Goal: Transaction & Acquisition: Purchase product/service

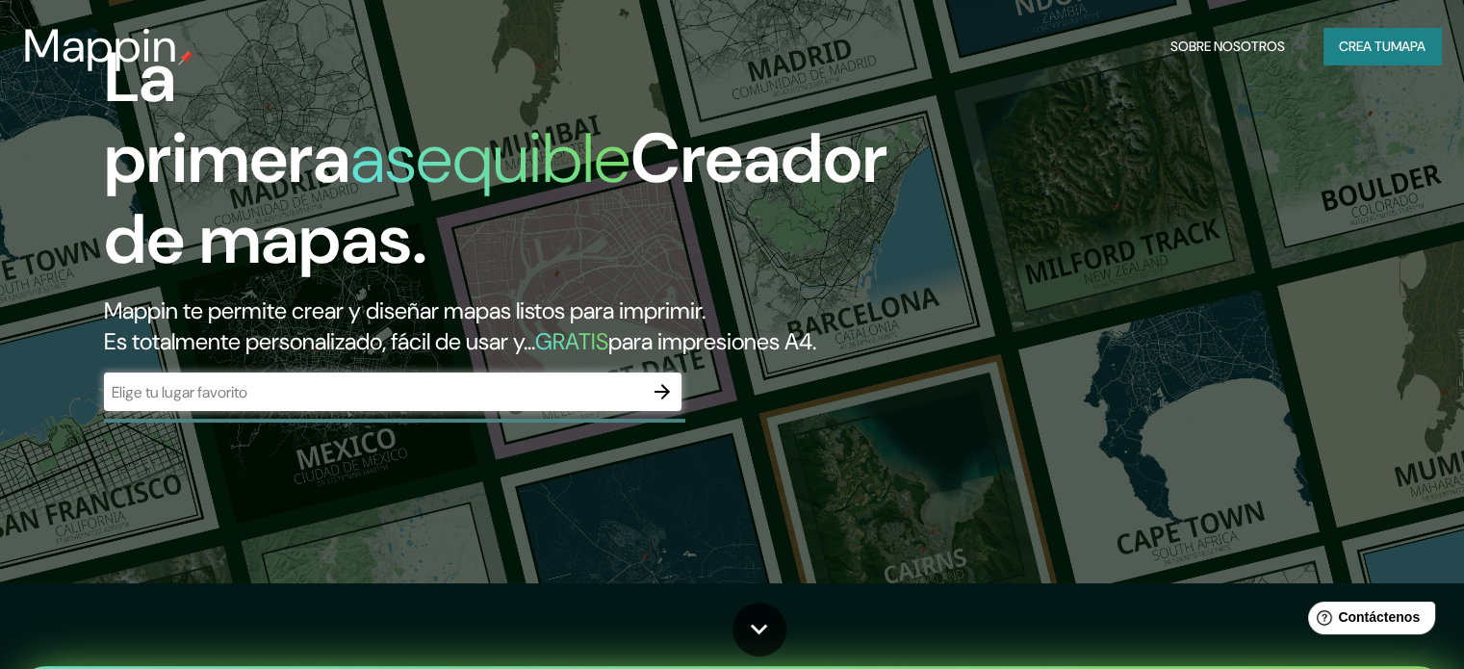
scroll to position [96, 0]
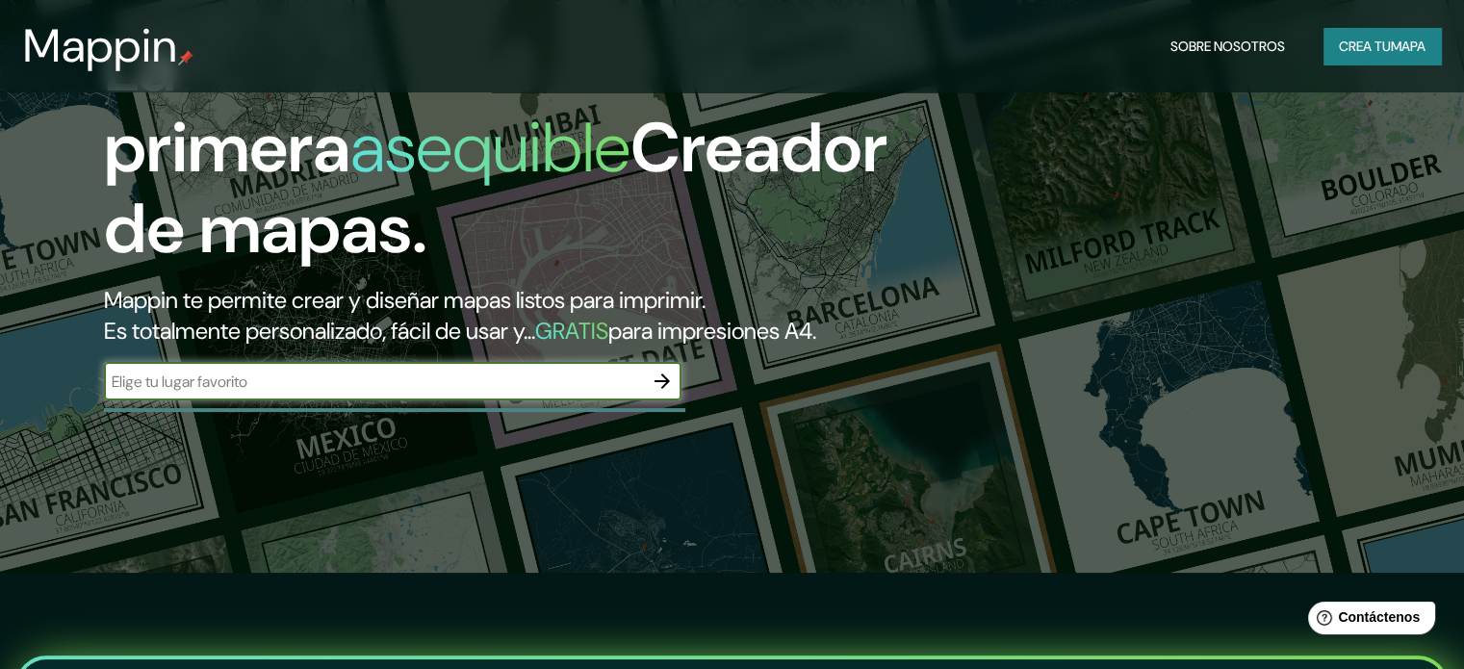
click at [358, 393] on input "text" at bounding box center [373, 382] width 539 height 22
type input "chongoyape"
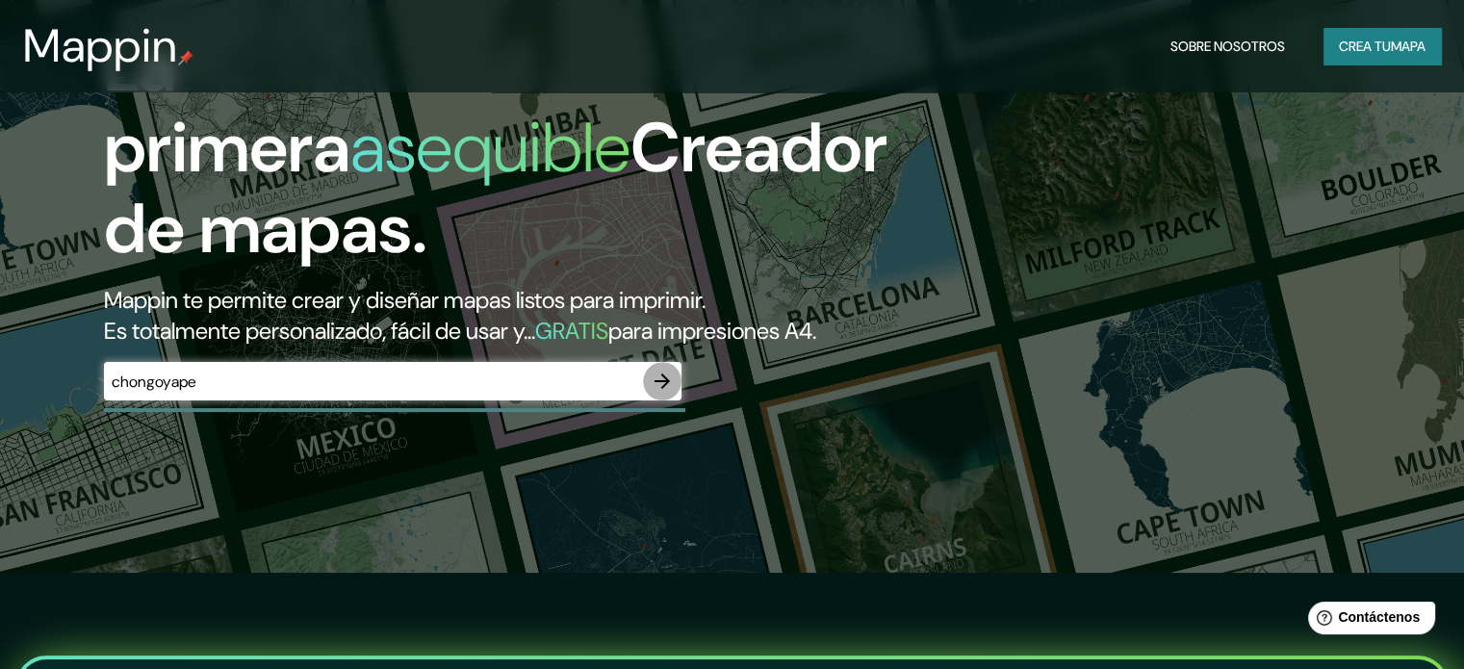
click at [658, 389] on icon "button" at bounding box center [662, 380] width 15 height 15
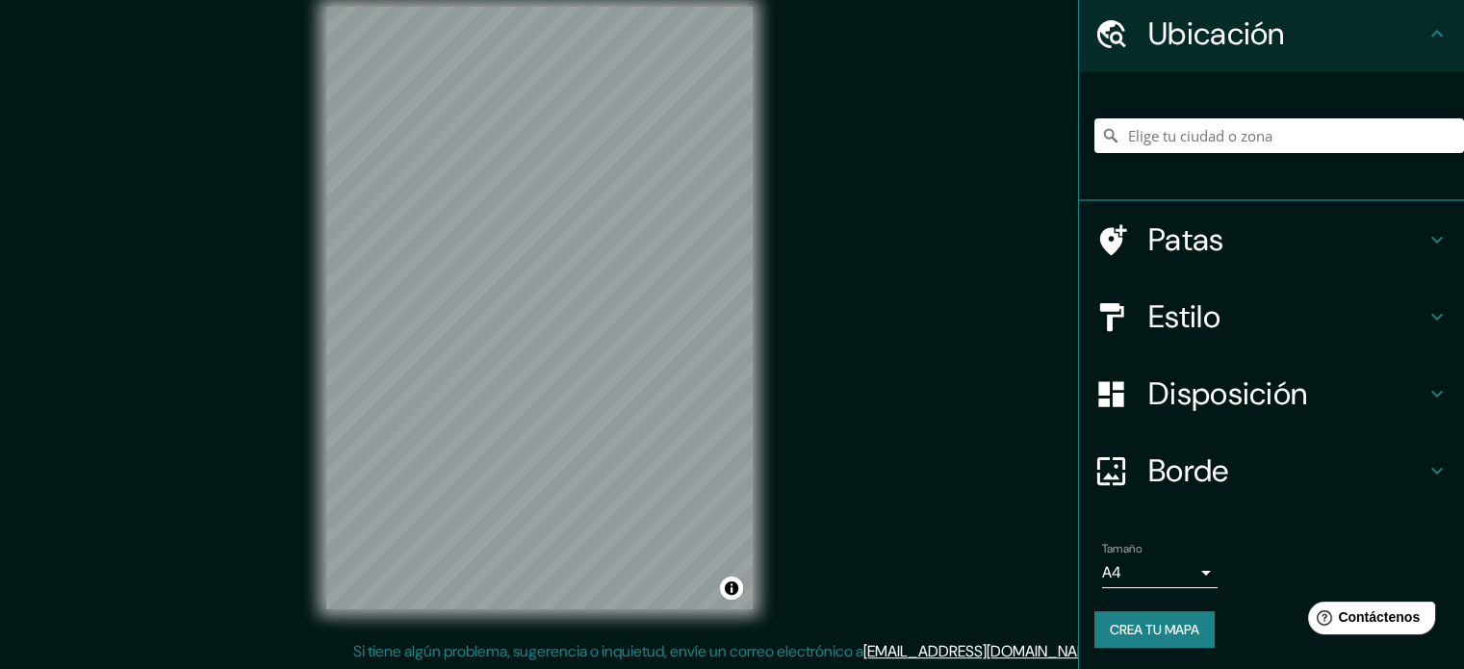
scroll to position [25, 0]
click at [1157, 241] on font "Patas" at bounding box center [1186, 239] width 76 height 40
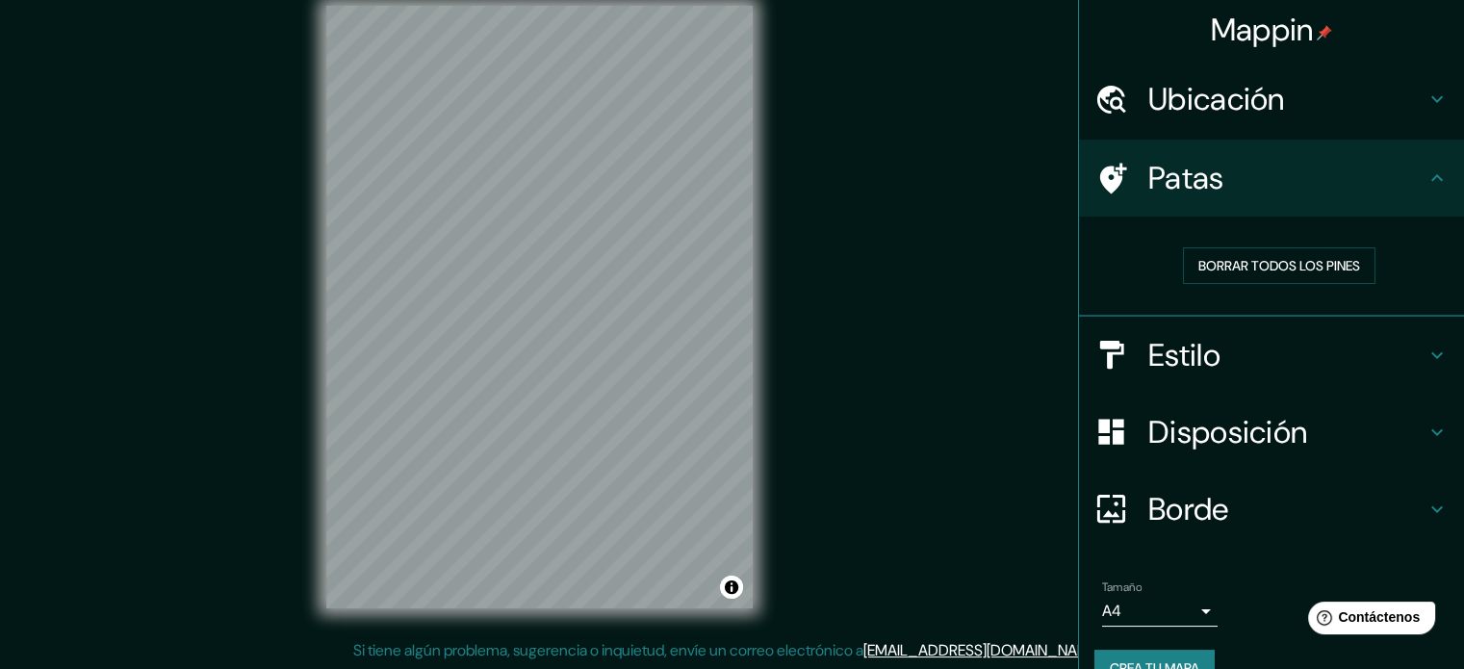
scroll to position [0, 0]
click at [1163, 183] on font "Patas" at bounding box center [1186, 179] width 76 height 40
click at [1426, 185] on icon at bounding box center [1437, 178] width 23 height 23
click at [1426, 184] on icon at bounding box center [1437, 178] width 23 height 23
click at [1283, 274] on font "Borrar todos los pines" at bounding box center [1279, 266] width 162 height 17
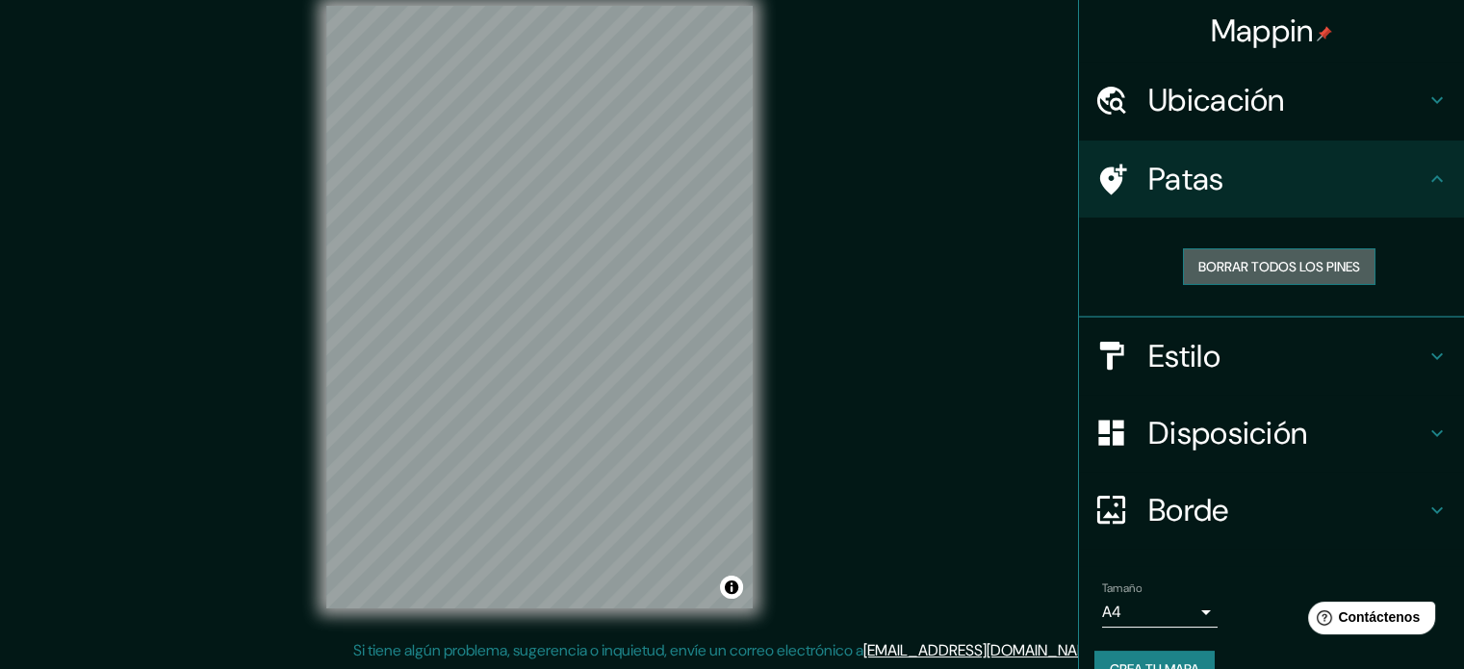
click at [1272, 269] on font "Borrar todos los pines" at bounding box center [1279, 266] width 162 height 17
click at [1231, 267] on font "Borrar todos los pines" at bounding box center [1279, 266] width 162 height 17
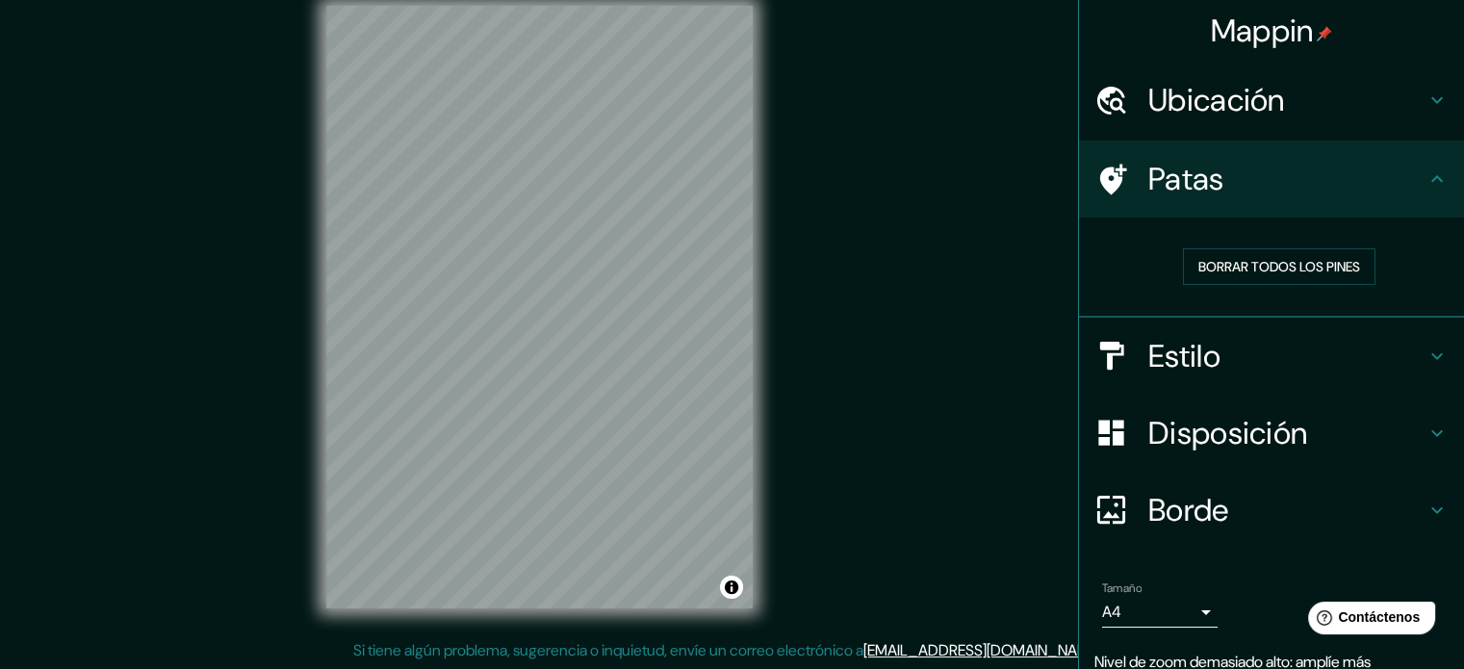
click at [1214, 97] on font "Ubicación" at bounding box center [1216, 100] width 137 height 40
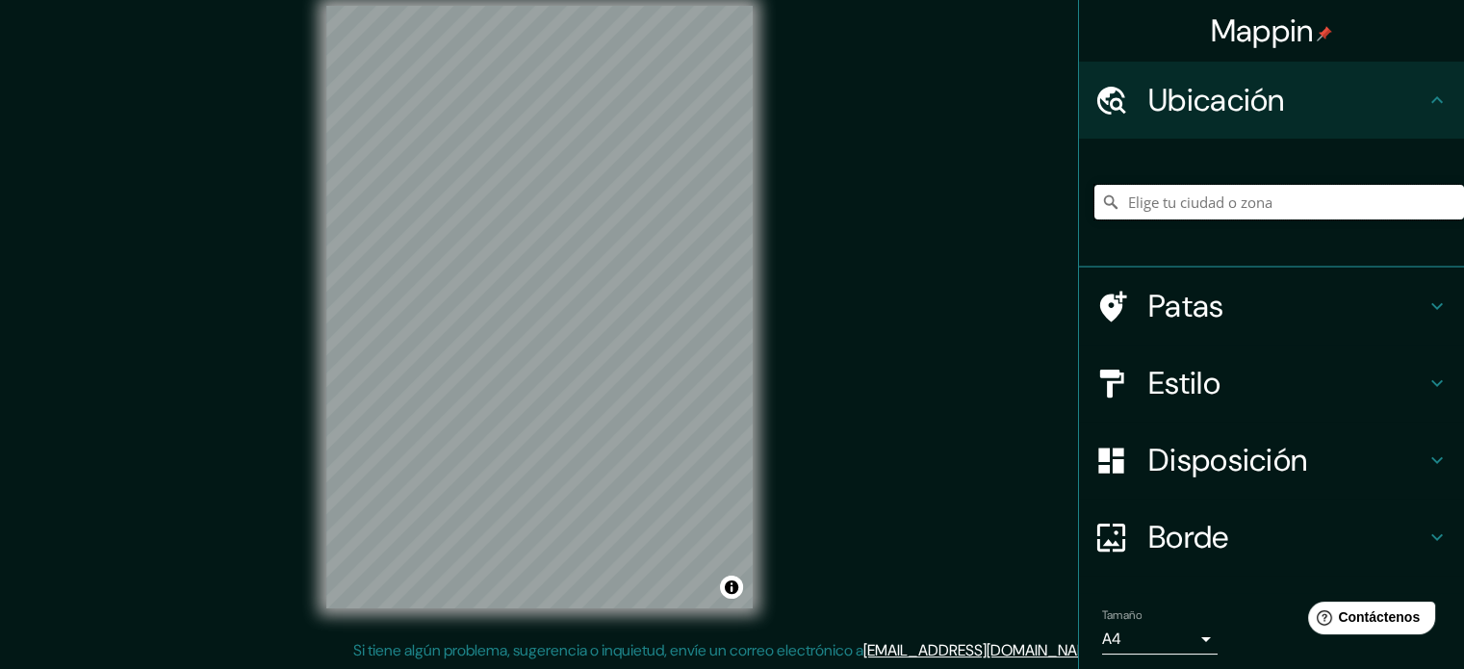
click at [1194, 198] on input "Elige tu ciudad o zona" at bounding box center [1279, 202] width 370 height 35
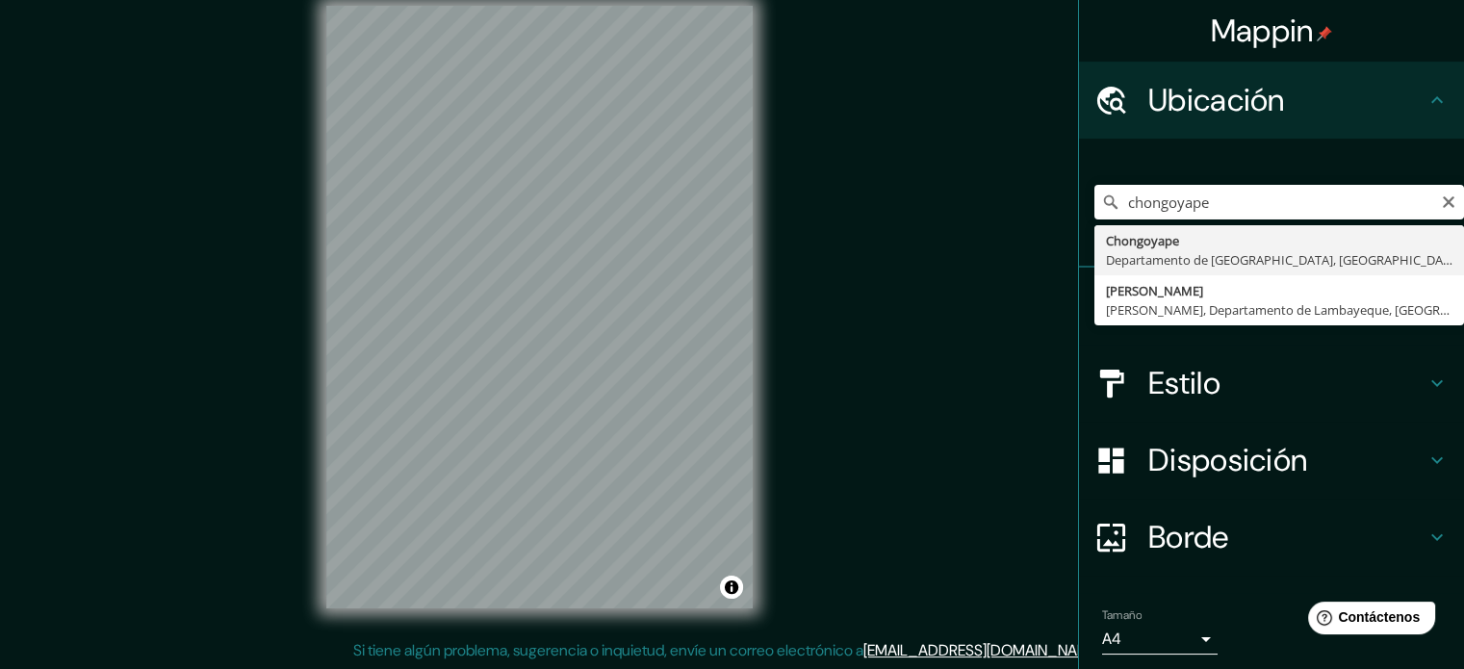
type input "Chongoyape, Departamento de Lambayeque, [GEOGRAPHIC_DATA]"
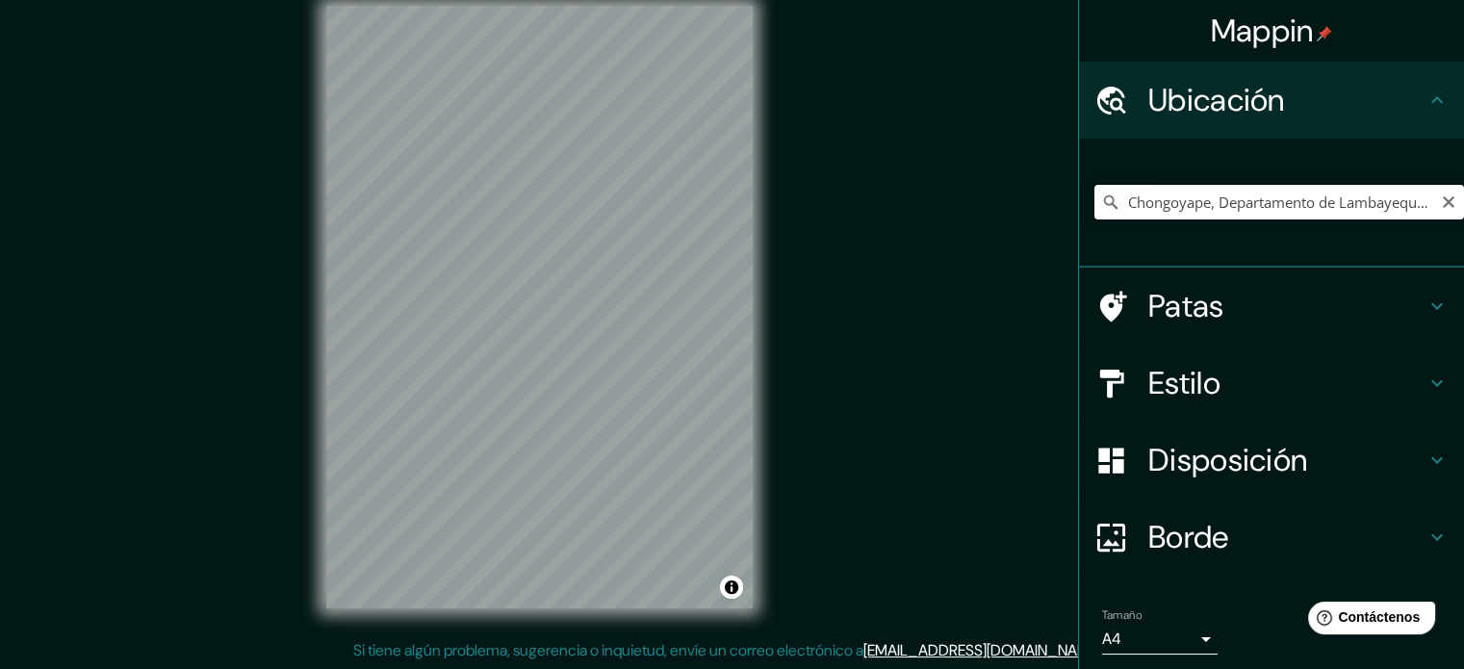
click at [1403, 207] on input "Chongoyape, Departamento de Lambayeque, [GEOGRAPHIC_DATA]" at bounding box center [1279, 202] width 370 height 35
click at [1102, 207] on icon at bounding box center [1110, 202] width 19 height 19
click at [1101, 202] on icon at bounding box center [1110, 202] width 19 height 19
click at [1101, 201] on icon at bounding box center [1110, 202] width 19 height 19
click at [1101, 200] on icon at bounding box center [1110, 202] width 19 height 19
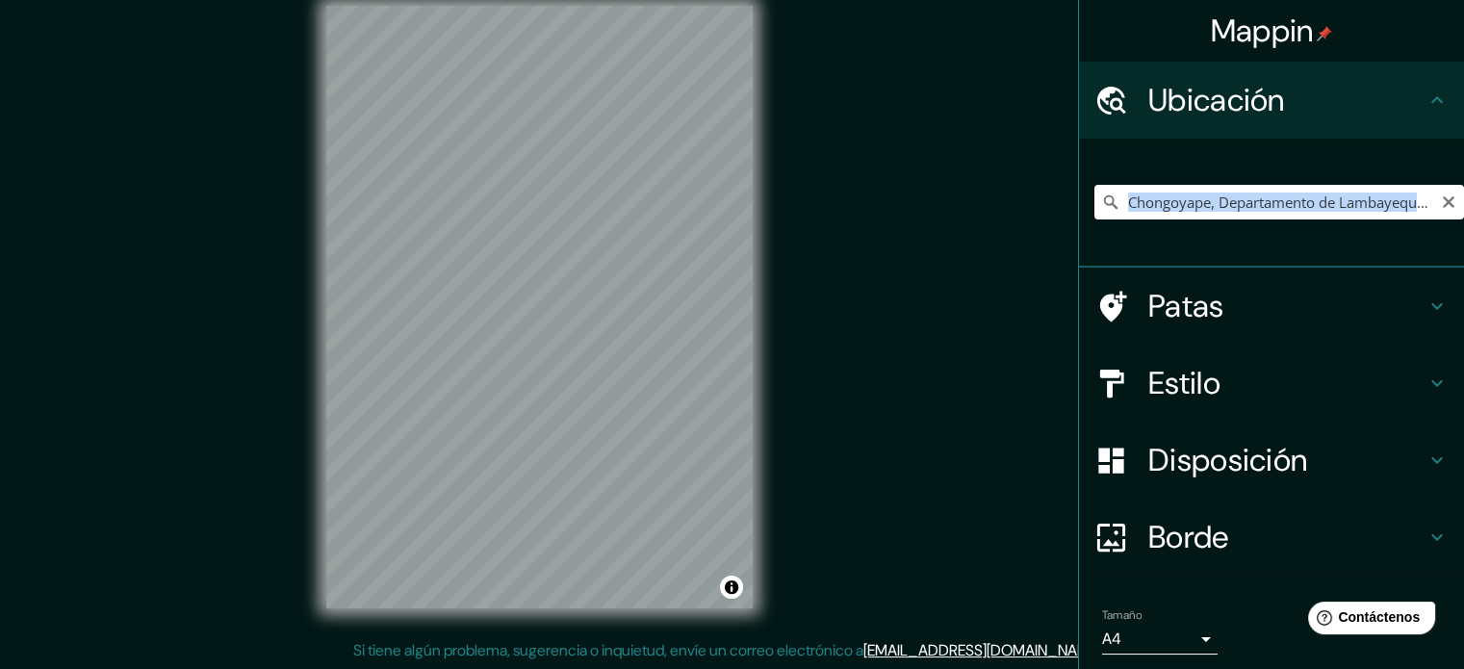
click at [1101, 200] on icon at bounding box center [1110, 202] width 19 height 19
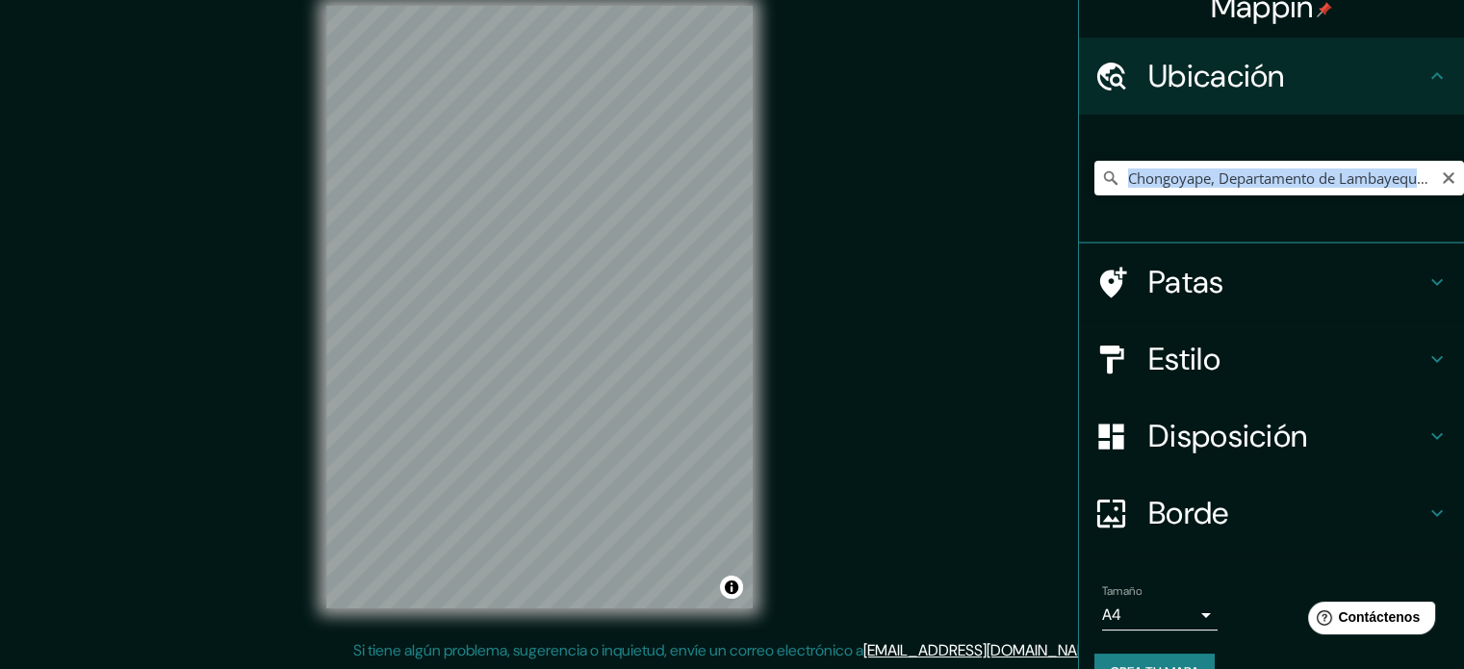
scroll to position [66, 0]
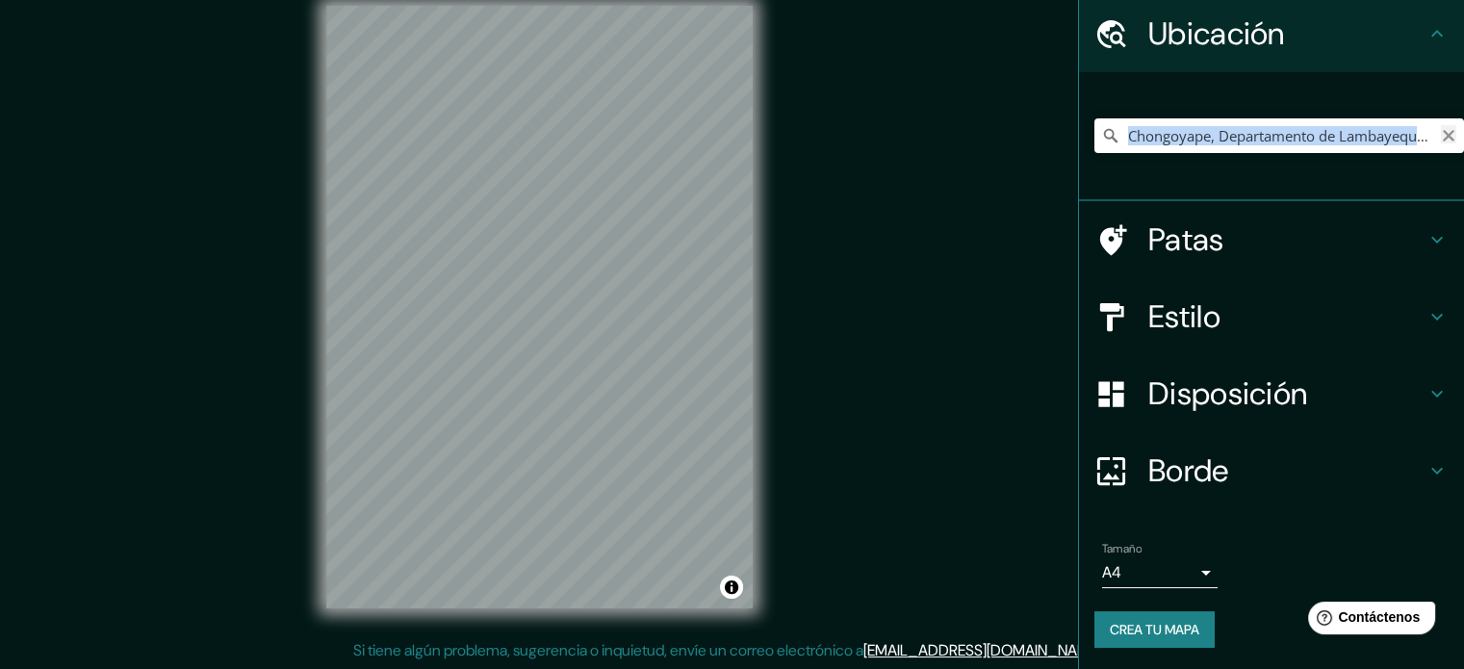
click at [1443, 133] on icon "Claro" at bounding box center [1449, 136] width 12 height 12
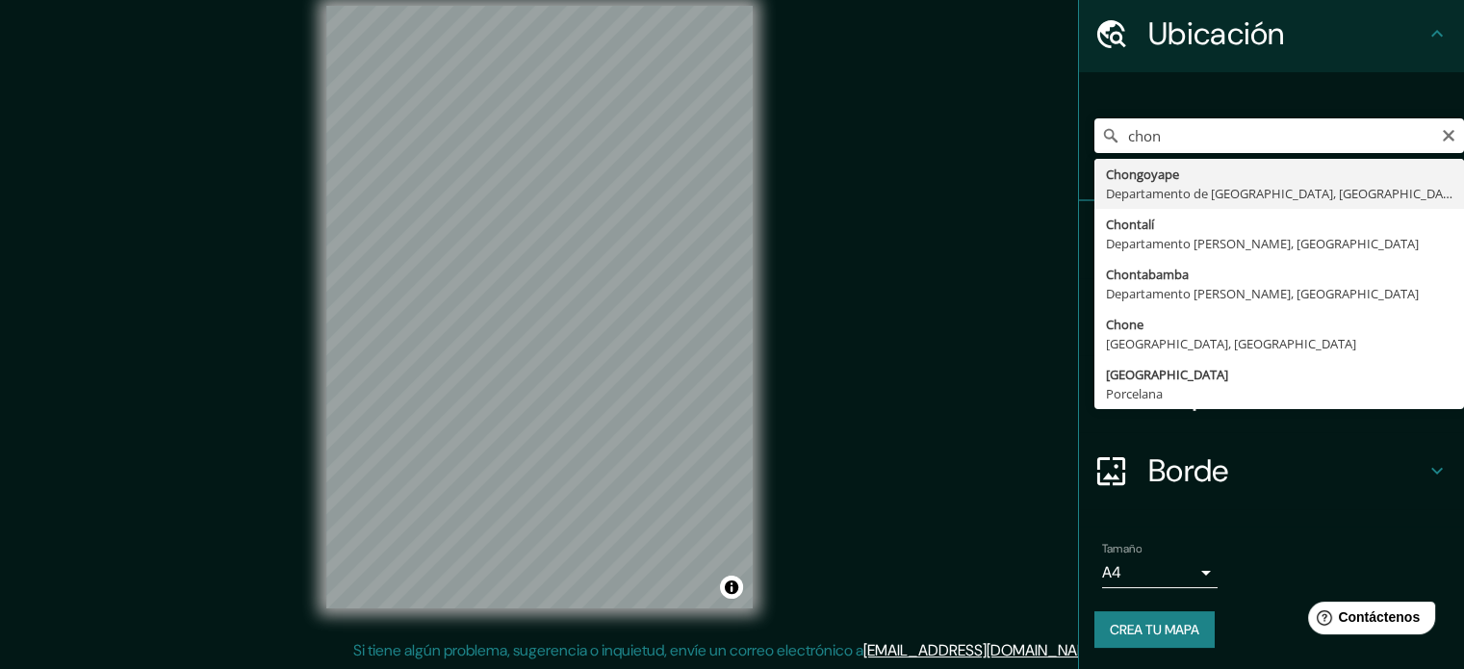
type input "Chongoyape, Departamento de Lambayeque, [GEOGRAPHIC_DATA]"
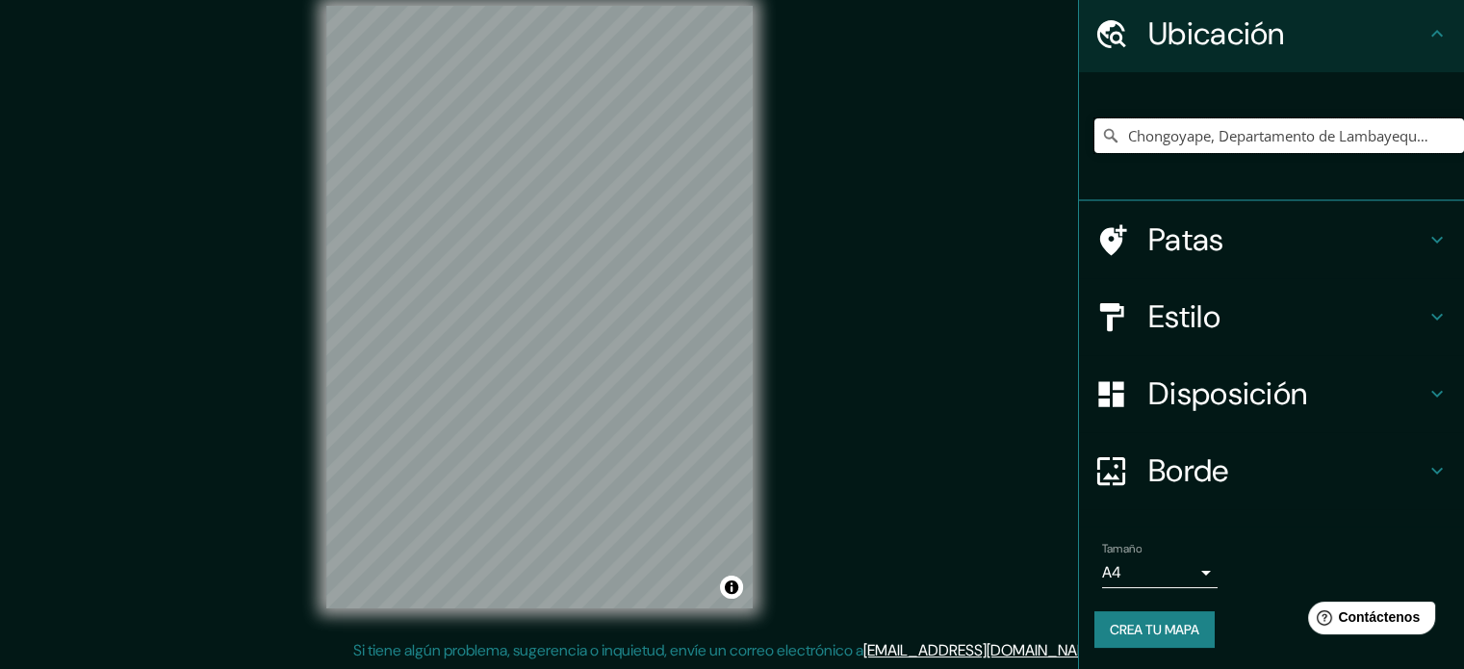
scroll to position [0, 0]
click at [1160, 233] on font "Patas" at bounding box center [1186, 239] width 76 height 40
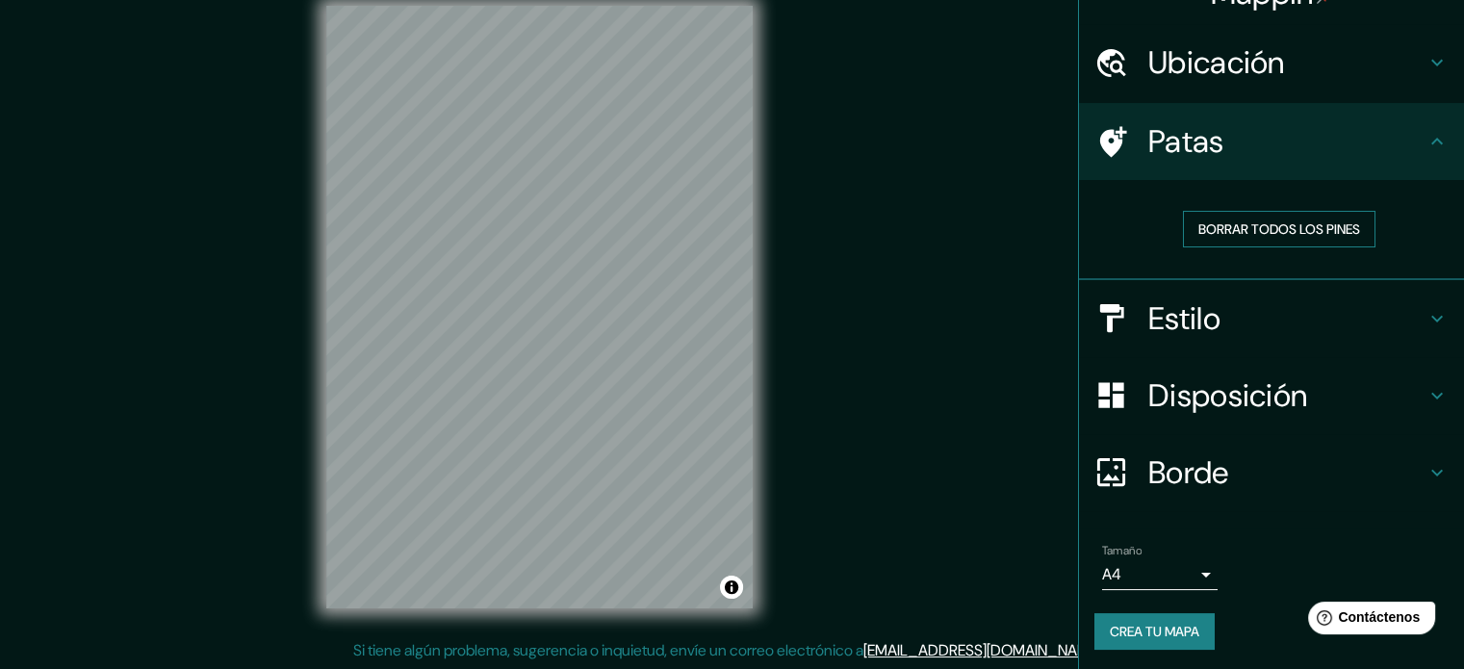
scroll to position [39, 0]
click at [1236, 311] on h4 "Estilo" at bounding box center [1286, 317] width 277 height 39
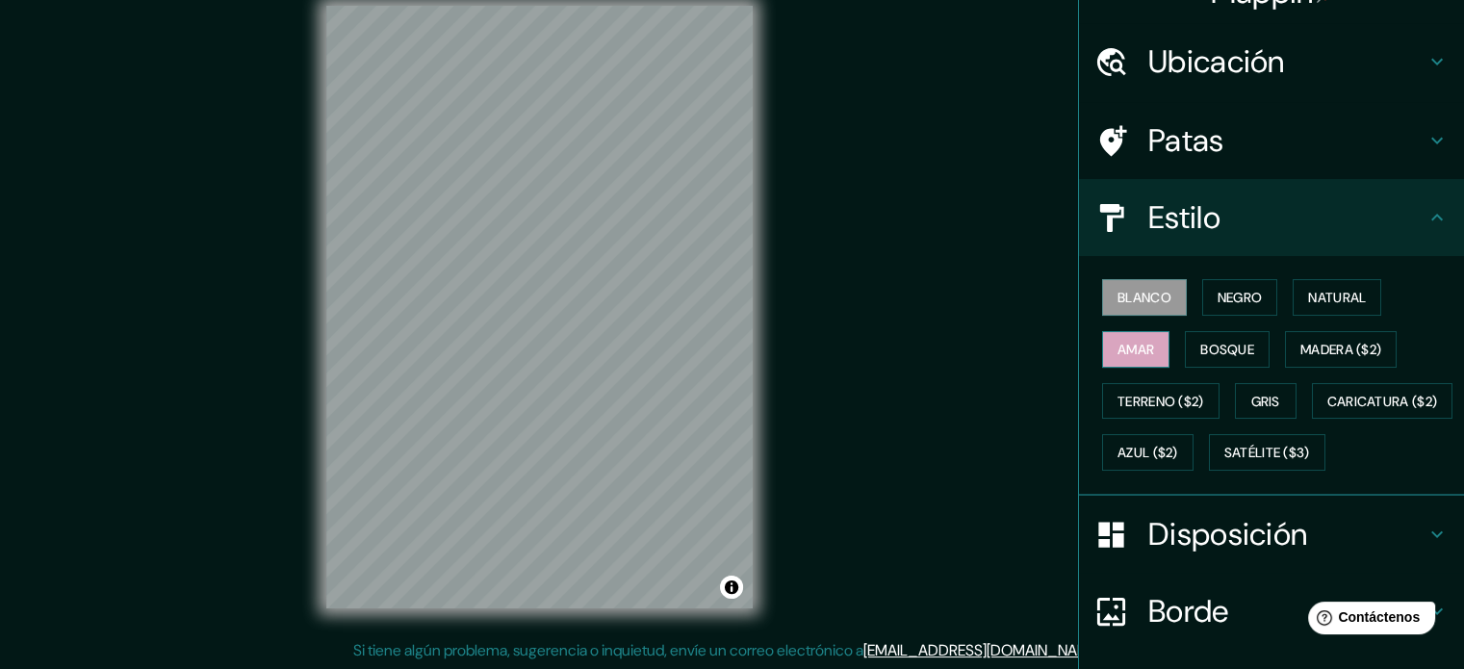
click at [1129, 341] on font "Amar" at bounding box center [1135, 349] width 37 height 17
click at [1228, 347] on font "Bosque" at bounding box center [1227, 349] width 54 height 17
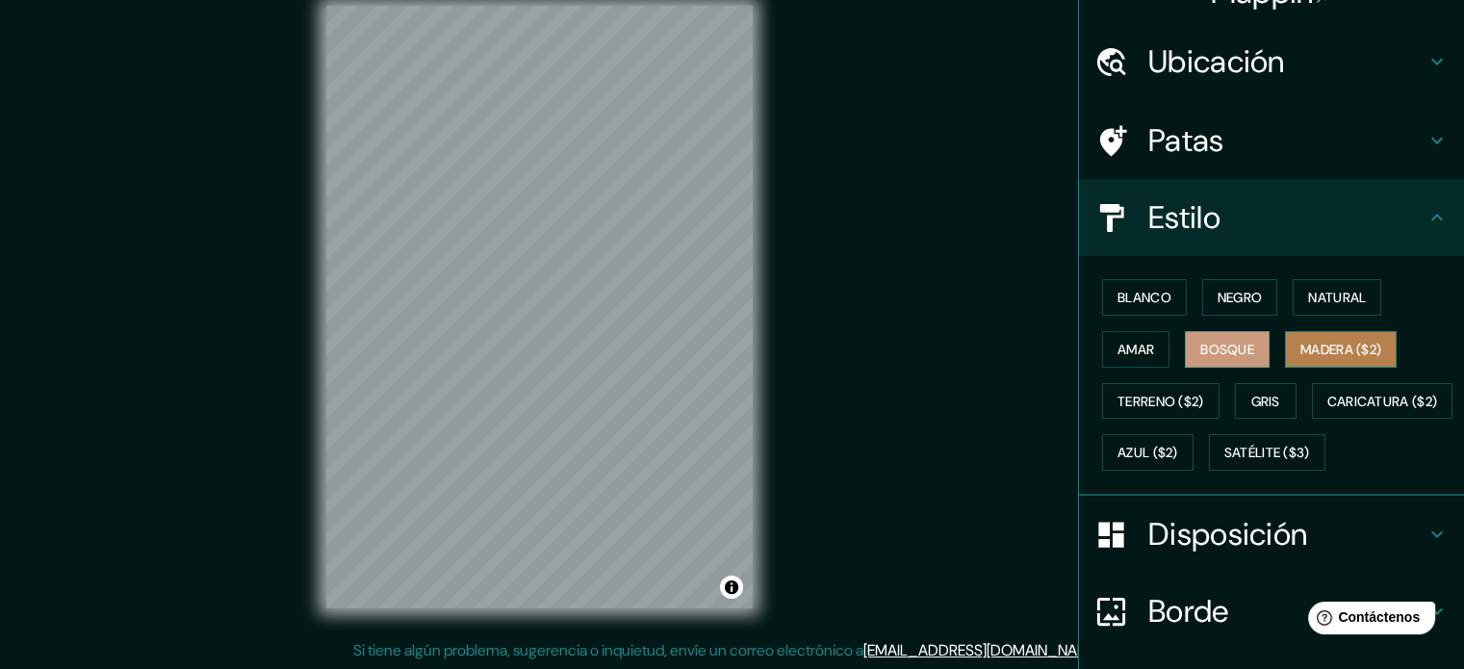
click at [1300, 355] on font "Madera ($2)" at bounding box center [1340, 349] width 81 height 17
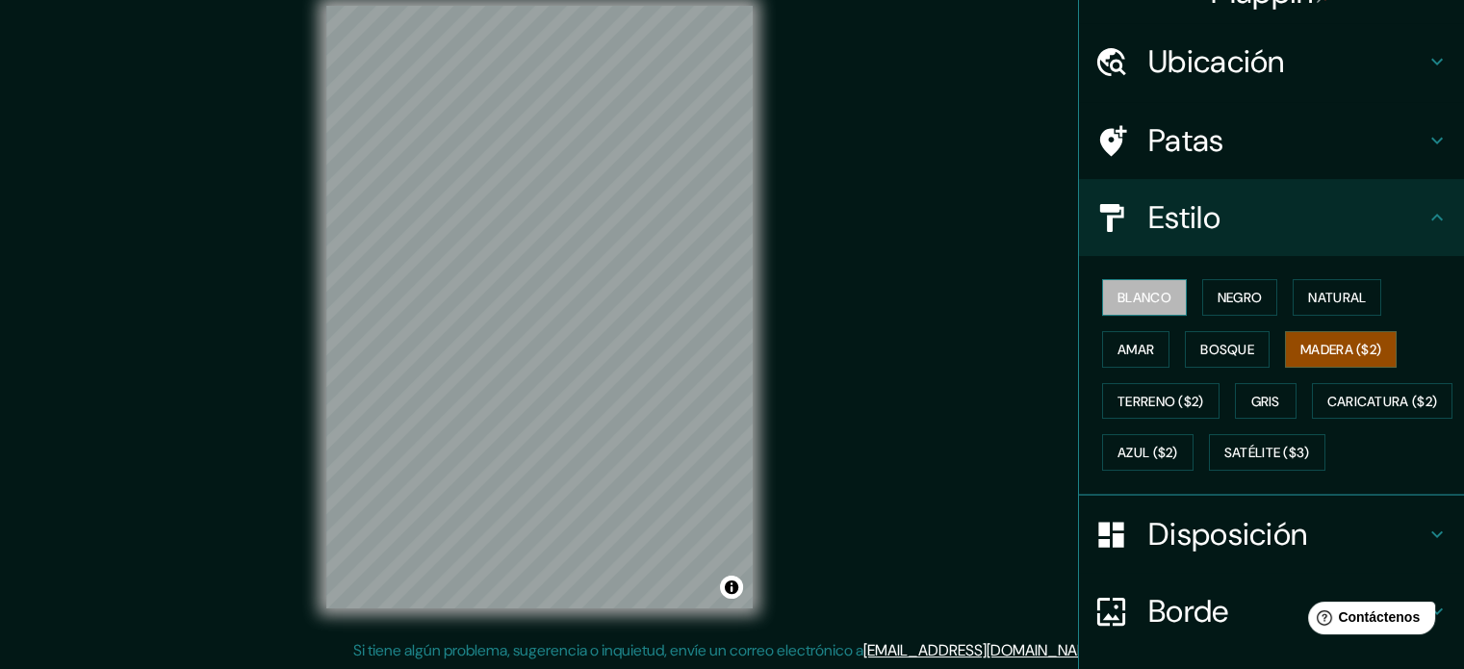
click at [1143, 299] on font "Blanco" at bounding box center [1144, 297] width 54 height 17
click at [1343, 351] on font "Madera ($2)" at bounding box center [1340, 349] width 81 height 17
click at [1251, 400] on font "Gris" at bounding box center [1265, 401] width 29 height 17
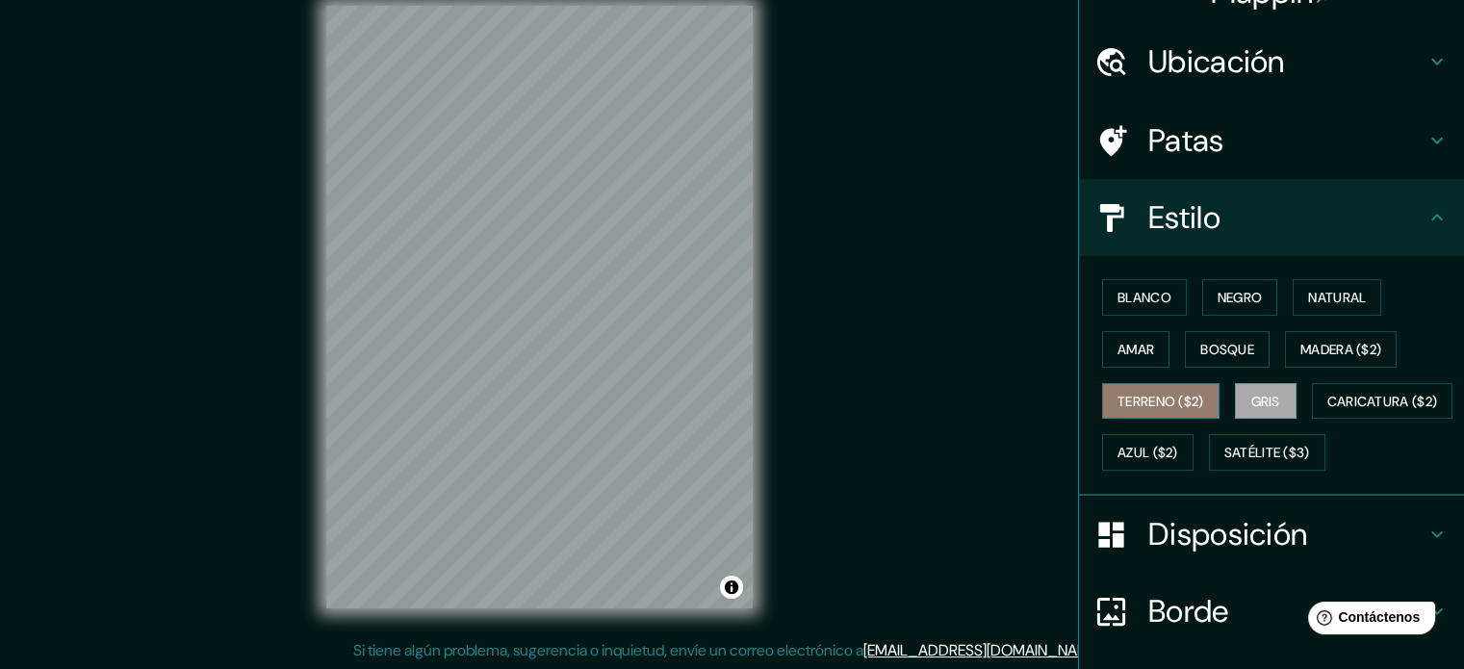
click at [1190, 396] on font "Terreno ($2)" at bounding box center [1160, 401] width 87 height 17
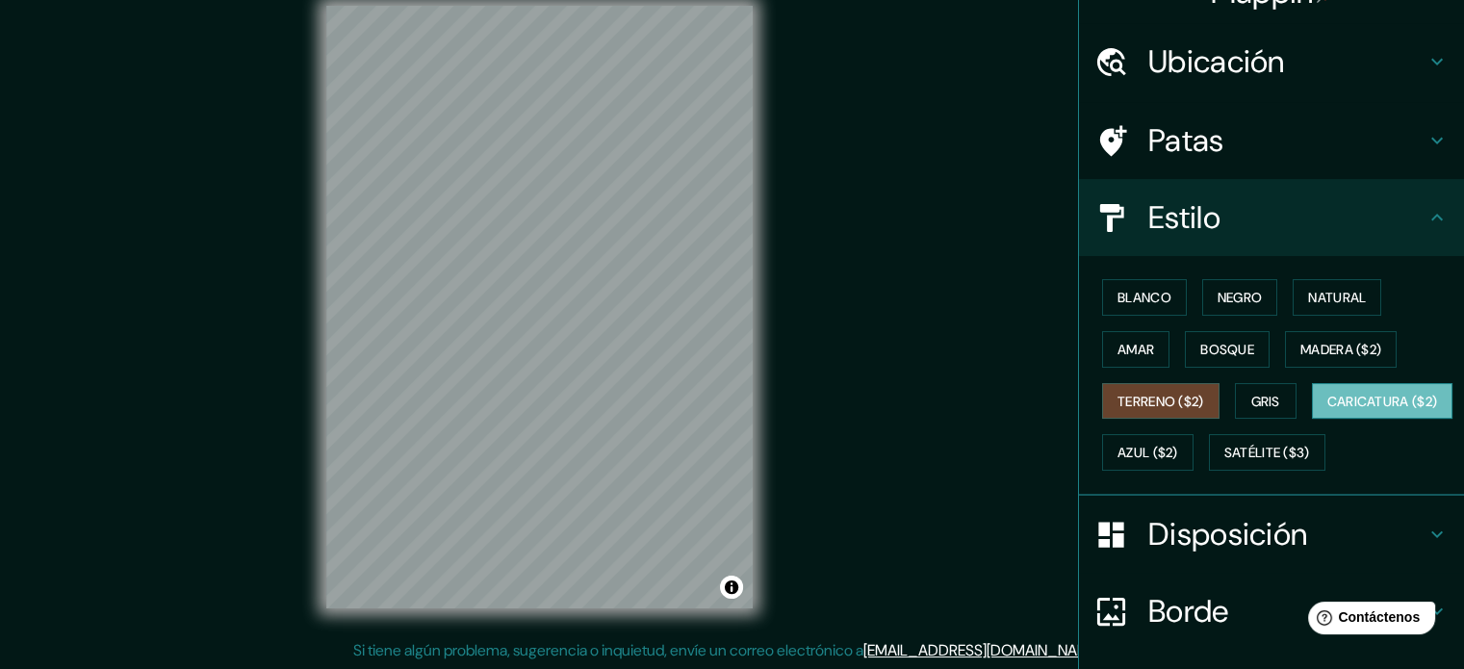
click at [1327, 410] on font "Caricatura ($2)" at bounding box center [1382, 401] width 111 height 17
click at [1194, 453] on button "Azul ($2)" at bounding box center [1147, 452] width 91 height 37
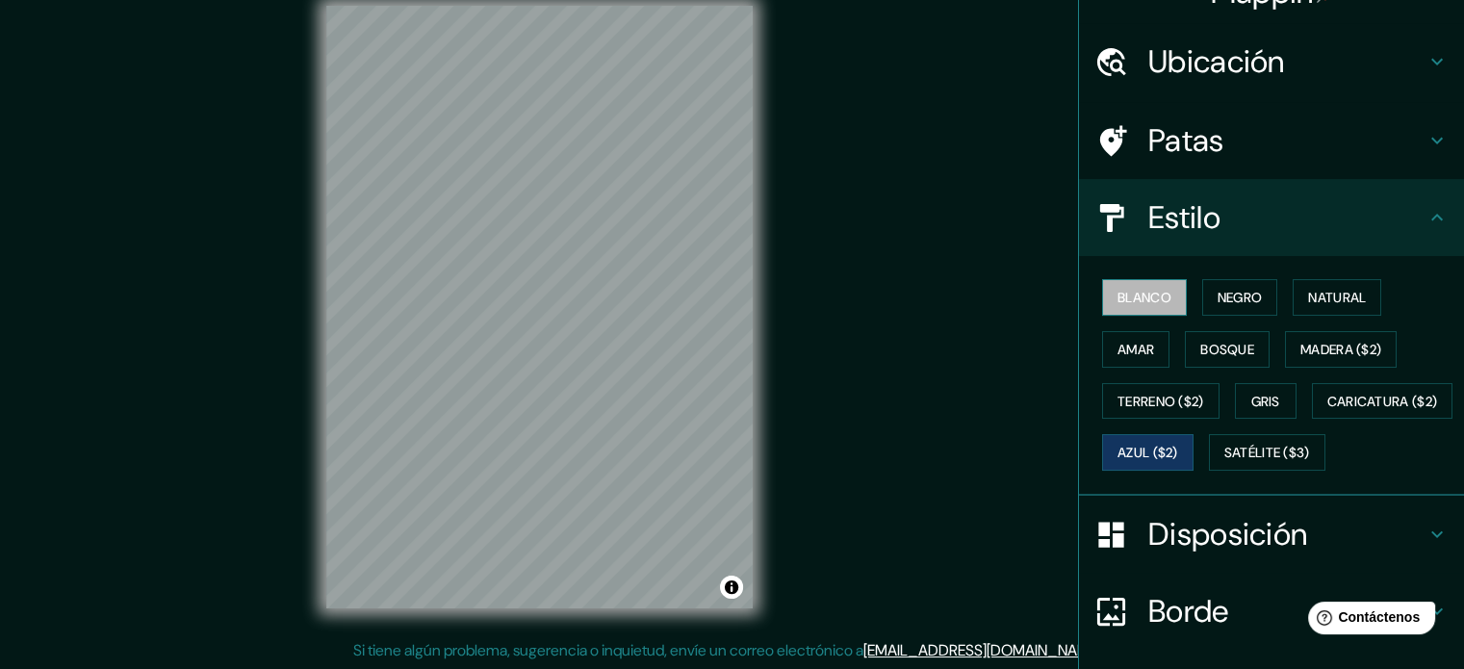
click at [1120, 295] on font "Blanco" at bounding box center [1144, 297] width 54 height 17
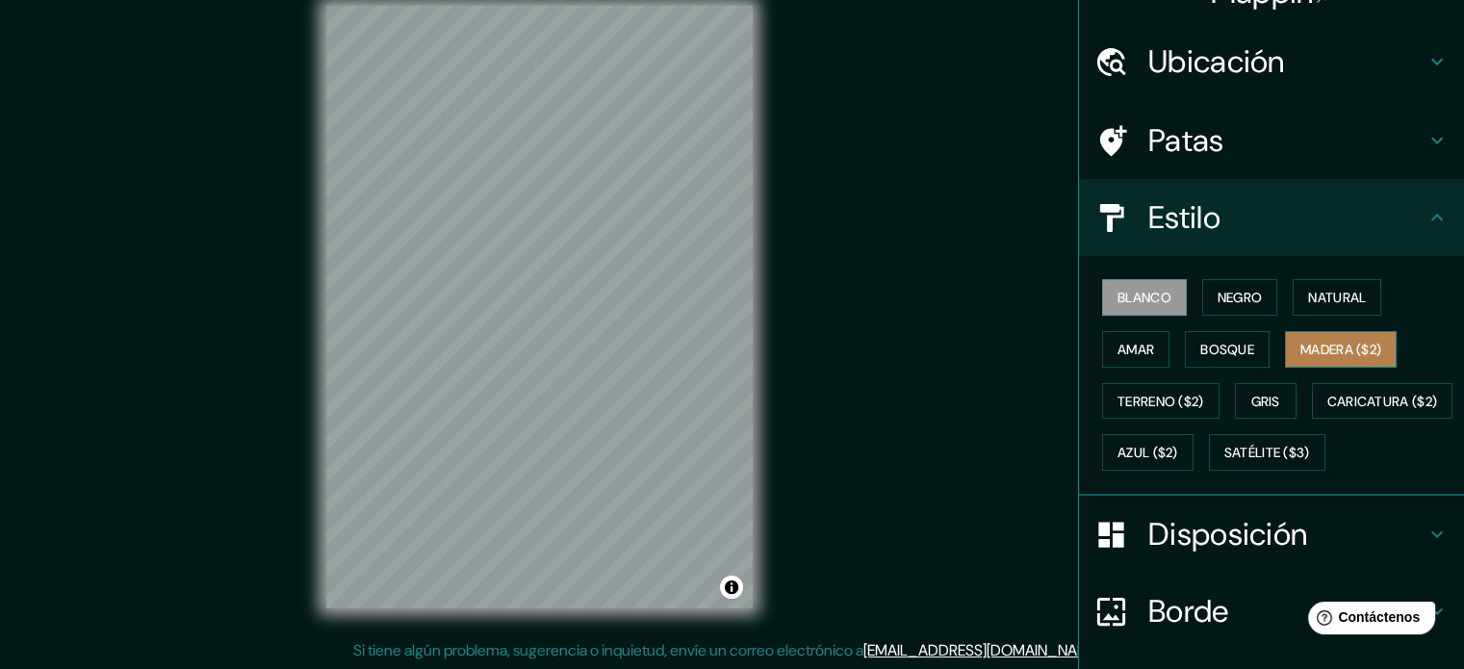
click at [1316, 349] on font "Madera ($2)" at bounding box center [1340, 349] width 81 height 17
click at [1124, 297] on font "Blanco" at bounding box center [1144, 297] width 54 height 17
click at [1300, 346] on font "Madera ($2)" at bounding box center [1340, 349] width 81 height 17
click at [1143, 304] on font "Blanco" at bounding box center [1144, 297] width 54 height 17
click at [1300, 353] on font "Madera ($2)" at bounding box center [1340, 349] width 81 height 17
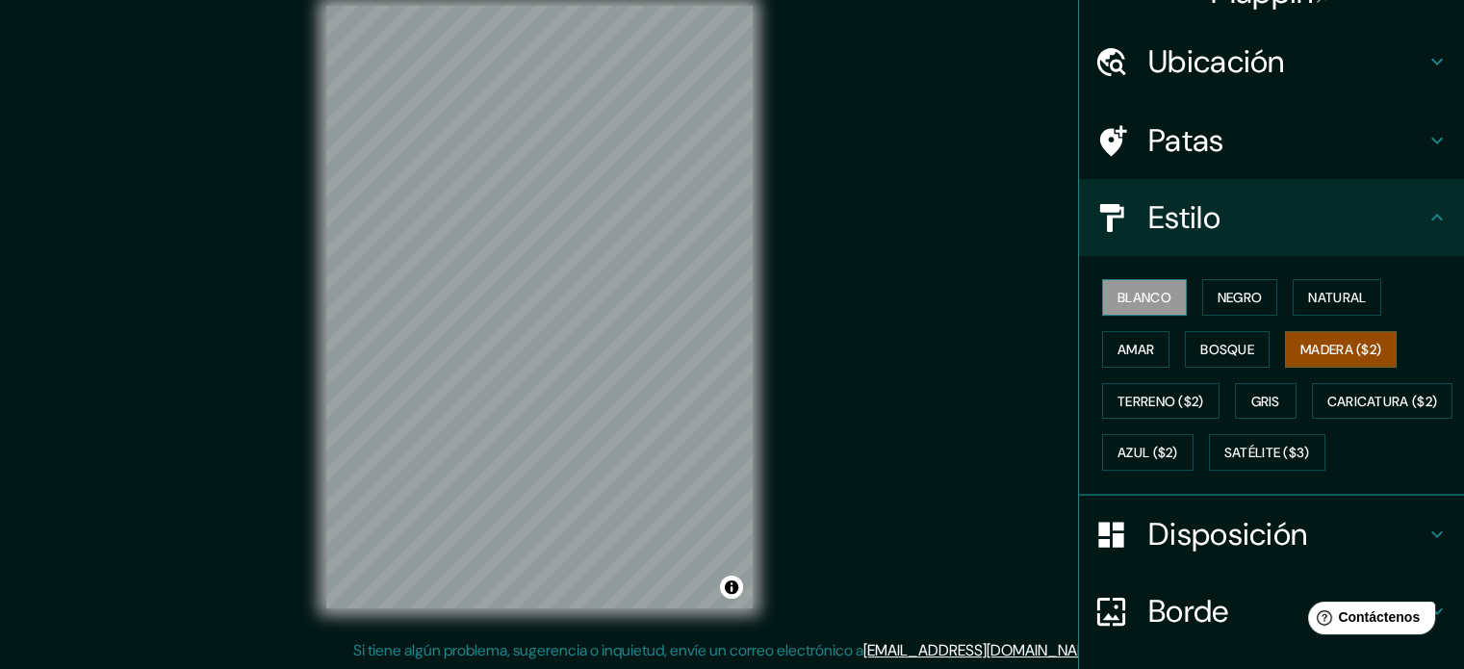
click at [1117, 289] on font "Blanco" at bounding box center [1144, 297] width 54 height 17
click at [1300, 347] on font "Madera ($2)" at bounding box center [1340, 349] width 81 height 17
click at [1147, 293] on font "Blanco" at bounding box center [1144, 297] width 54 height 17
click at [1228, 292] on font "Negro" at bounding box center [1240, 297] width 45 height 17
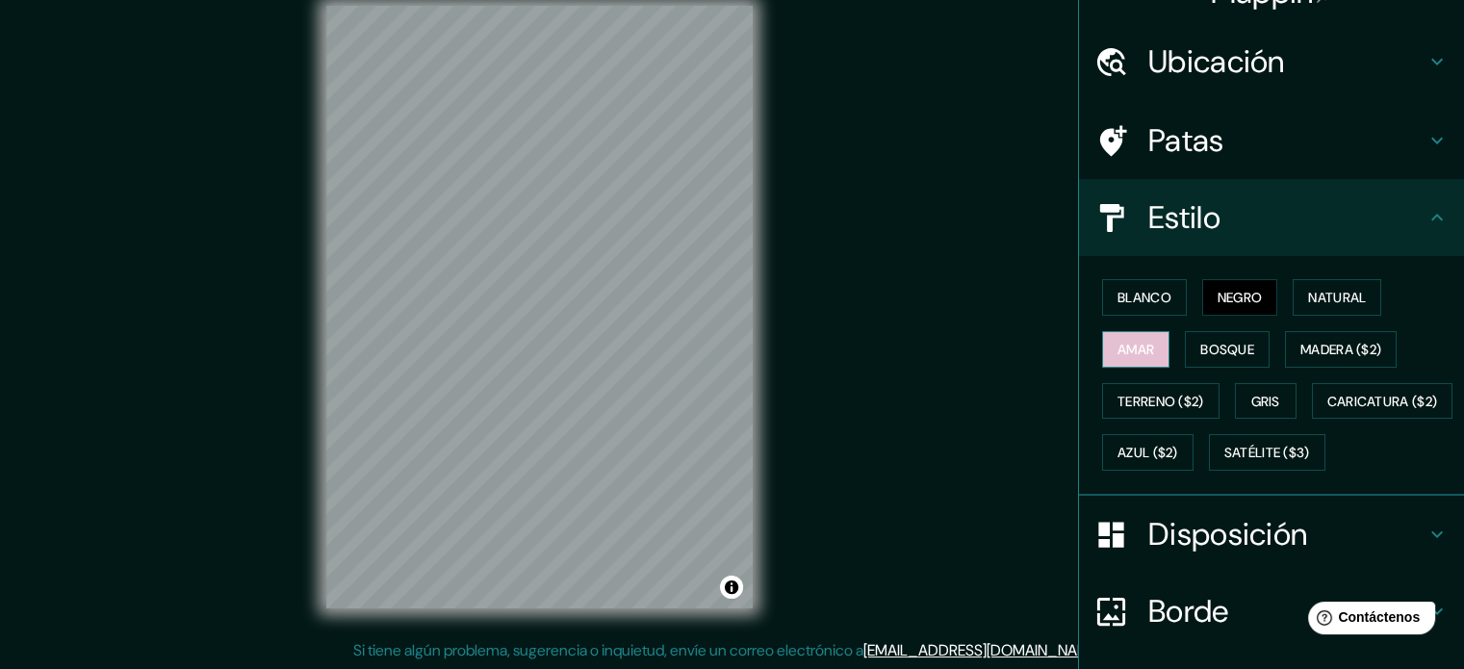
click at [1131, 352] on font "Amar" at bounding box center [1135, 349] width 37 height 17
click at [1218, 354] on font "Bosque" at bounding box center [1227, 349] width 54 height 17
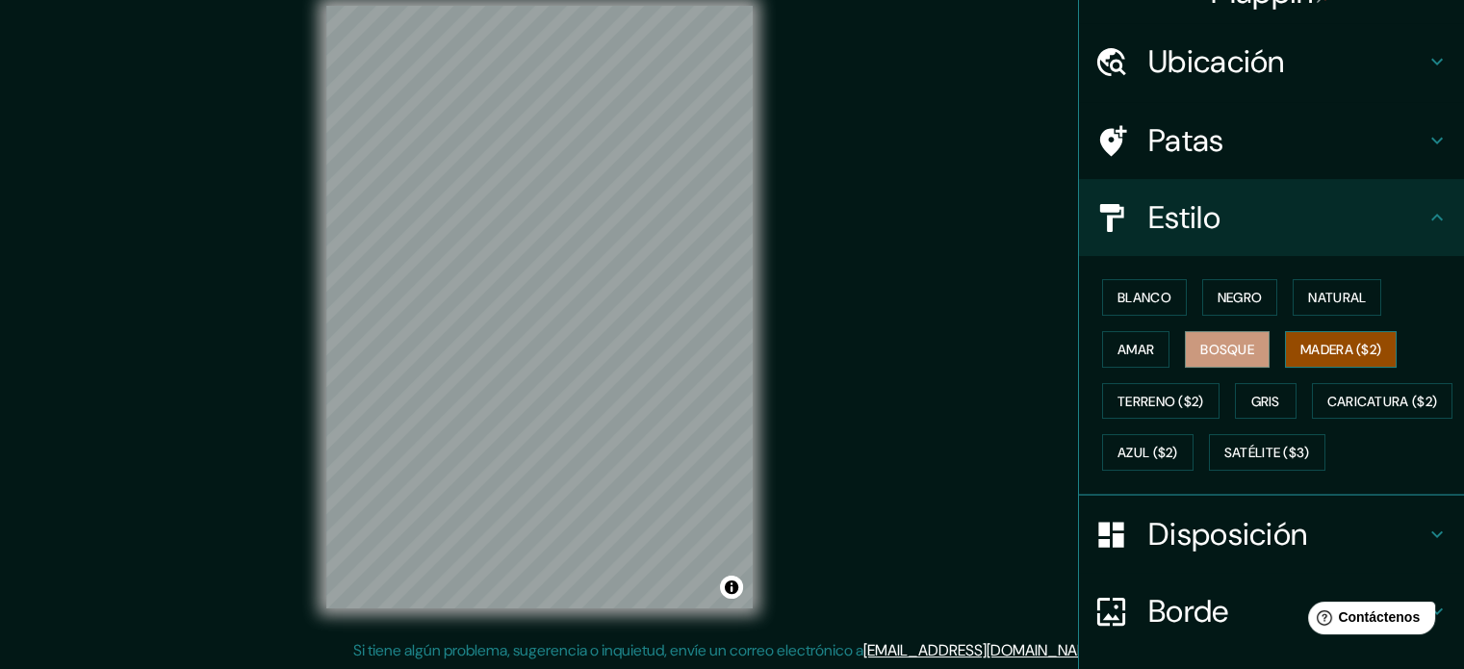
click at [1285, 349] on button "Madera ($2)" at bounding box center [1341, 349] width 112 height 37
click at [1159, 299] on button "Blanco" at bounding box center [1144, 297] width 85 height 37
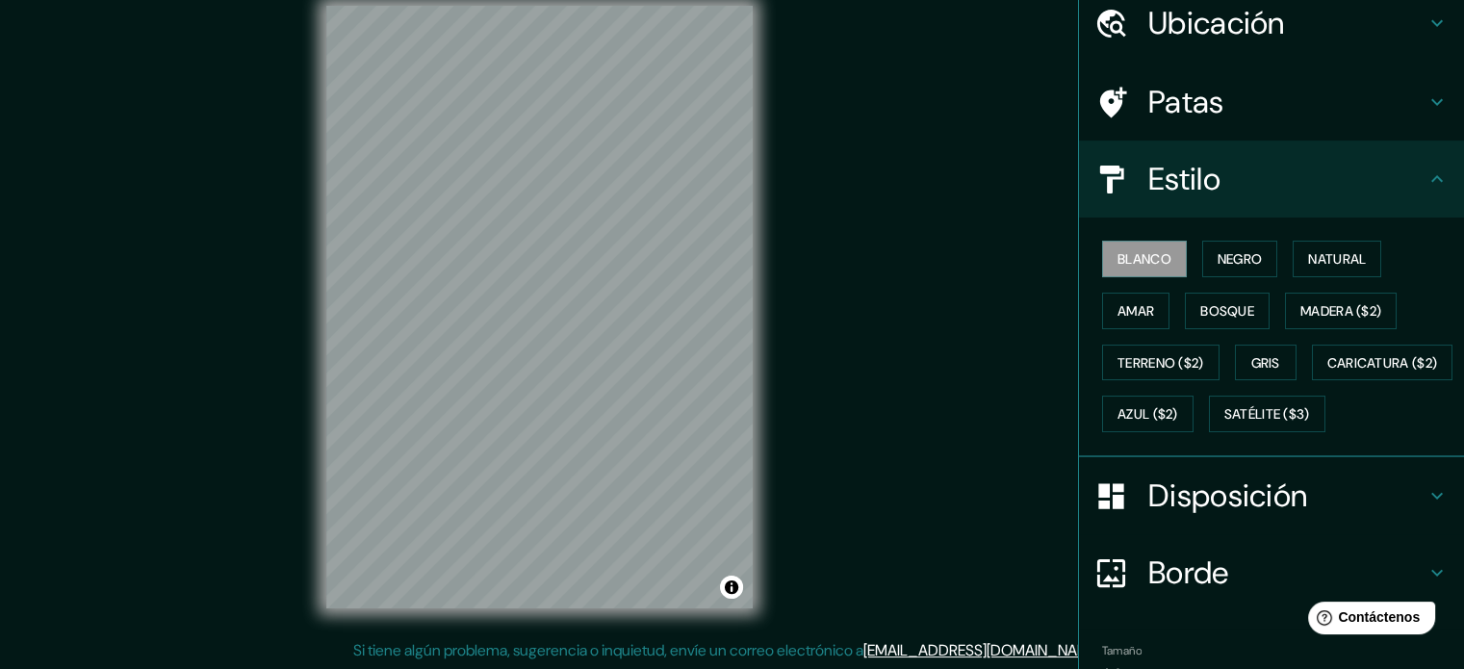
scroll to position [227, 0]
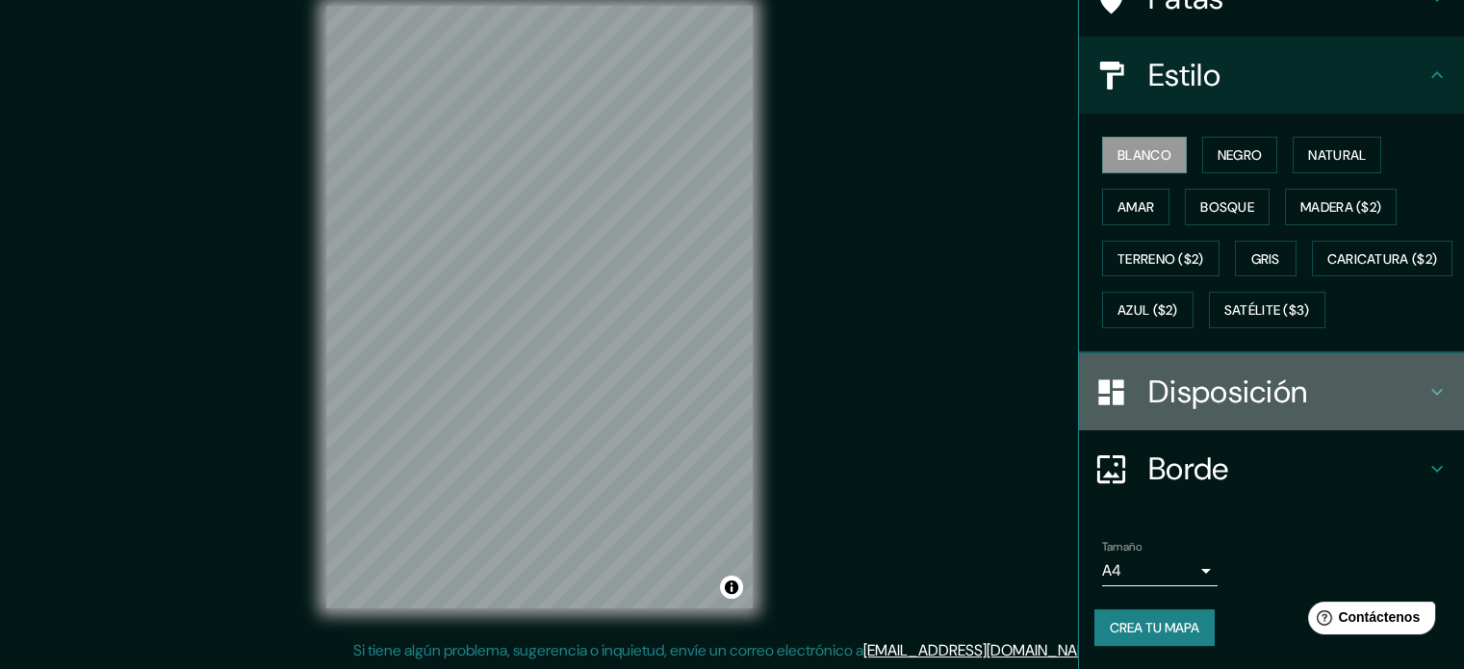
click at [1226, 388] on font "Disposición" at bounding box center [1227, 392] width 159 height 40
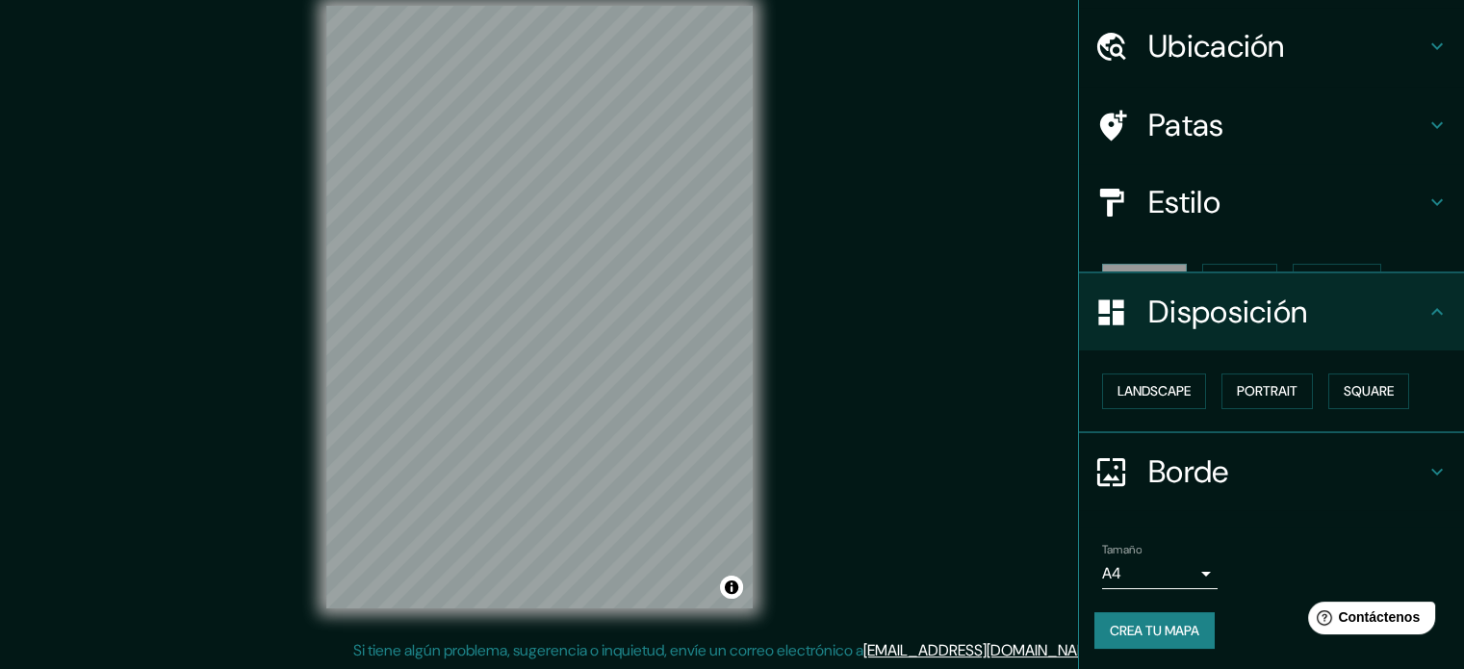
scroll to position [23, 0]
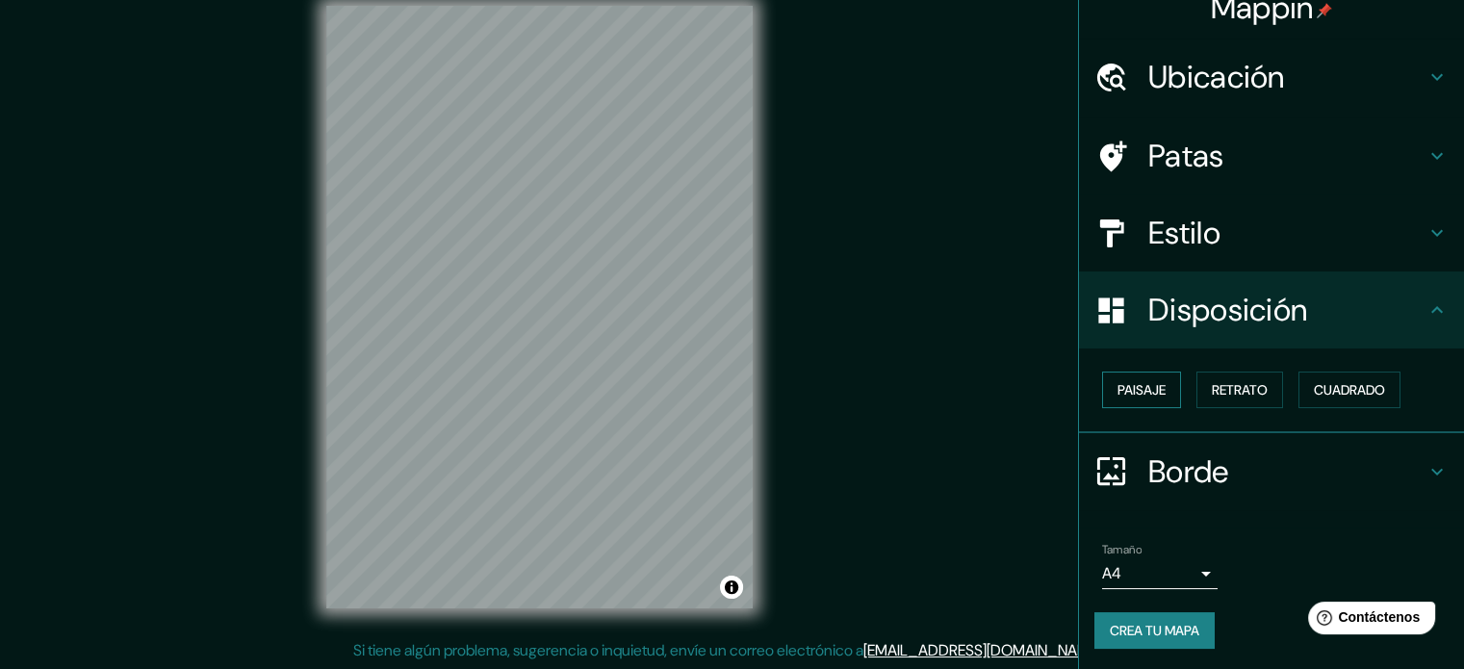
click at [1130, 391] on font "Paisaje" at bounding box center [1141, 389] width 48 height 17
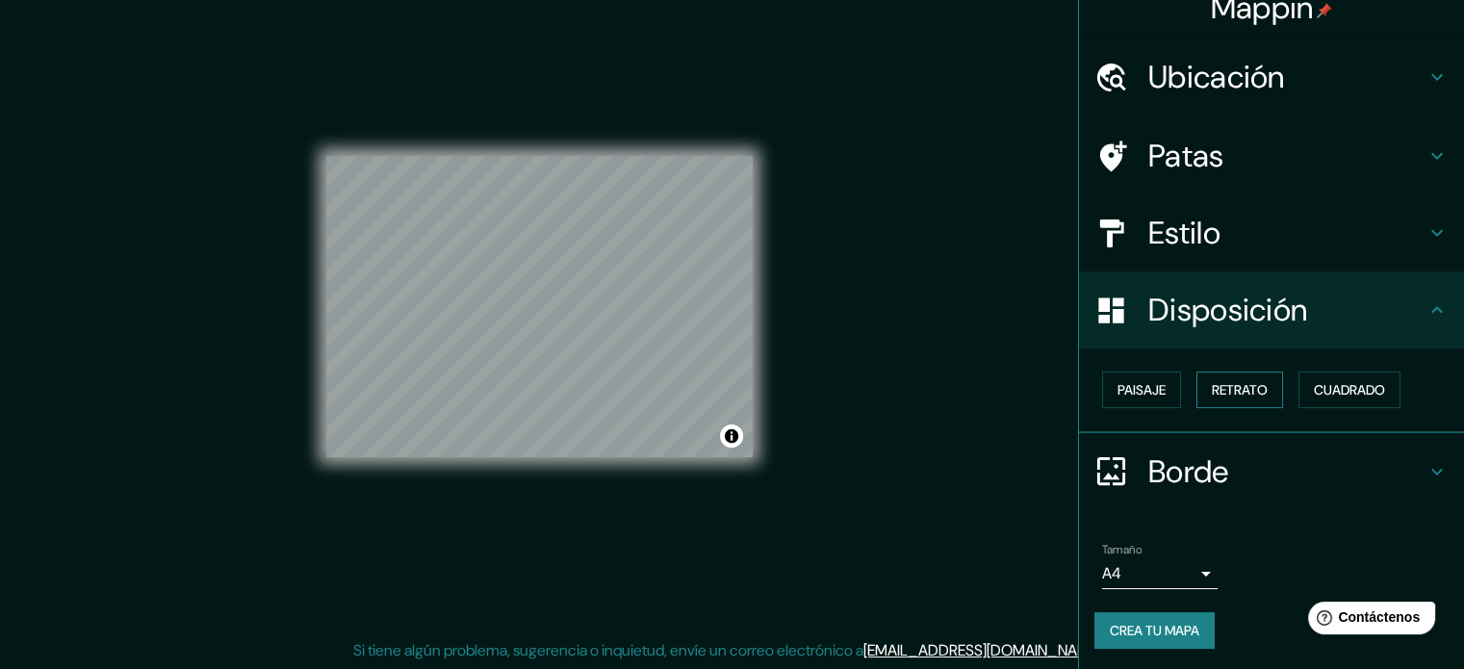
click at [1212, 388] on font "Retrato" at bounding box center [1240, 389] width 56 height 17
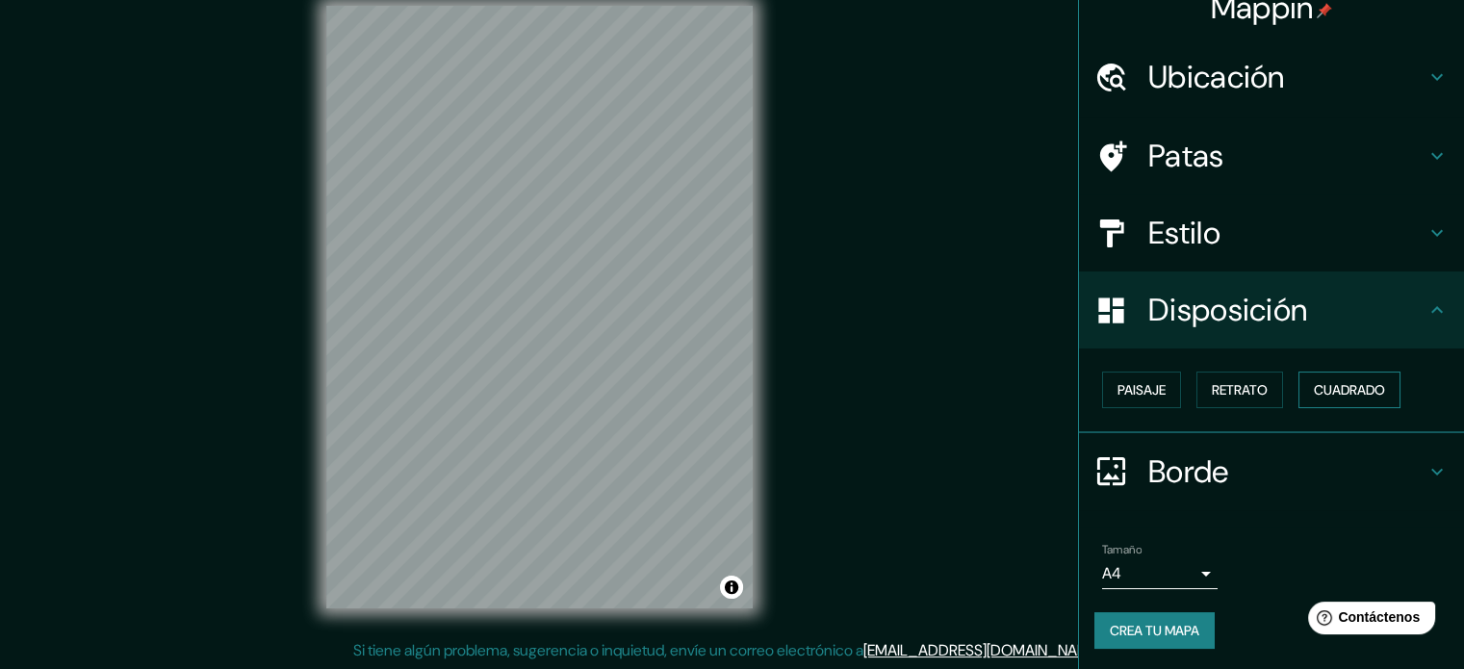
click at [1321, 389] on font "Cuadrado" at bounding box center [1349, 389] width 71 height 17
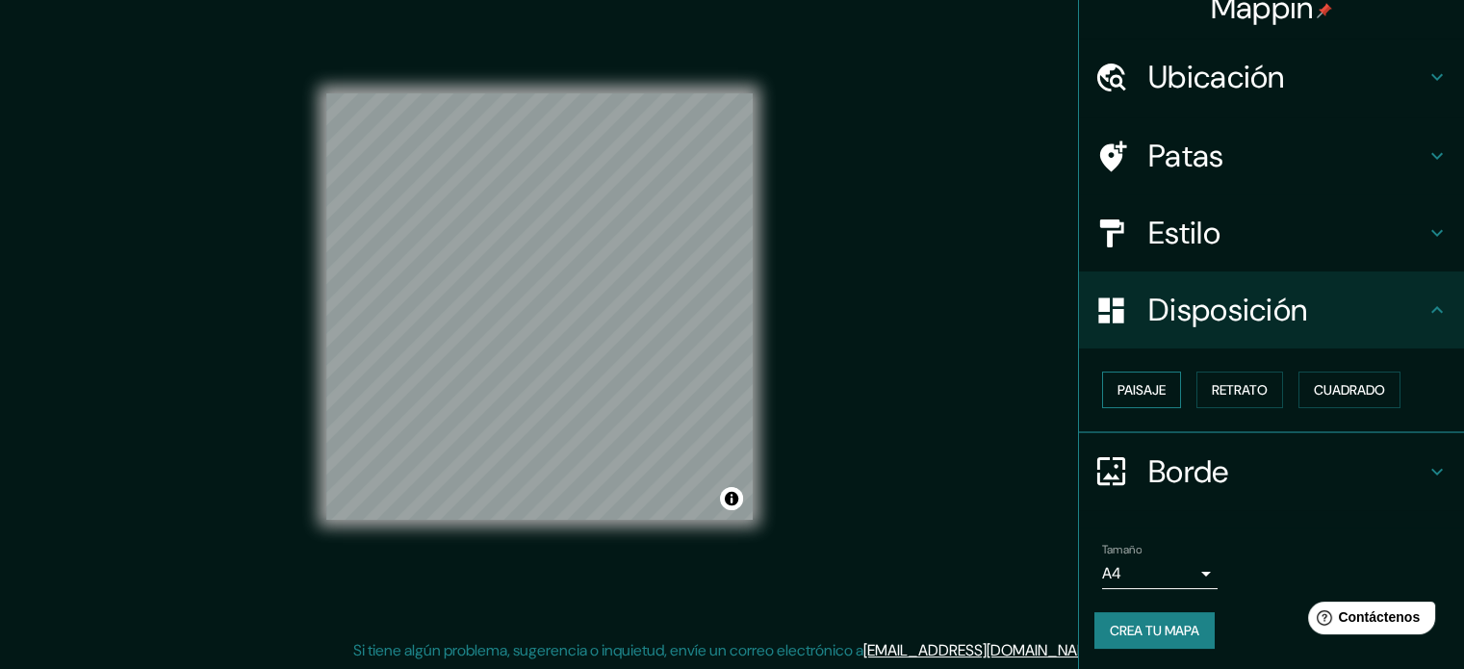
click at [1137, 395] on font "Paisaje" at bounding box center [1141, 389] width 48 height 17
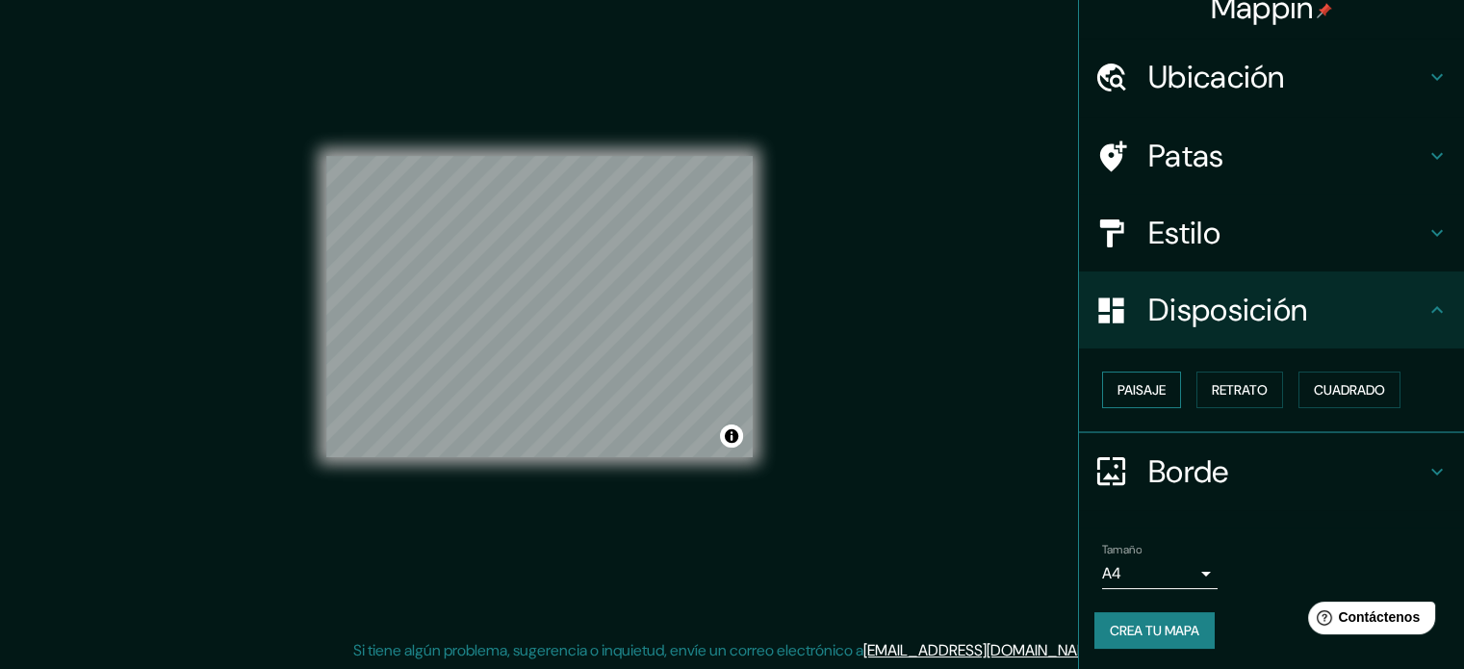
click at [1119, 392] on font "Paisaje" at bounding box center [1141, 389] width 48 height 17
click at [1291, 334] on div "Disposición" at bounding box center [1271, 309] width 385 height 77
click at [1329, 312] on h4 "Disposición" at bounding box center [1286, 310] width 277 height 39
click at [1426, 305] on icon at bounding box center [1437, 309] width 23 height 23
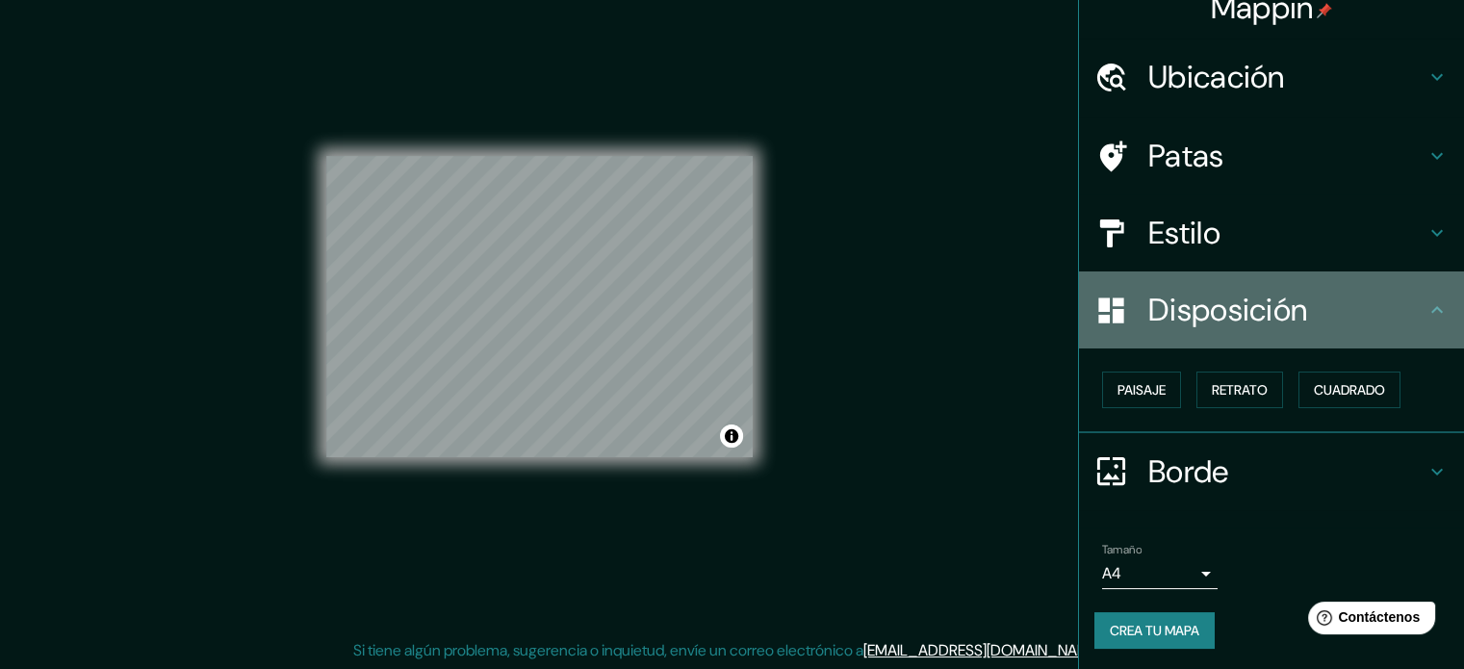
click at [1426, 315] on icon at bounding box center [1437, 309] width 23 height 23
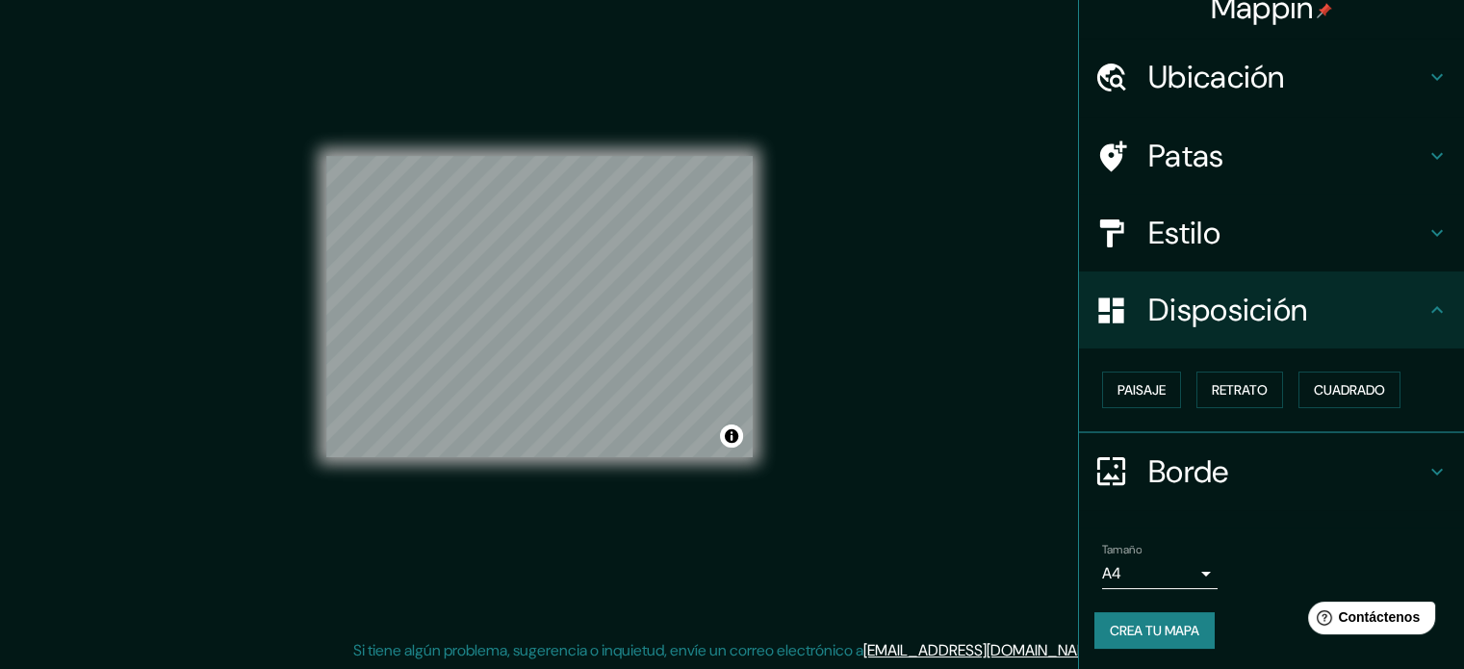
click at [1426, 469] on icon at bounding box center [1437, 471] width 23 height 23
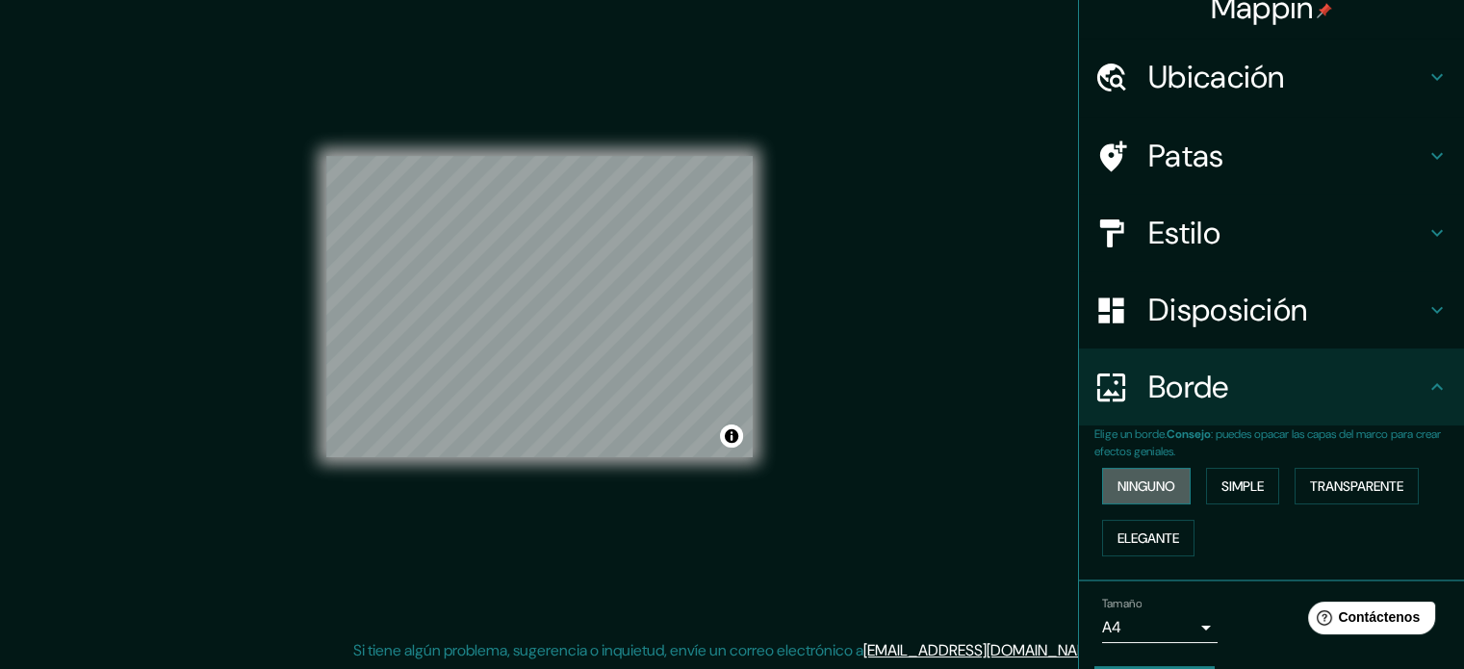
click at [1126, 495] on font "Ninguno" at bounding box center [1146, 486] width 58 height 25
click at [1232, 490] on font "Simple" at bounding box center [1242, 485] width 42 height 17
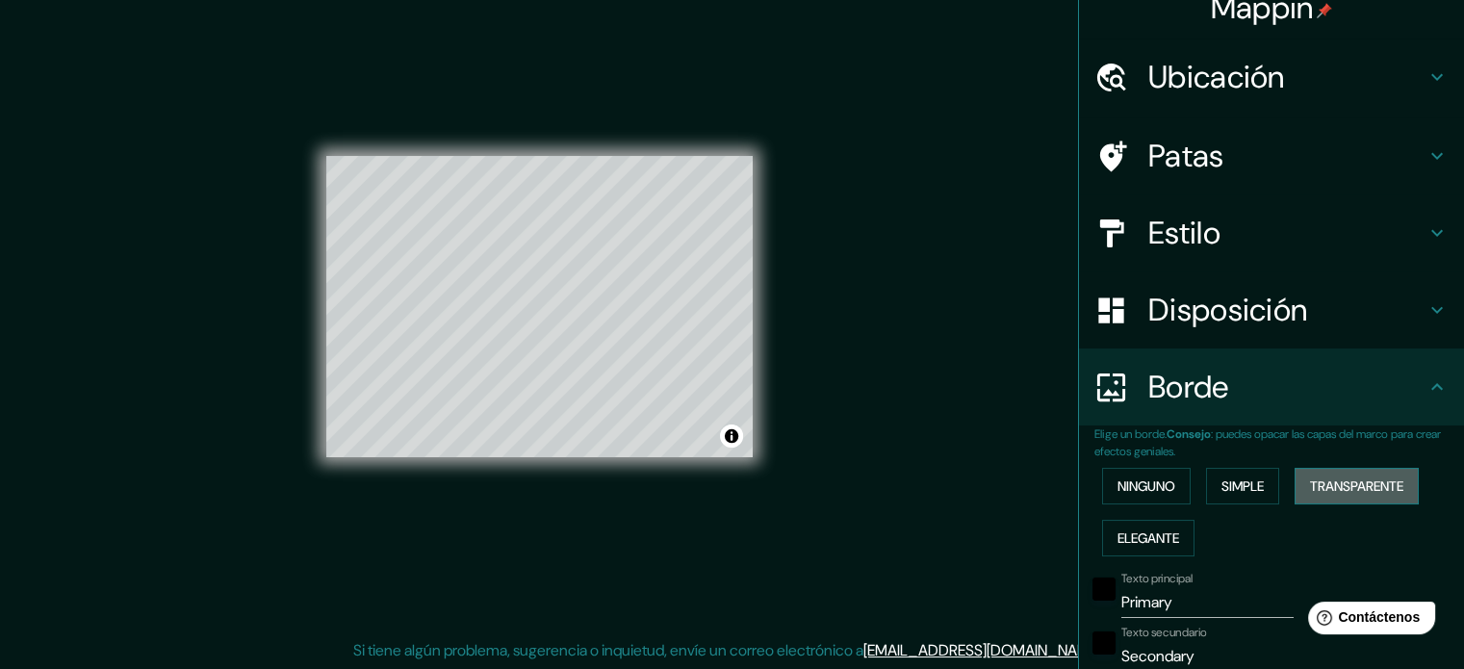
click at [1321, 484] on font "Transparente" at bounding box center [1356, 485] width 93 height 17
click at [1149, 542] on font "Elegante" at bounding box center [1148, 537] width 62 height 17
click at [1132, 497] on font "Ninguno" at bounding box center [1146, 486] width 58 height 25
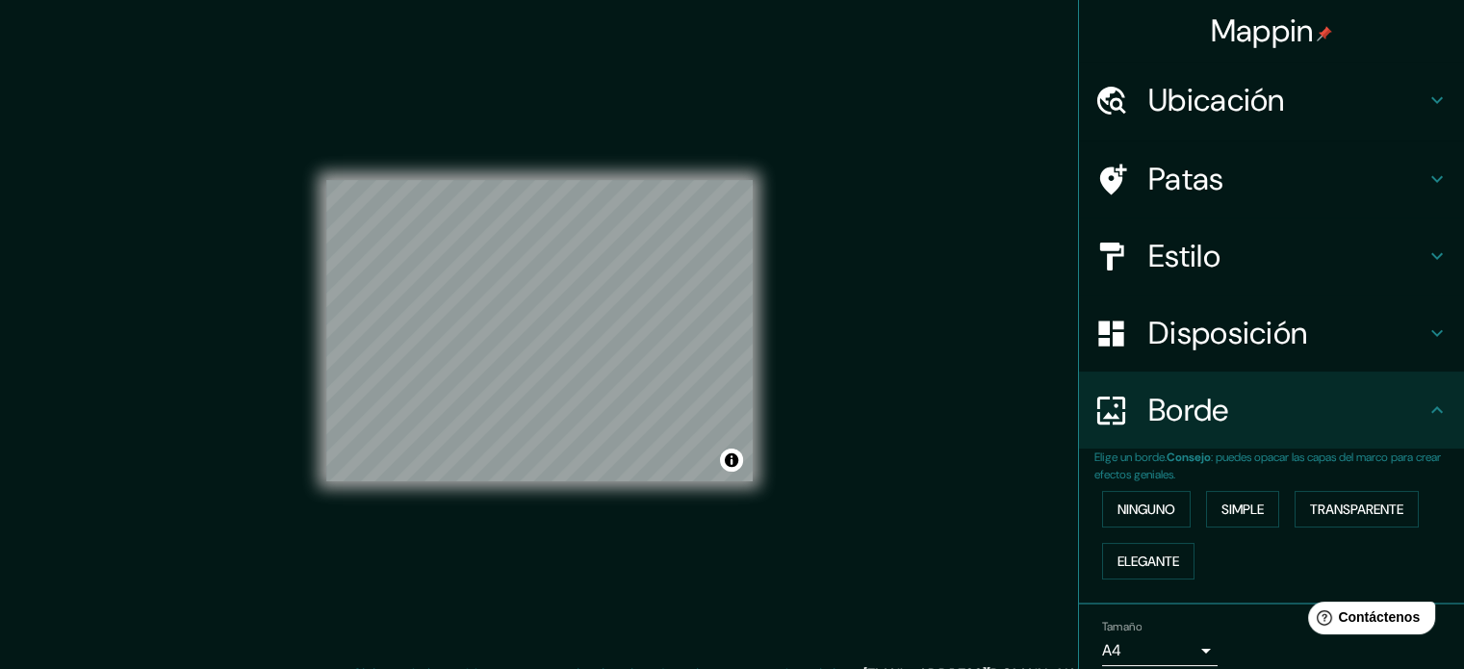
scroll to position [0, 0]
click at [1238, 341] on font "Disposición" at bounding box center [1227, 333] width 159 height 40
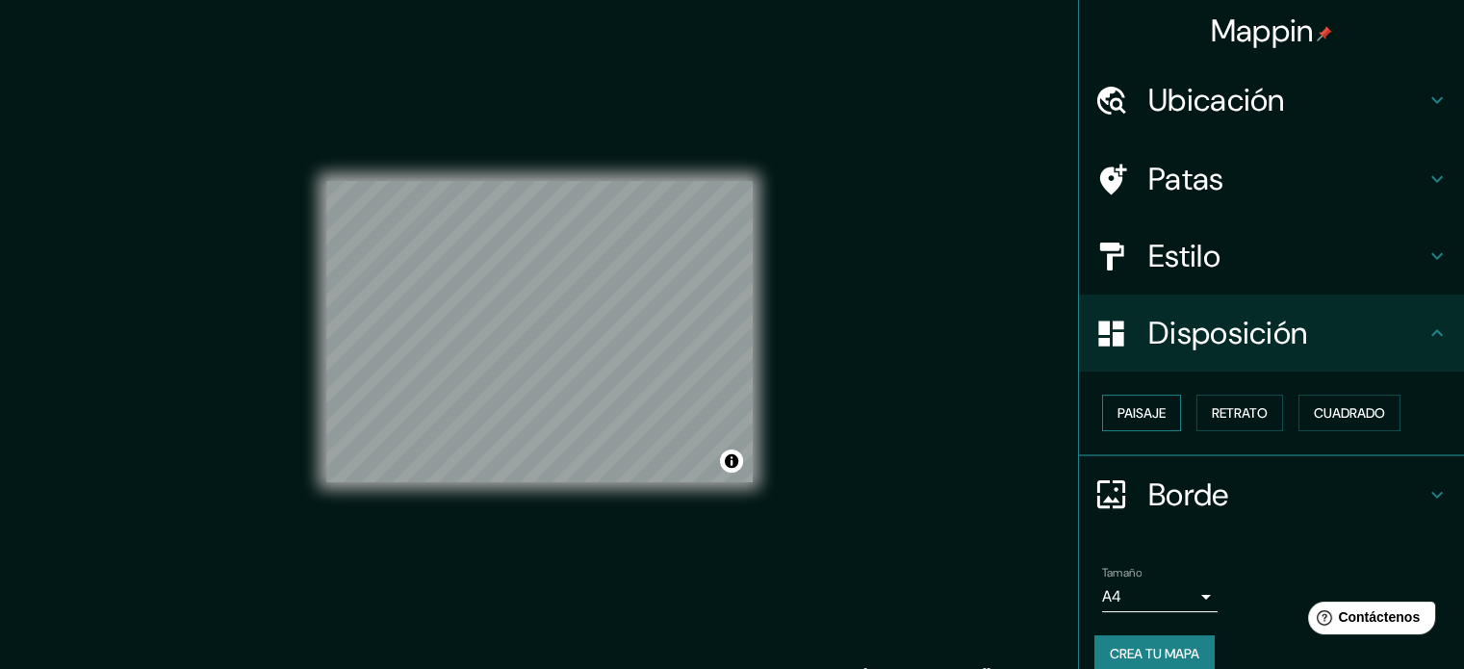
click at [1143, 414] on font "Paisaje" at bounding box center [1141, 412] width 48 height 17
click at [1196, 411] on button "Retrato" at bounding box center [1239, 413] width 87 height 37
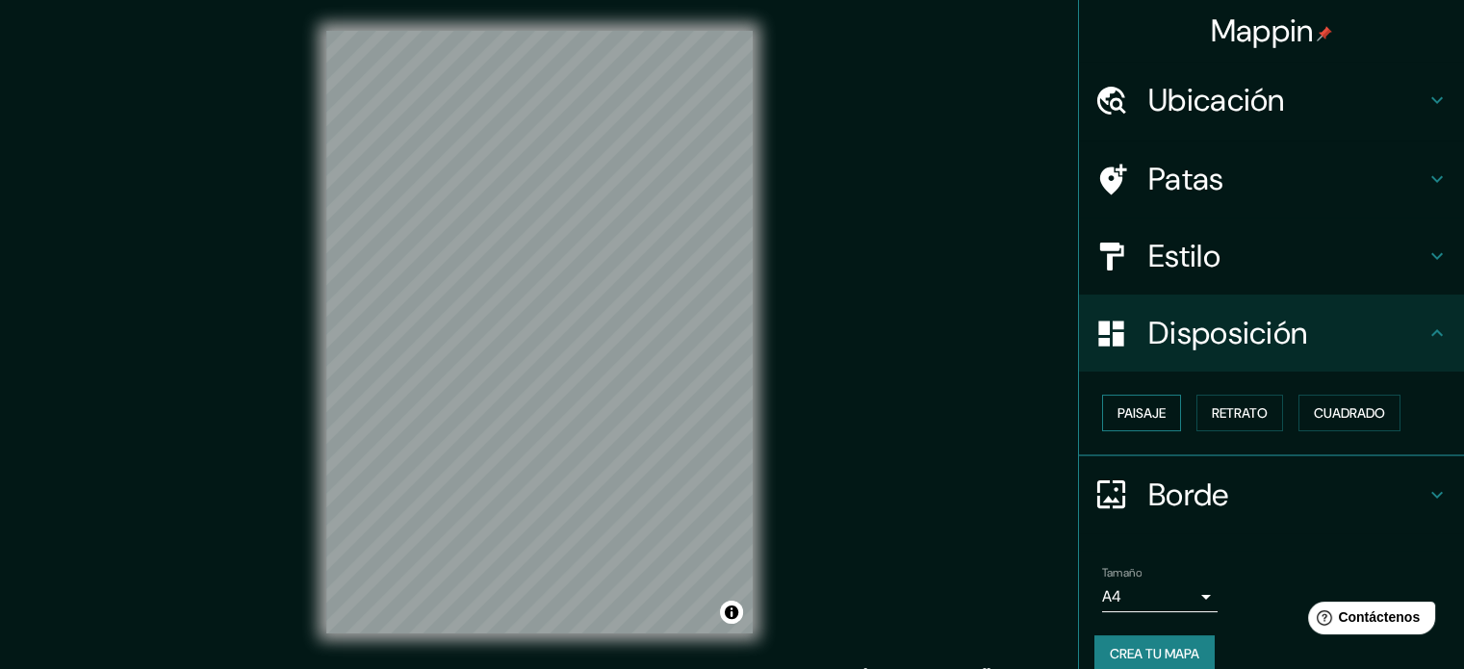
click at [1138, 407] on font "Paisaje" at bounding box center [1141, 412] width 48 height 17
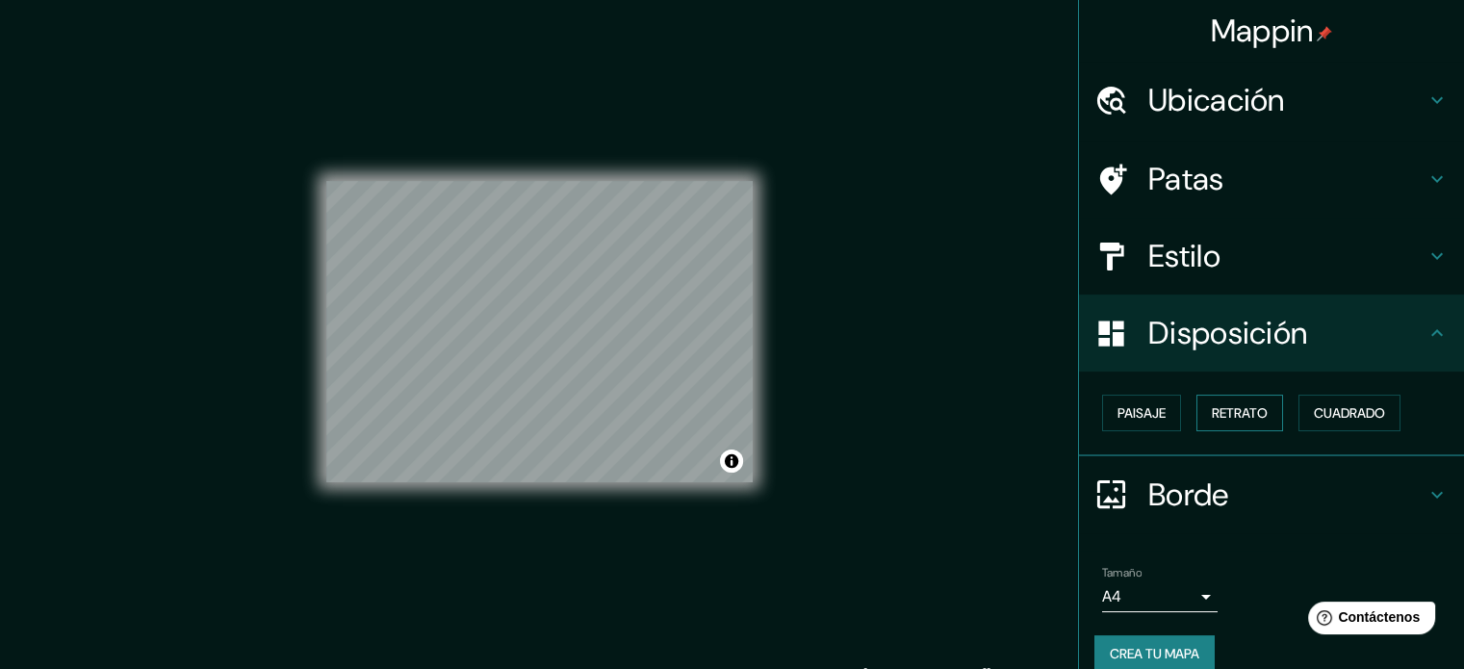
click at [1196, 407] on button "Retrato" at bounding box center [1239, 413] width 87 height 37
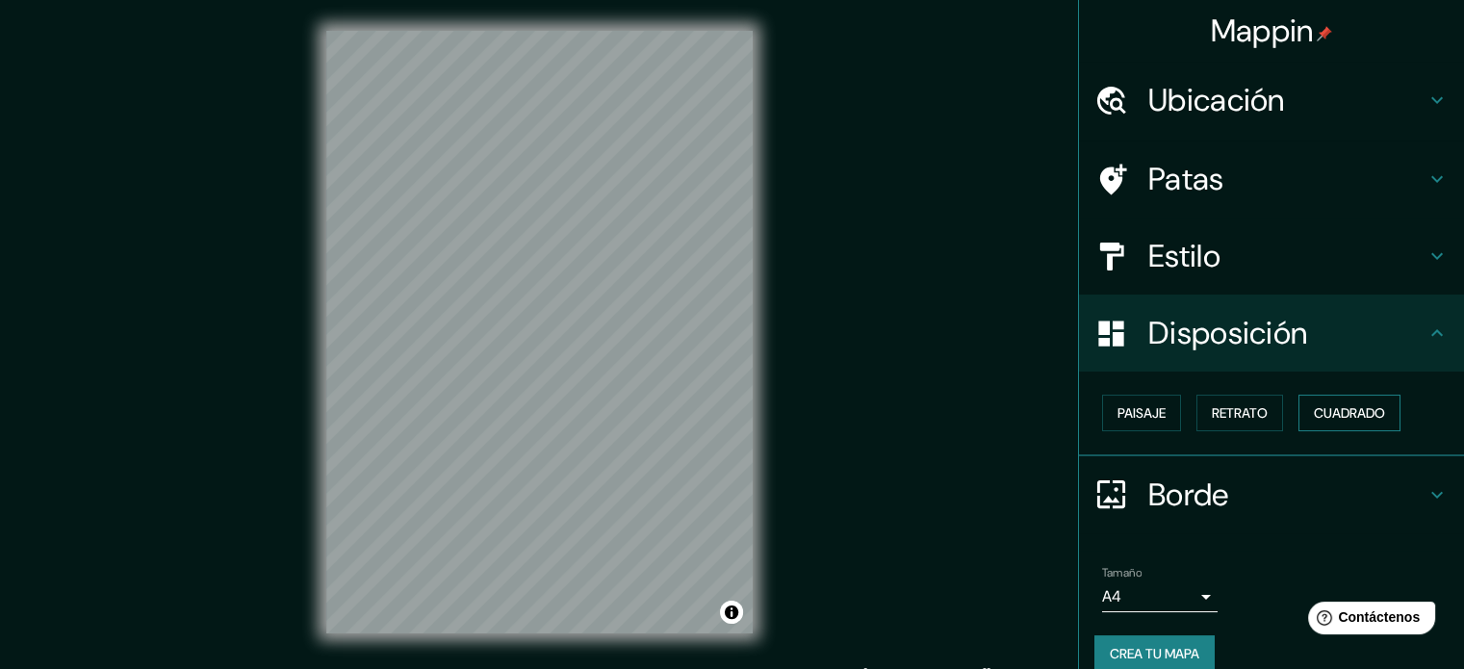
click at [1370, 407] on font "Cuadrado" at bounding box center [1349, 412] width 71 height 17
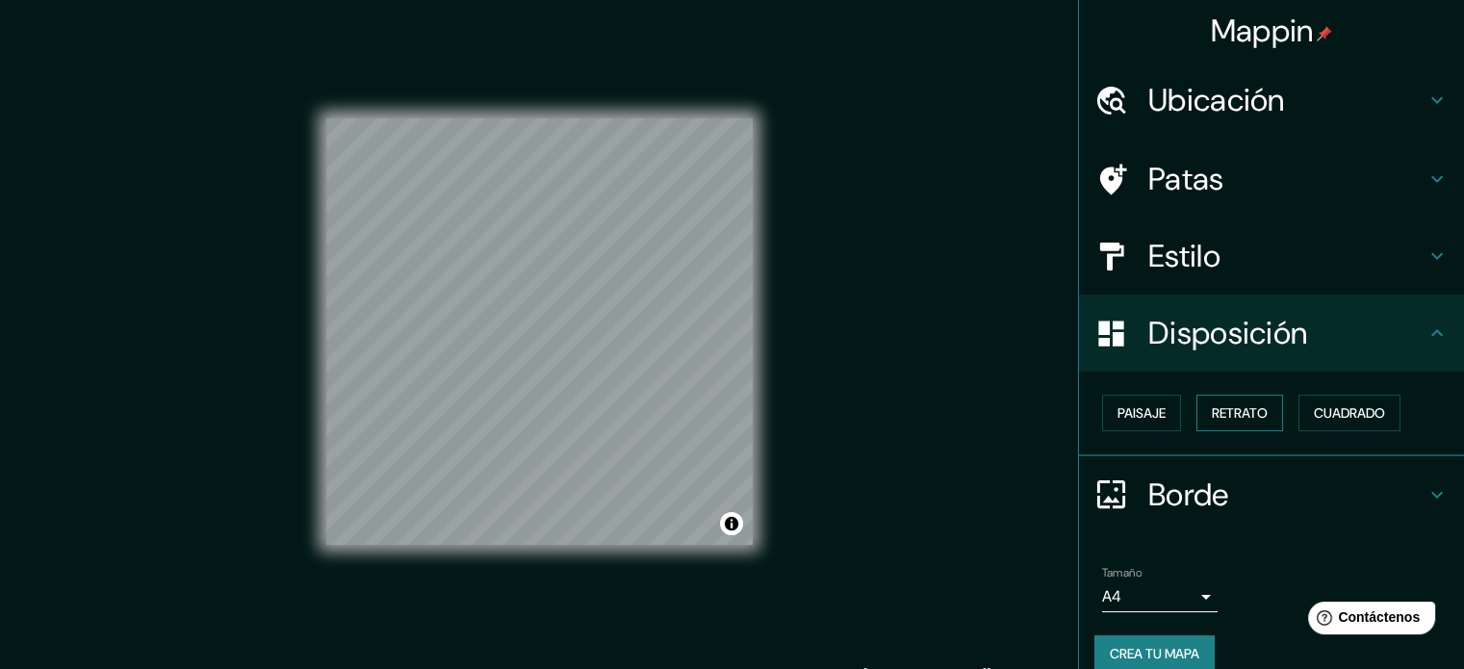
click at [1253, 407] on font "Retrato" at bounding box center [1240, 412] width 56 height 17
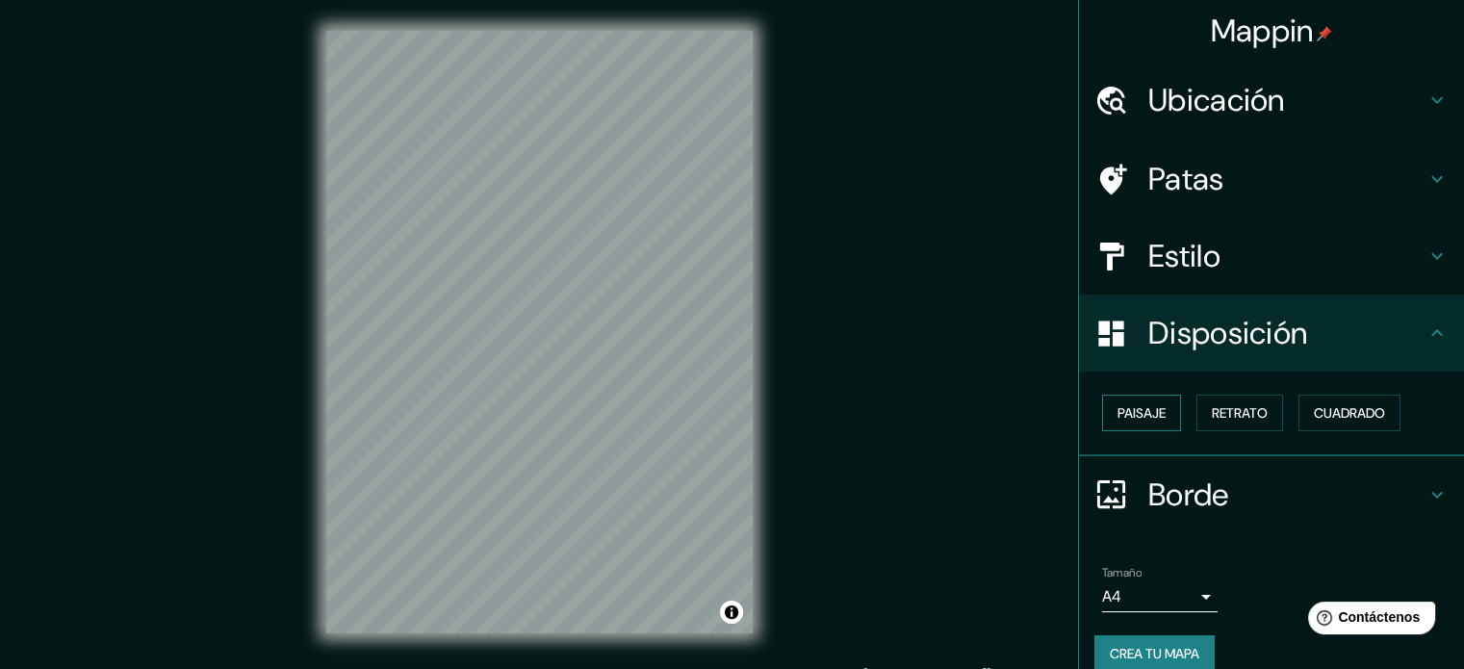
click at [1121, 406] on font "Paisaje" at bounding box center [1141, 412] width 48 height 17
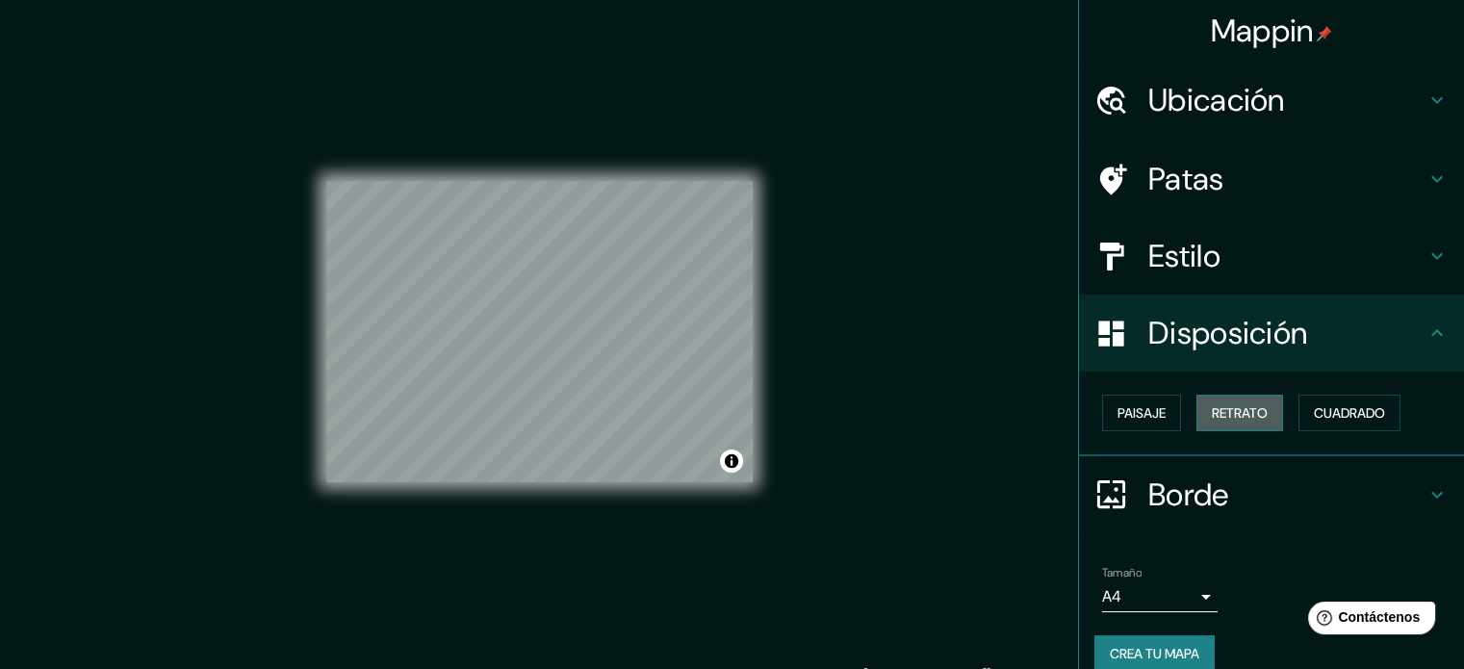
click at [1232, 415] on font "Retrato" at bounding box center [1240, 412] width 56 height 17
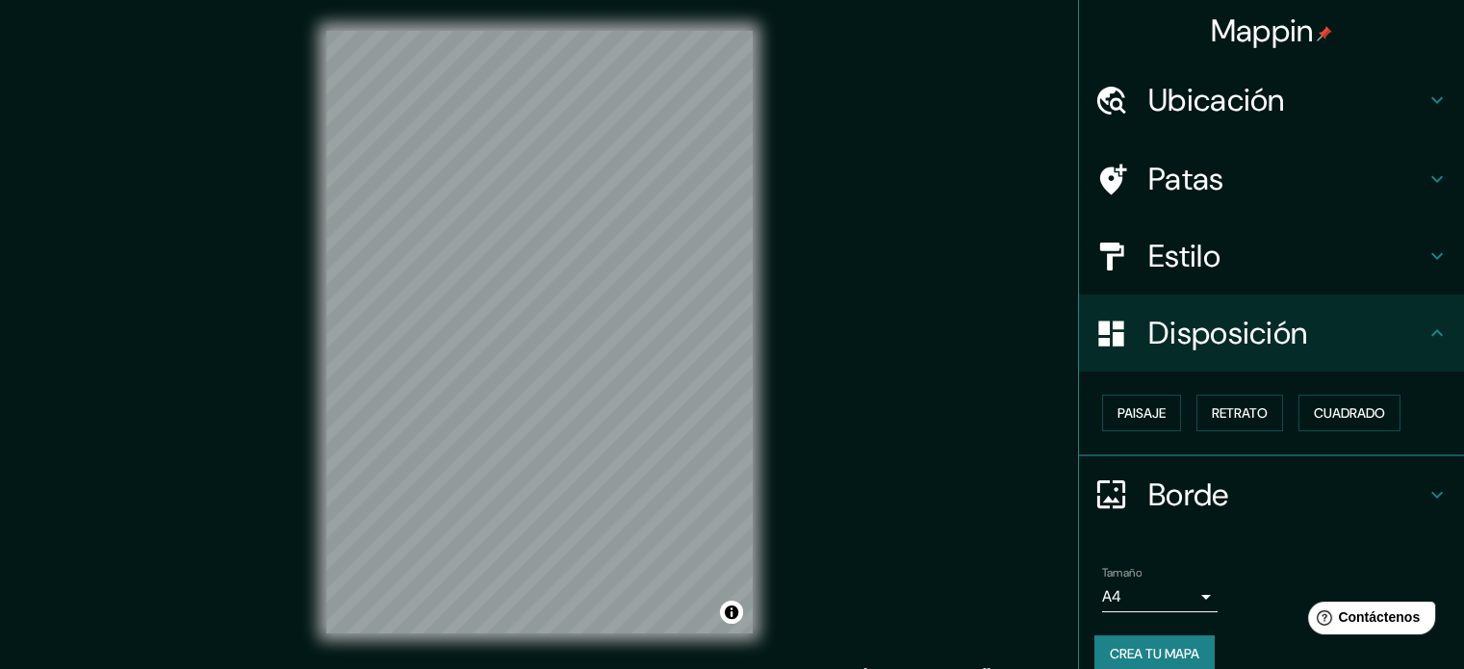
click at [1209, 97] on font "Ubicación" at bounding box center [1216, 100] width 137 height 40
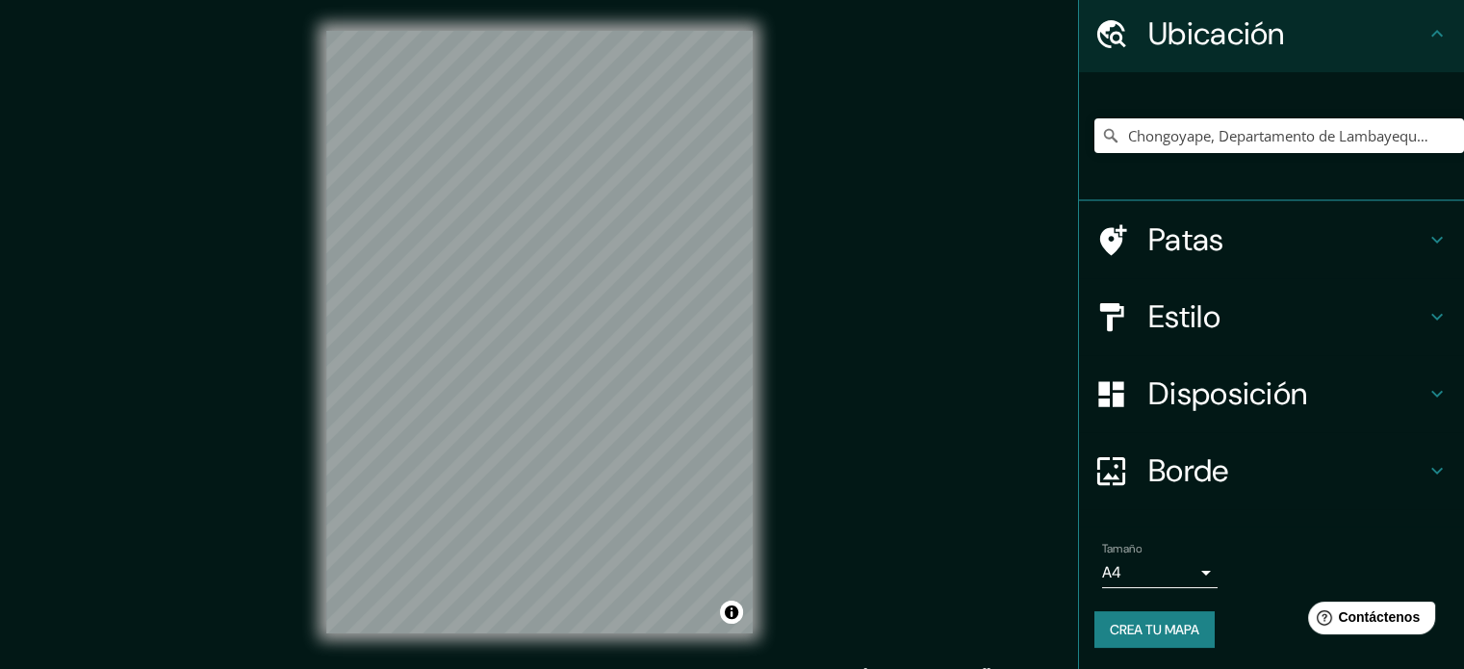
click at [1255, 225] on h4 "Patas" at bounding box center [1286, 239] width 277 height 39
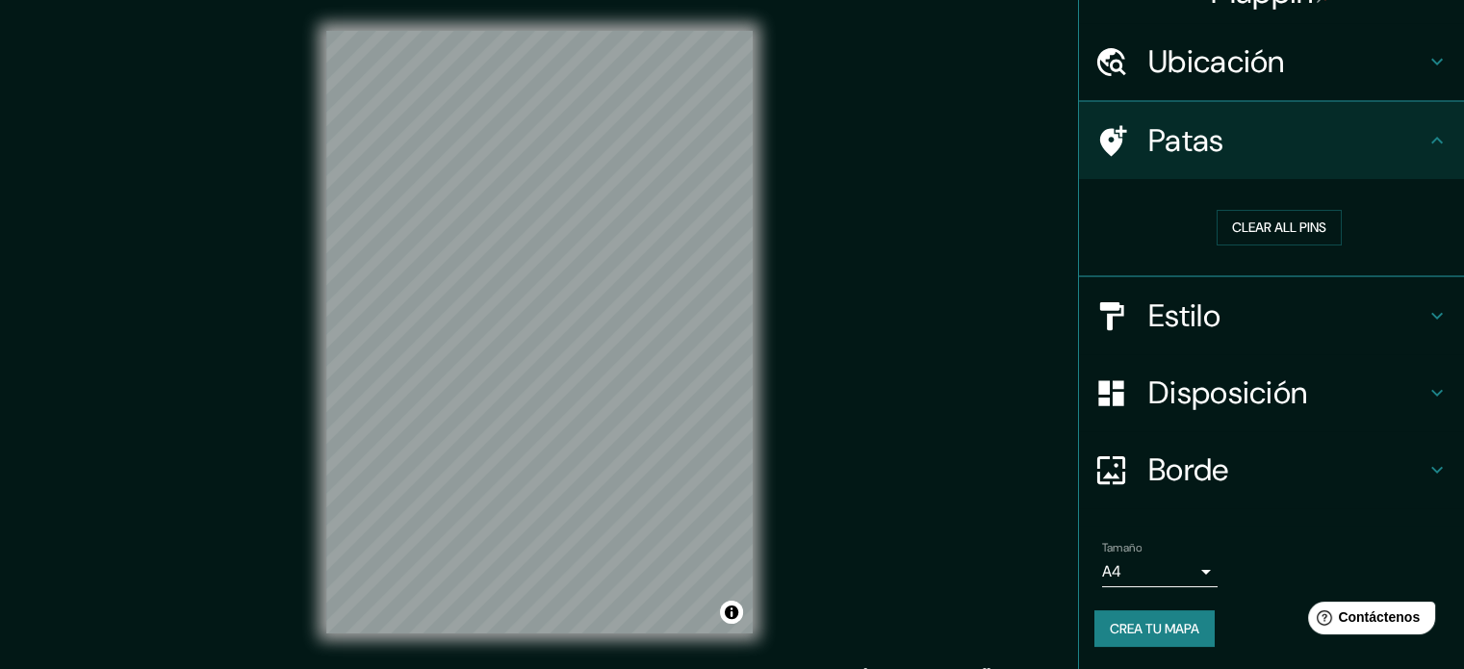
scroll to position [38, 0]
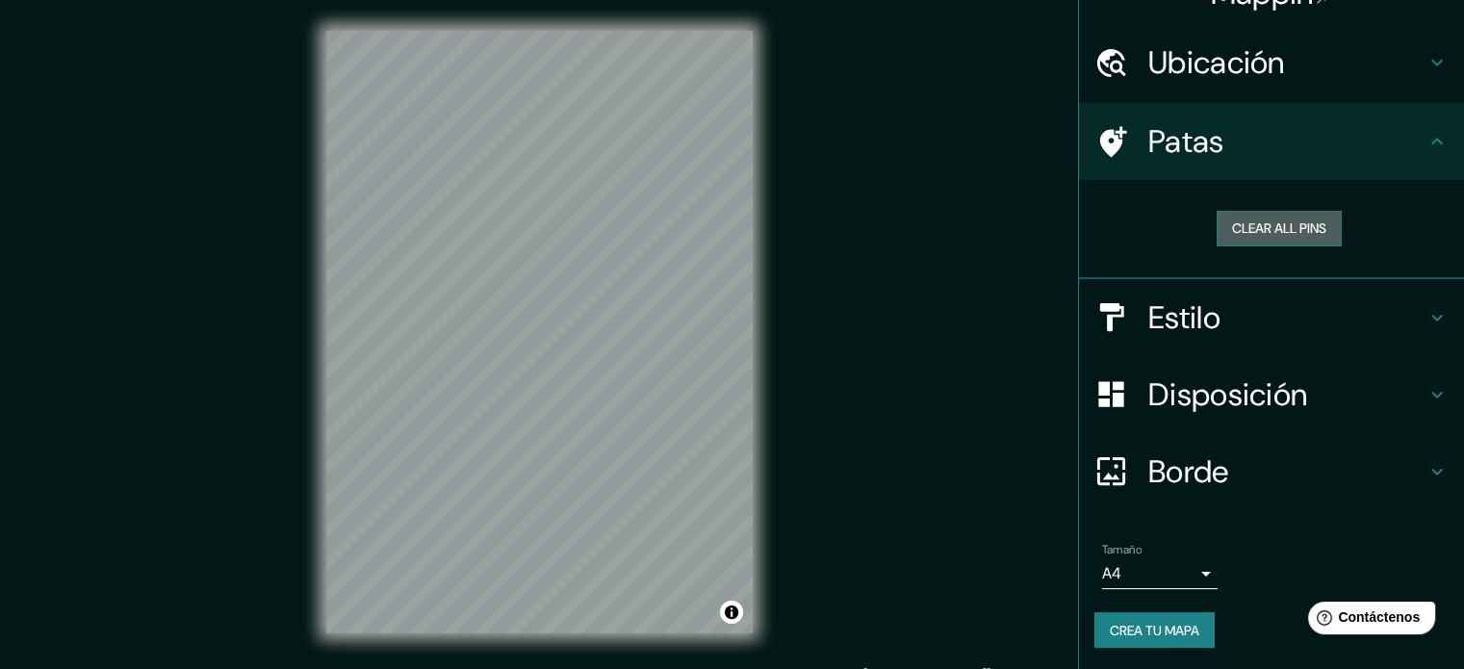
click at [1239, 229] on button "Clear all pins" at bounding box center [1279, 229] width 125 height 36
click at [1240, 229] on button "Clear all pins" at bounding box center [1279, 229] width 125 height 36
click at [1241, 229] on button "Clear all pins" at bounding box center [1279, 229] width 125 height 36
click at [1241, 226] on button "Clear all pins" at bounding box center [1279, 229] width 125 height 36
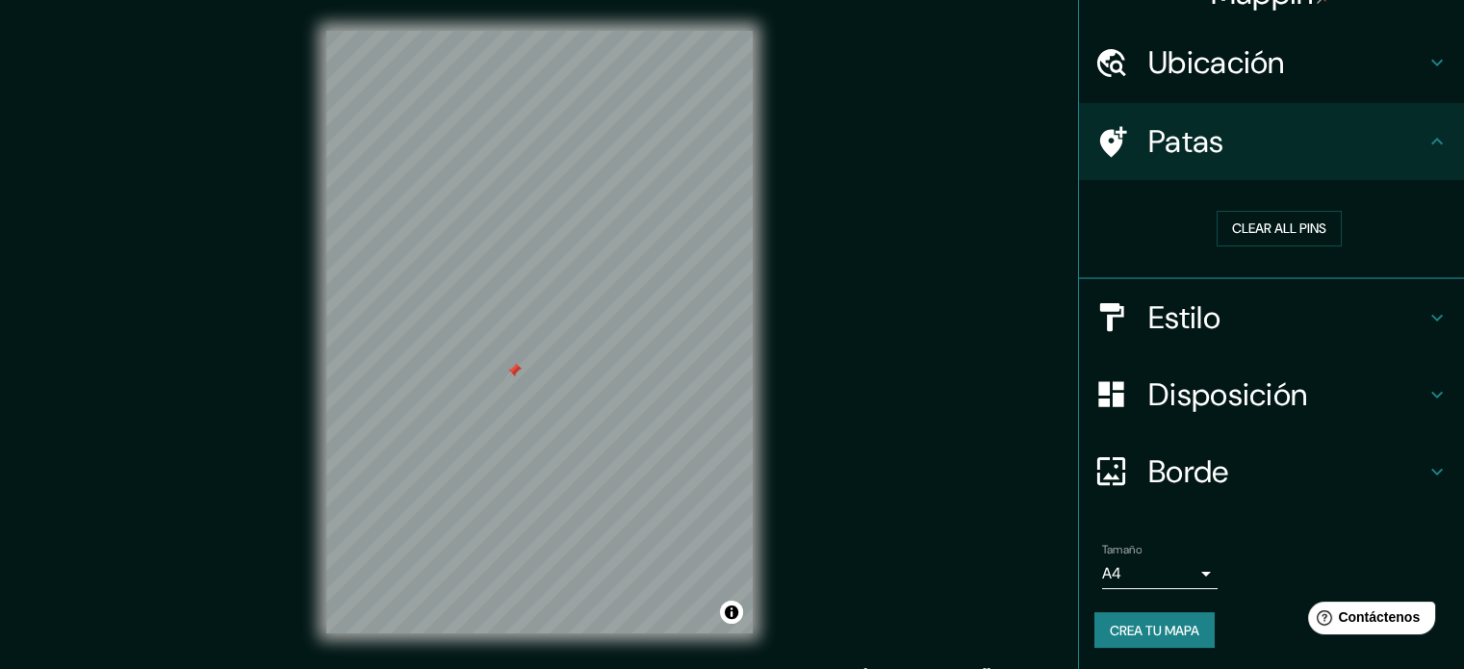
click at [515, 370] on div at bounding box center [513, 370] width 15 height 15
click at [1232, 218] on button "Clear all pins" at bounding box center [1279, 229] width 125 height 36
click at [1225, 231] on button "Clear all pins" at bounding box center [1279, 229] width 125 height 36
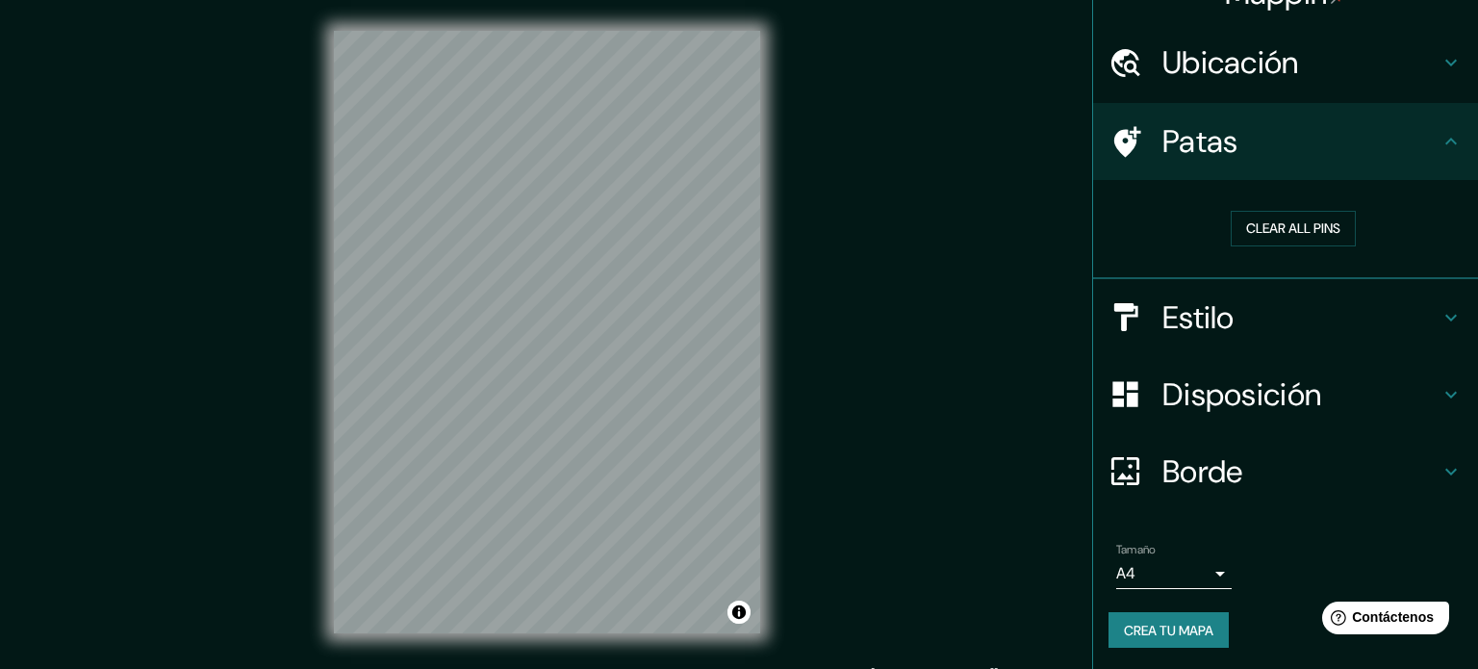
click at [1185, 570] on body "Mappin Ubicación Chongoyape, Departamento de [GEOGRAPHIC_DATA], [GEOGRAPHIC_DAT…" at bounding box center [739, 334] width 1478 height 669
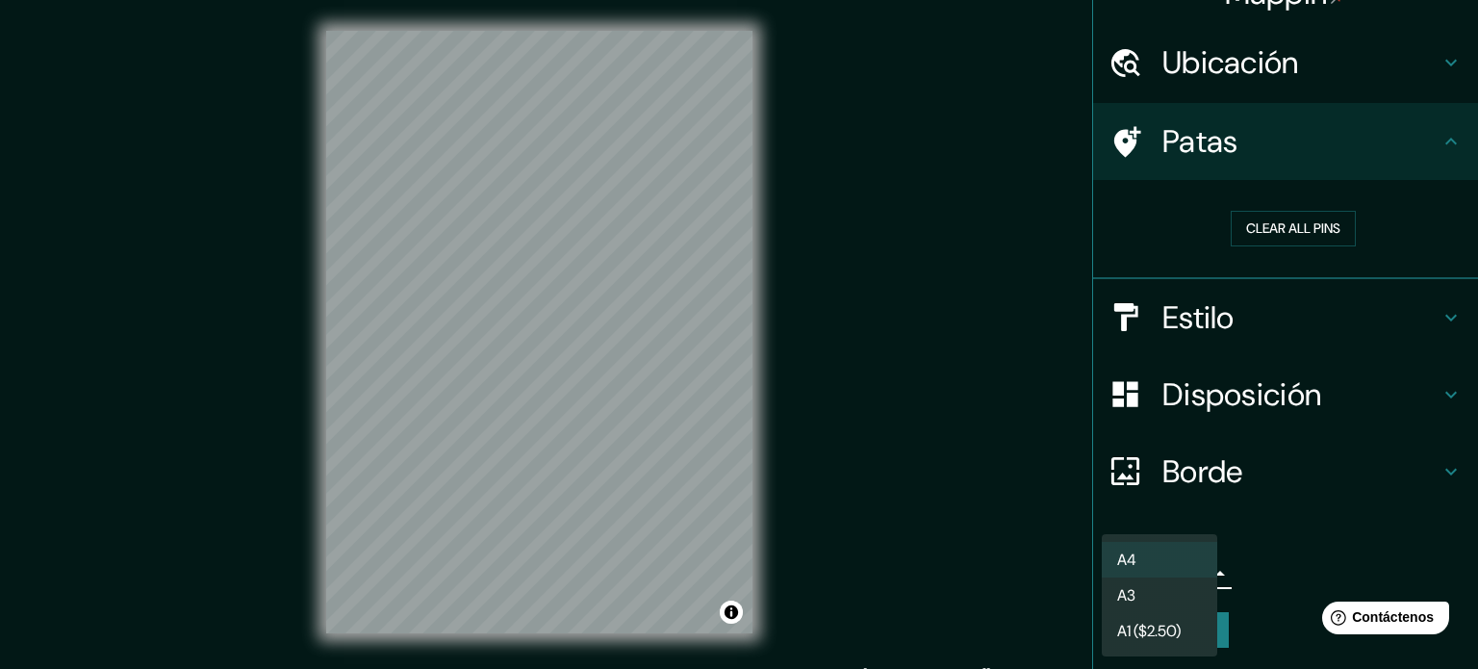
click at [1174, 584] on li "A3" at bounding box center [1160, 596] width 116 height 36
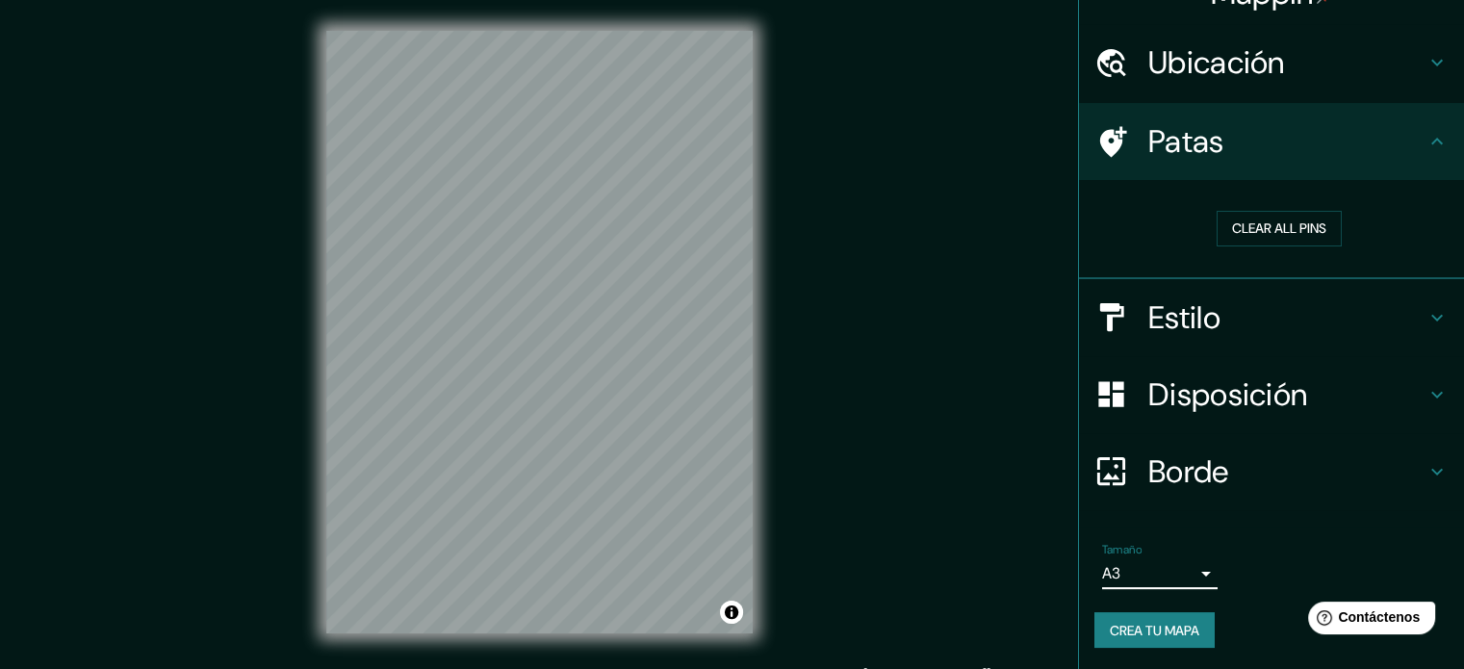
click at [1180, 565] on body "Mappin Ubicación Chongoyape, Departamento de [GEOGRAPHIC_DATA], [GEOGRAPHIC_DAT…" at bounding box center [732, 334] width 1464 height 669
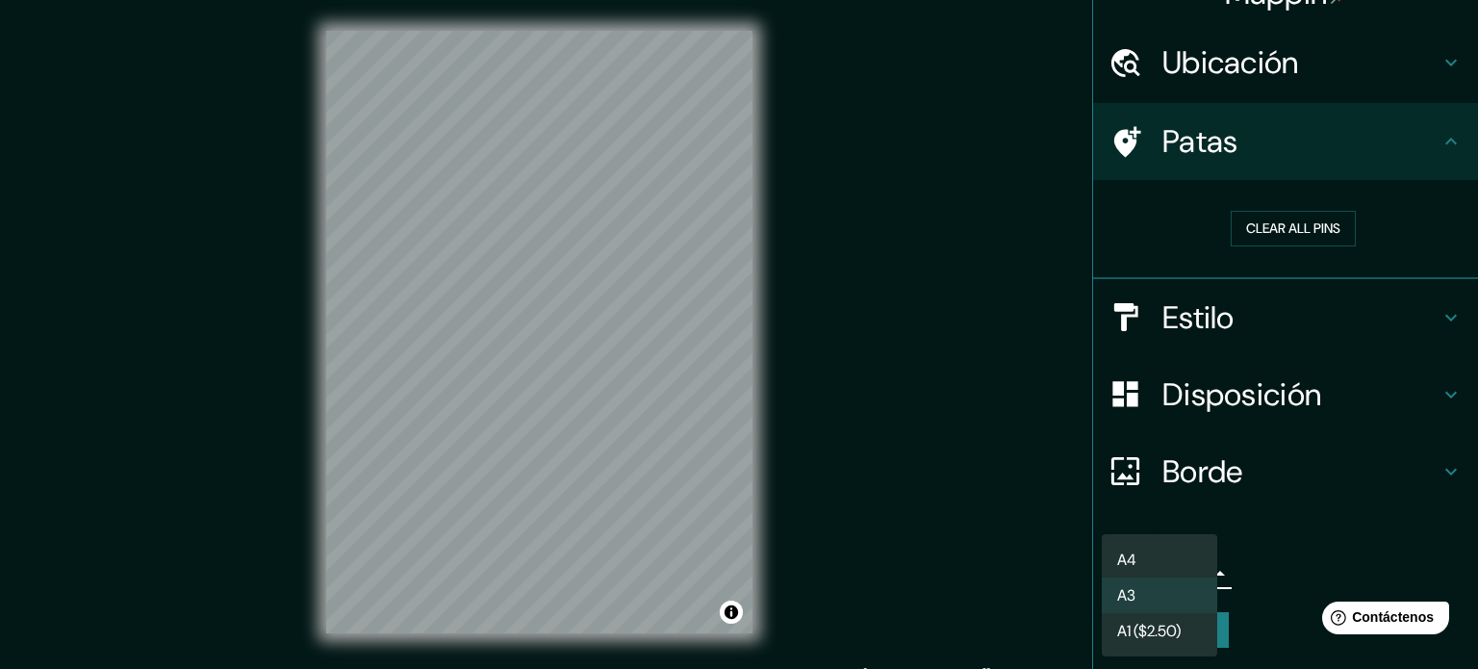
click at [1170, 551] on li "A4" at bounding box center [1160, 560] width 116 height 36
type input "single"
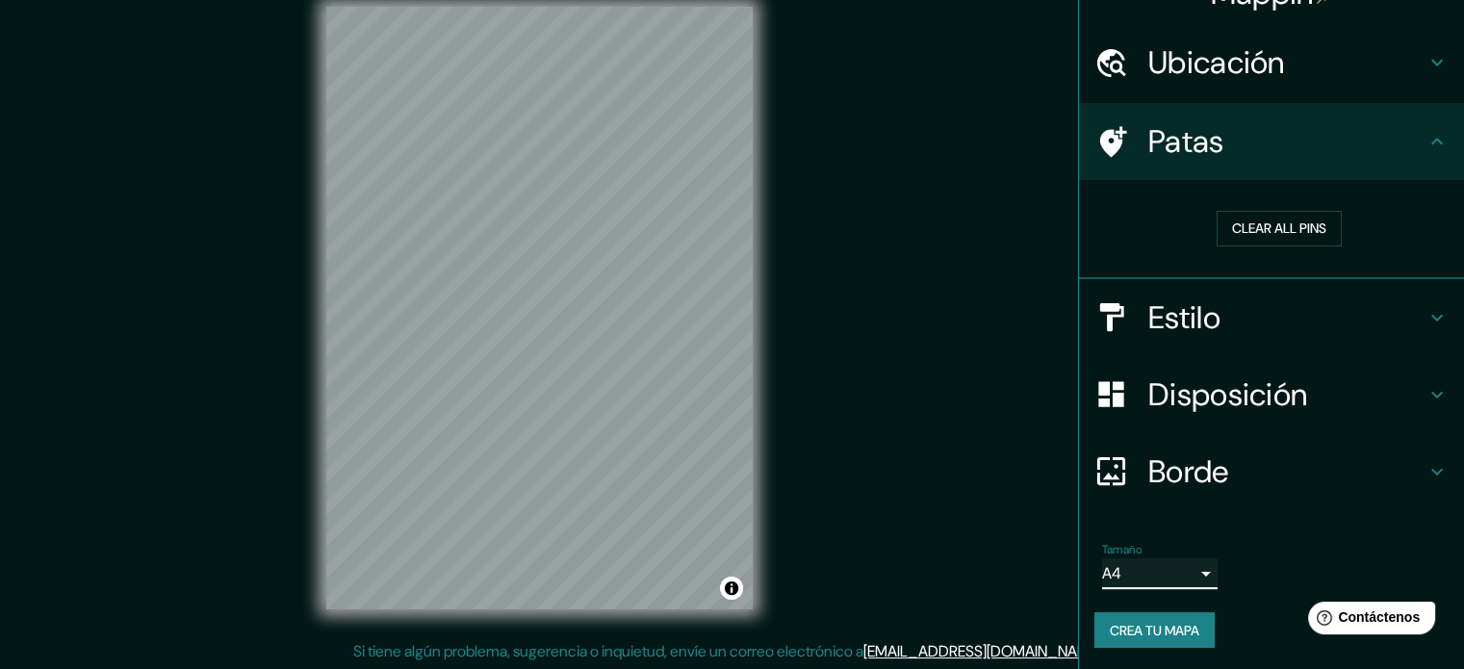
scroll to position [25, 0]
click at [1159, 624] on font "Crea tu mapa" at bounding box center [1155, 630] width 90 height 17
click at [1110, 627] on font "Crea tu mapa" at bounding box center [1155, 630] width 90 height 17
click at [1136, 635] on font "Crea tu mapa" at bounding box center [1155, 630] width 90 height 17
click at [1136, 631] on div "Crea tu mapa" at bounding box center [1271, 630] width 354 height 37
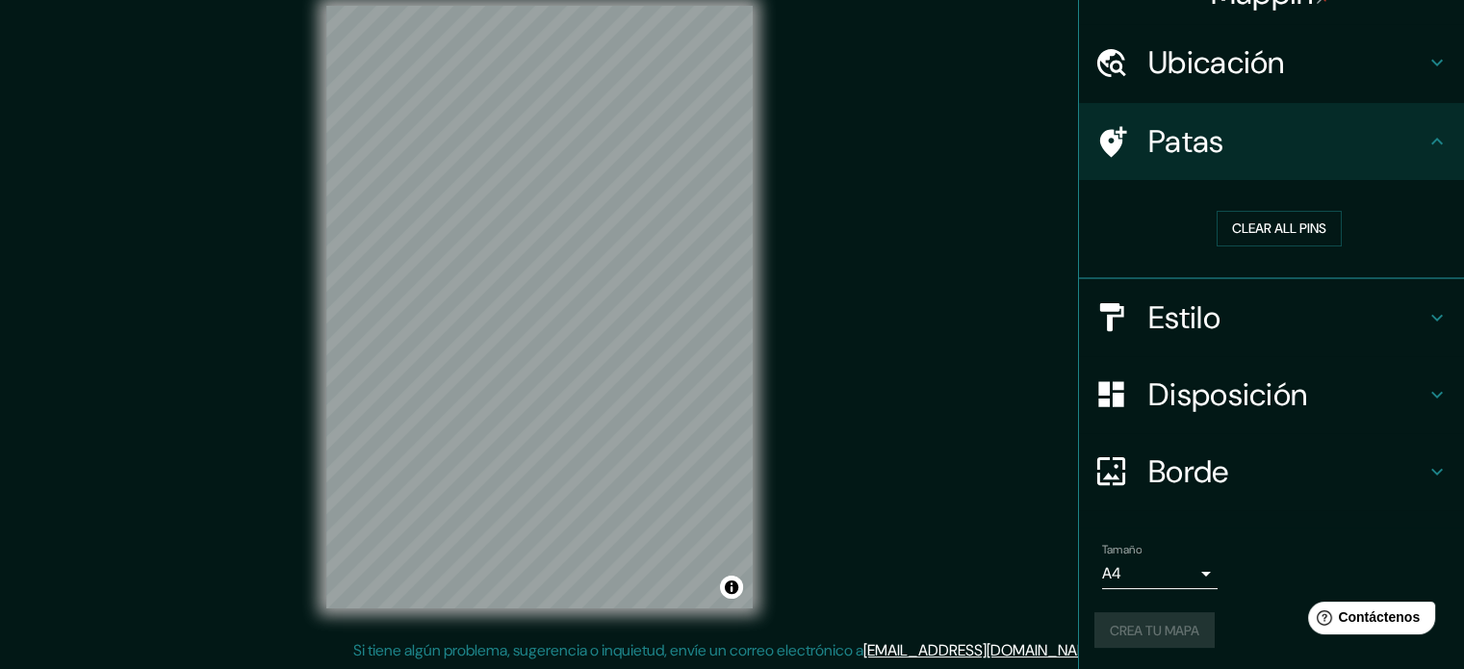
click at [1136, 631] on div "Crea tu mapa" at bounding box center [1271, 630] width 354 height 37
drag, startPoint x: 1340, startPoint y: 1, endPoint x: 979, endPoint y: 164, distance: 395.9
click at [979, 165] on div "Mappin Ubicación Chongoyape, Departamento de [GEOGRAPHIC_DATA], [GEOGRAPHIC_DAT…" at bounding box center [732, 322] width 1464 height 695
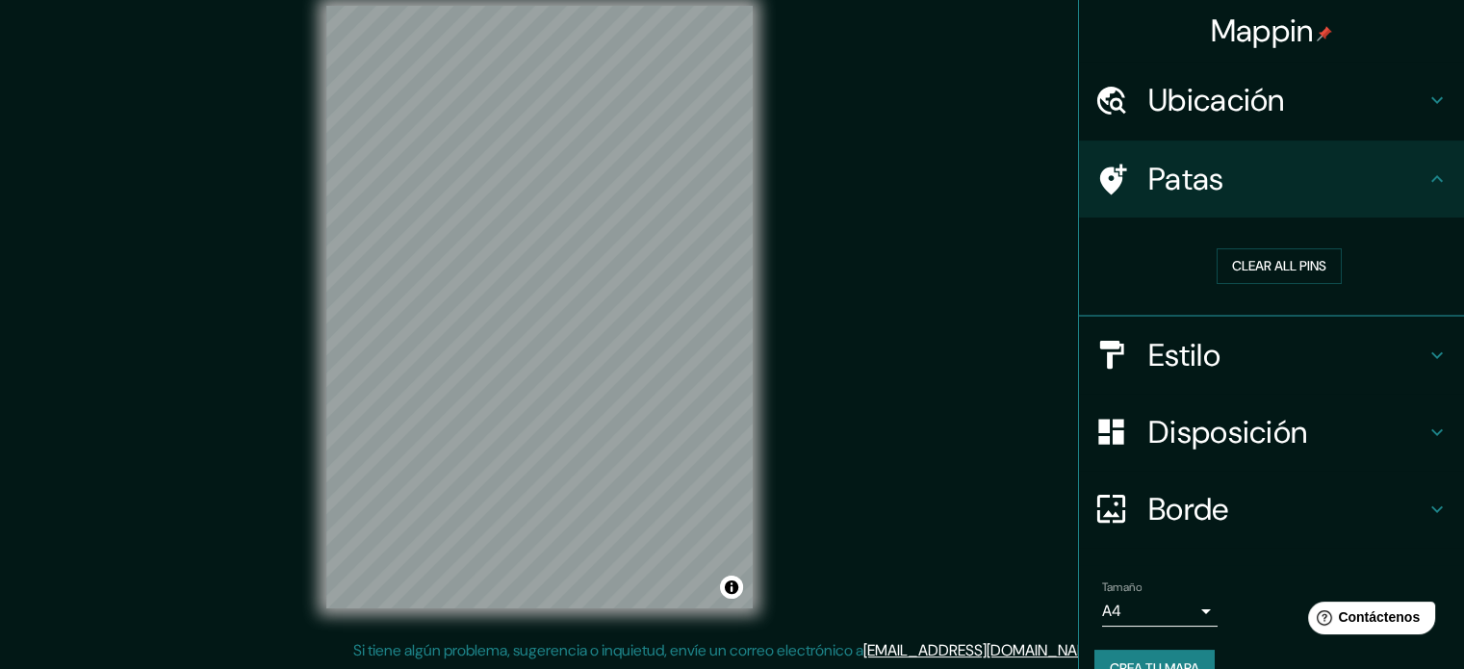
click at [1426, 182] on icon at bounding box center [1437, 178] width 23 height 23
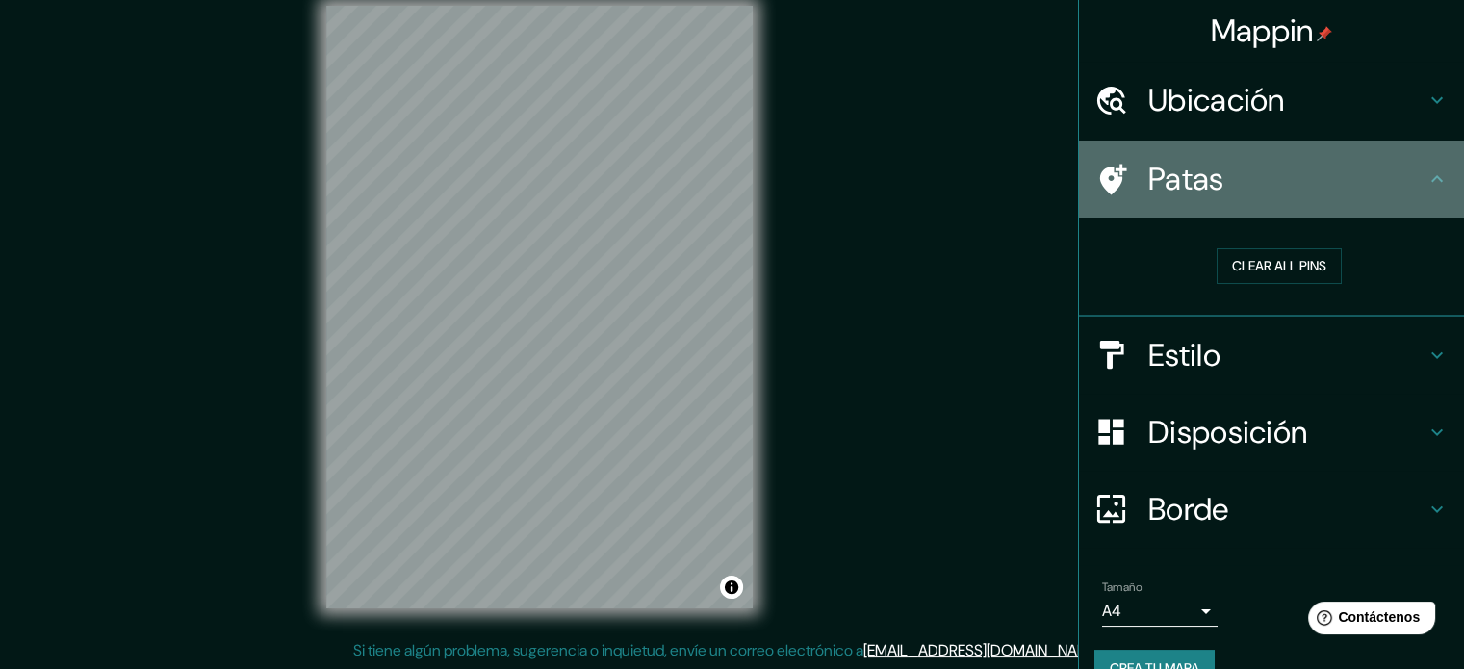
click at [1426, 182] on icon at bounding box center [1437, 178] width 23 height 23
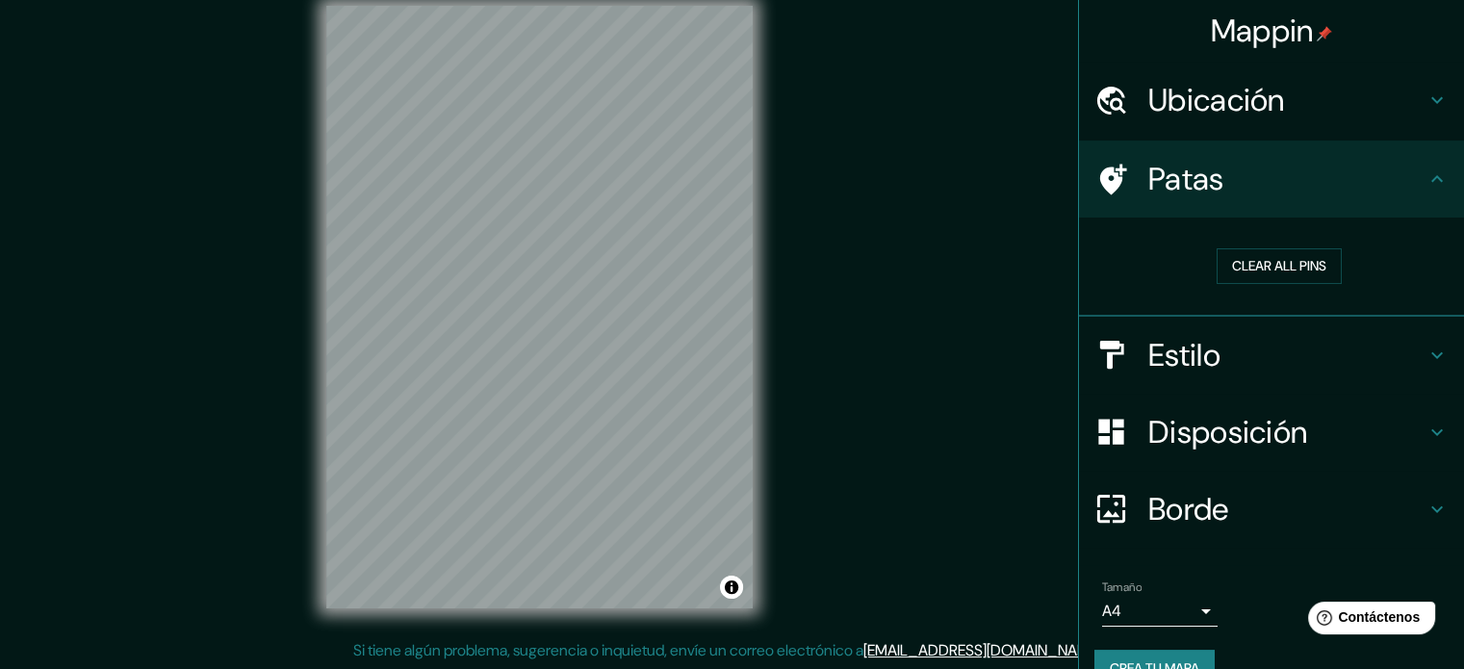
click at [1426, 181] on icon at bounding box center [1437, 178] width 23 height 23
click at [1234, 265] on button "Clear all pins" at bounding box center [1279, 266] width 125 height 36
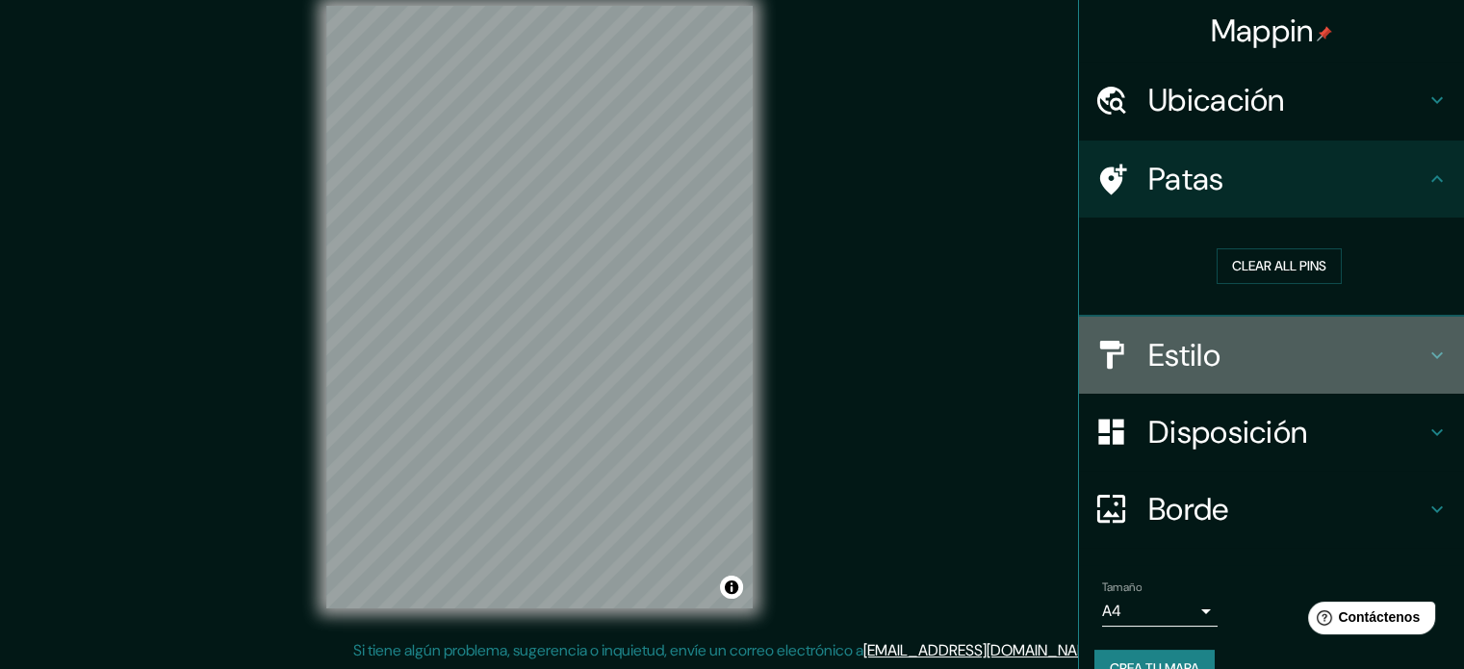
click at [1317, 339] on h4 "Estilo" at bounding box center [1286, 355] width 277 height 39
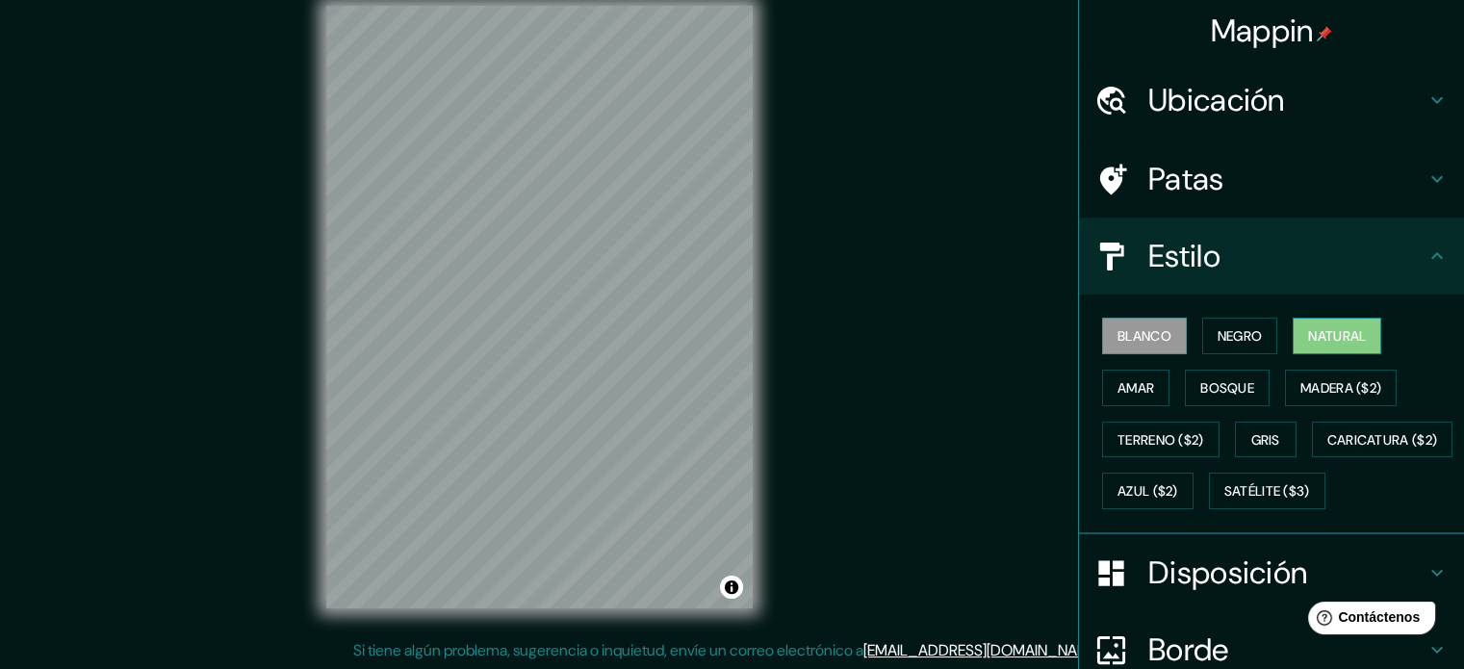
click at [1321, 329] on font "Natural" at bounding box center [1337, 335] width 58 height 17
click at [1143, 334] on font "Blanco" at bounding box center [1144, 335] width 54 height 17
click at [1202, 330] on button "Negro" at bounding box center [1240, 336] width 76 height 37
click at [1131, 330] on font "Blanco" at bounding box center [1144, 335] width 54 height 17
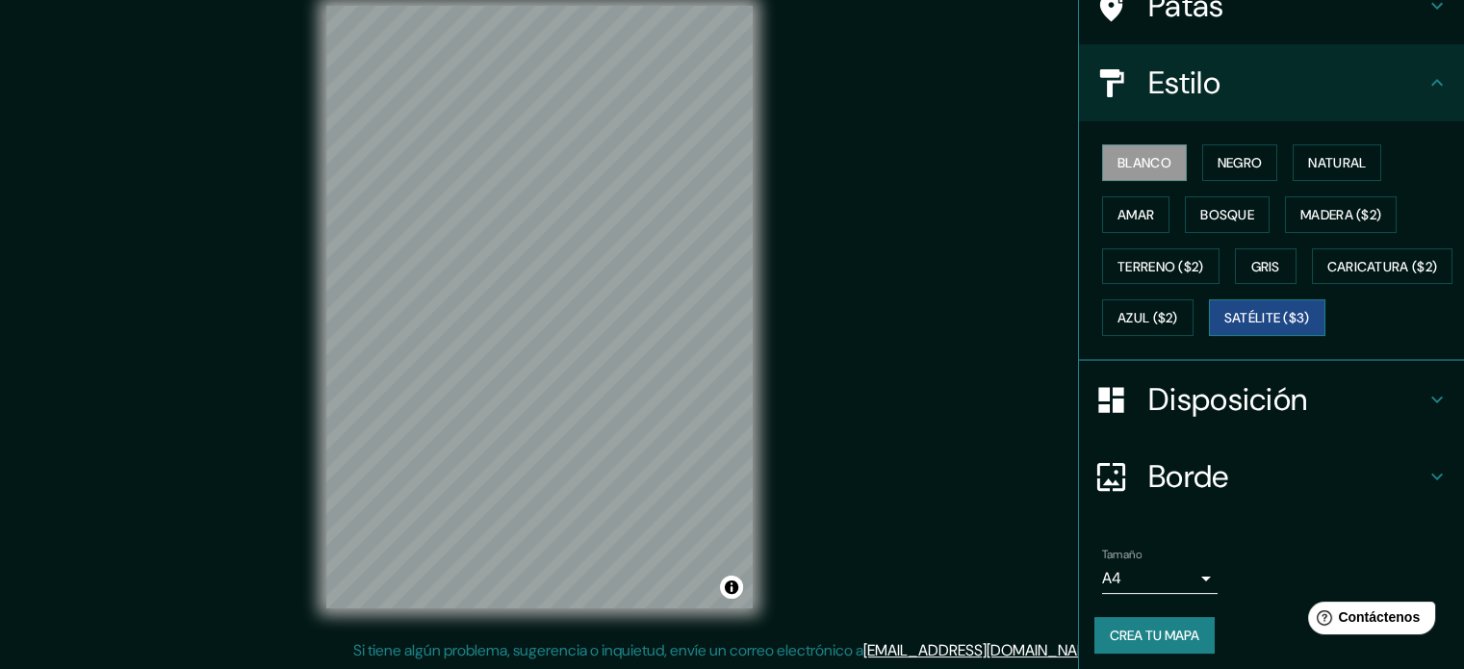
scroll to position [193, 0]
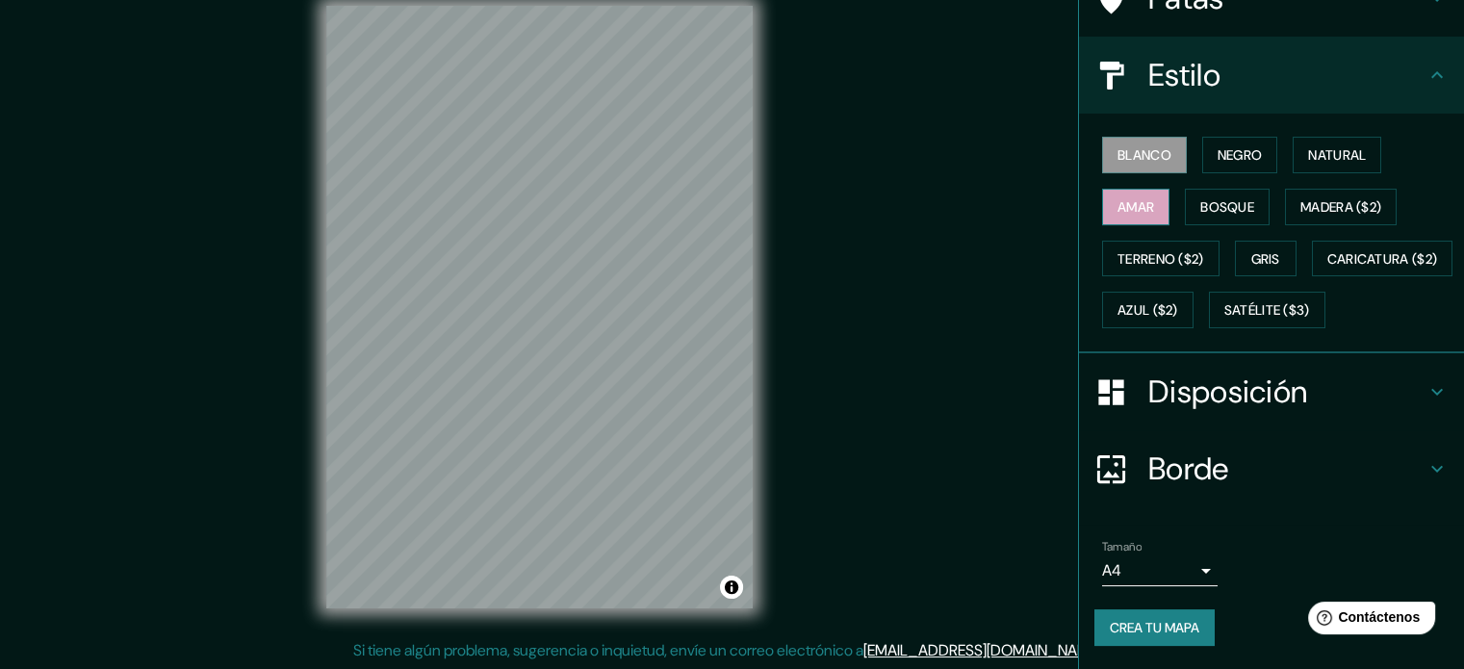
click at [1120, 205] on font "Amar" at bounding box center [1135, 206] width 37 height 25
click at [1117, 146] on font "Blanco" at bounding box center [1144, 154] width 54 height 17
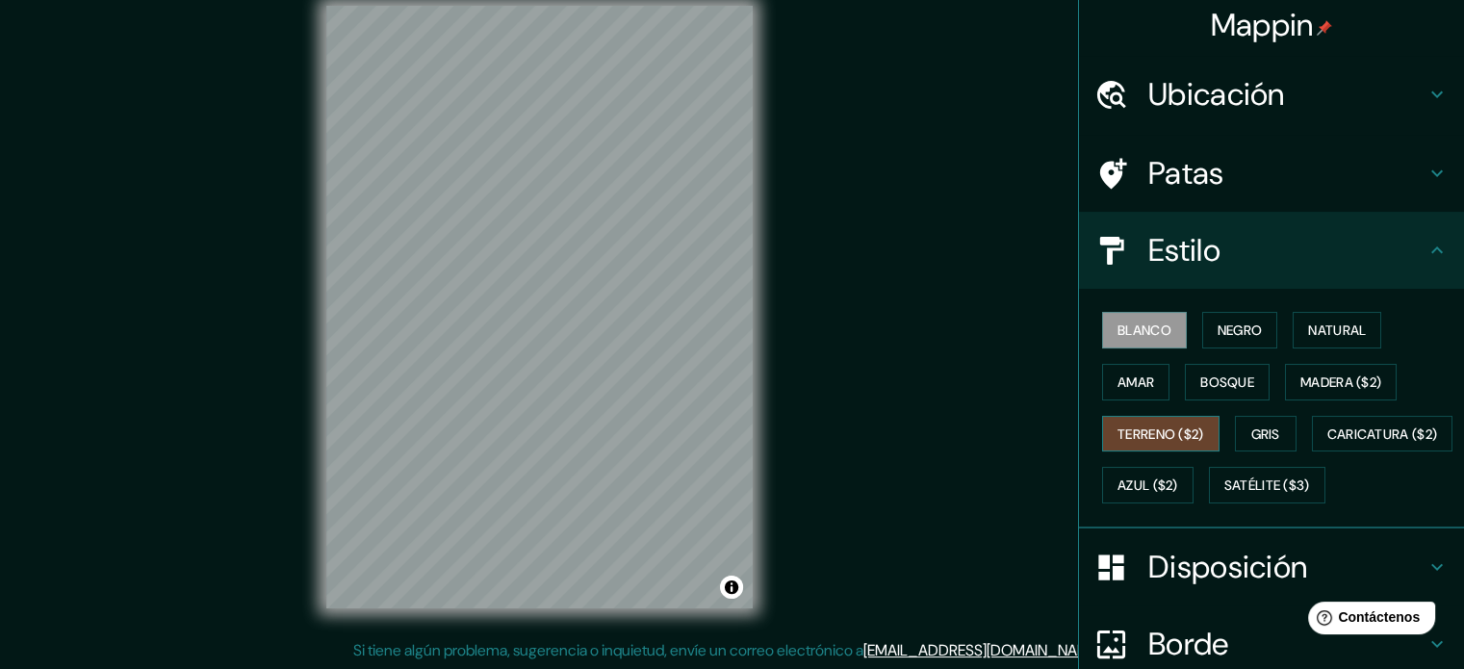
scroll to position [0, 0]
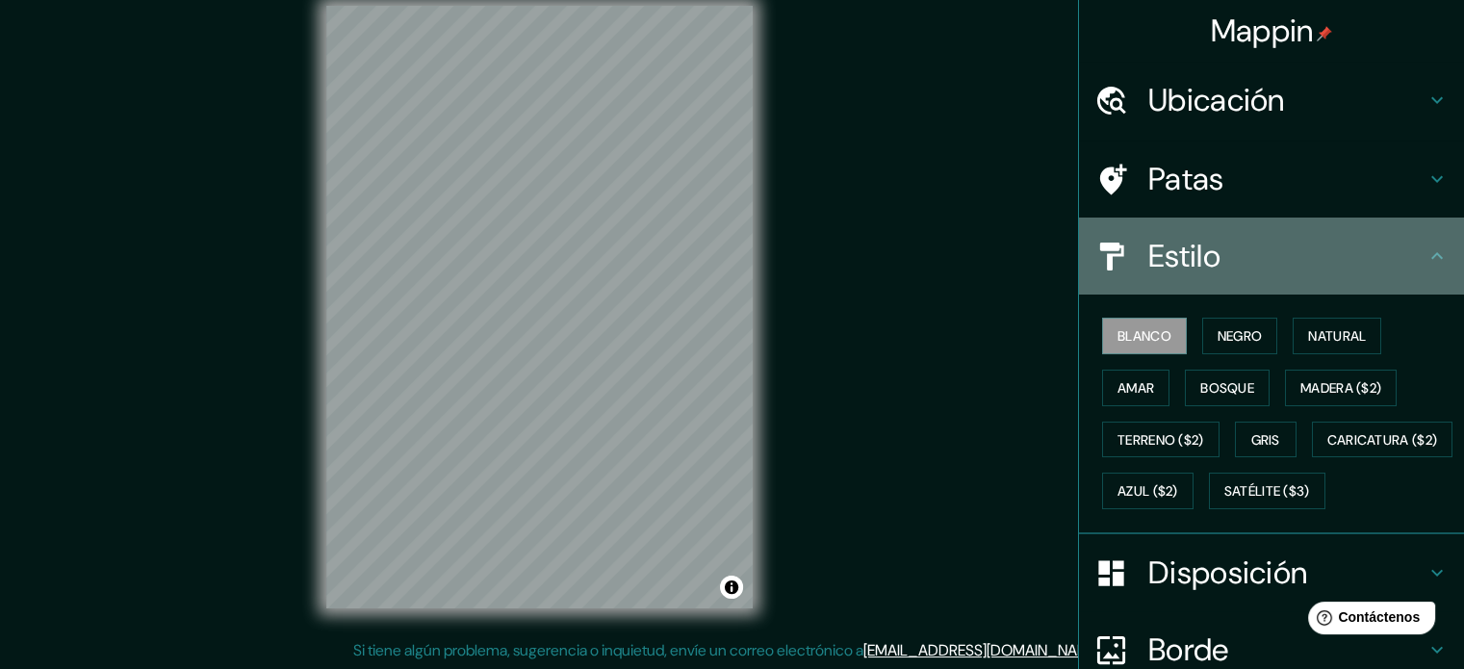
click at [1167, 242] on font "Estilo" at bounding box center [1184, 256] width 72 height 40
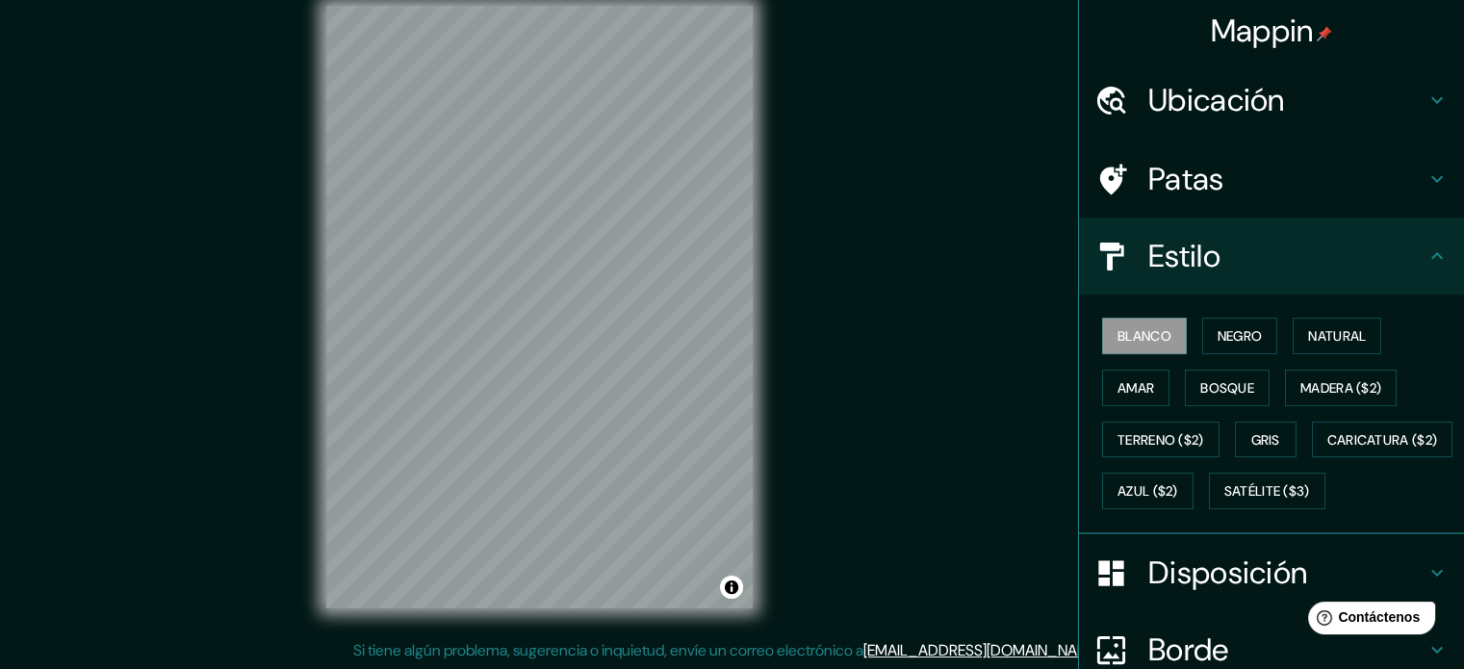
click at [1210, 182] on h4 "Patas" at bounding box center [1286, 179] width 277 height 39
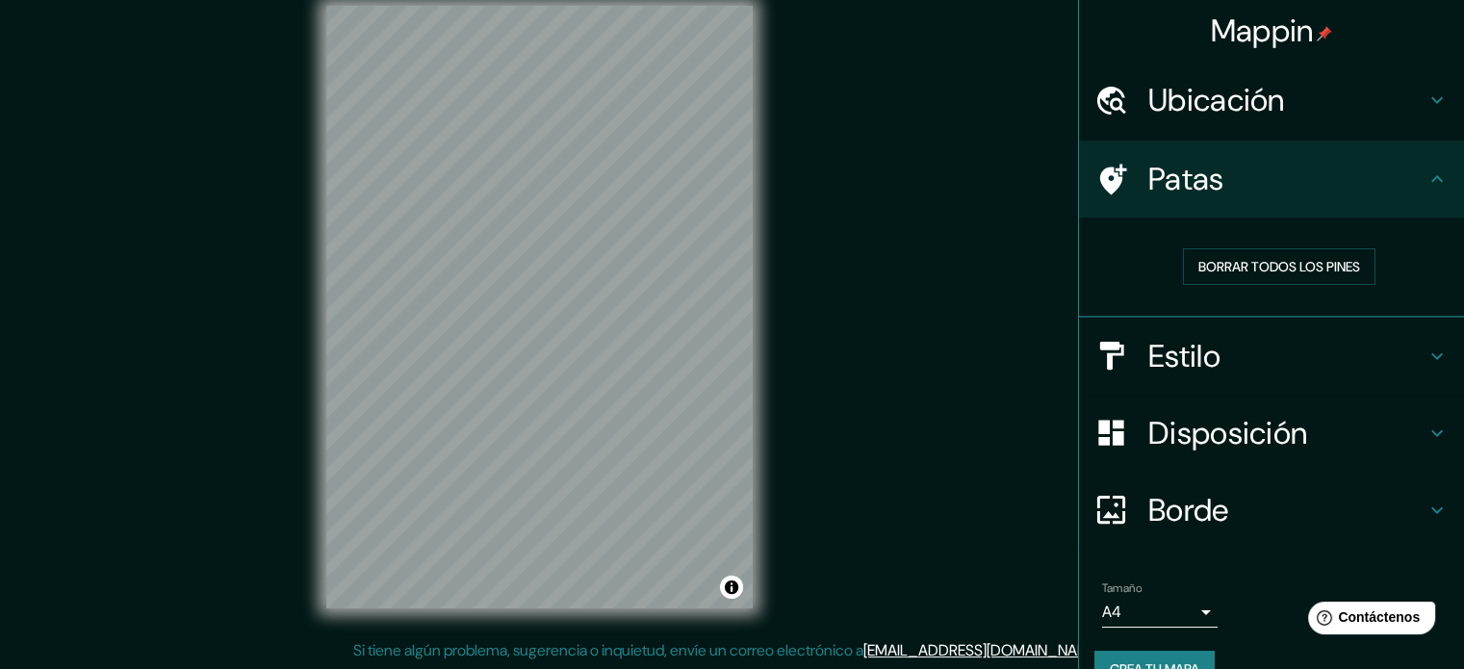
click at [1173, 349] on font "Estilo" at bounding box center [1184, 356] width 72 height 40
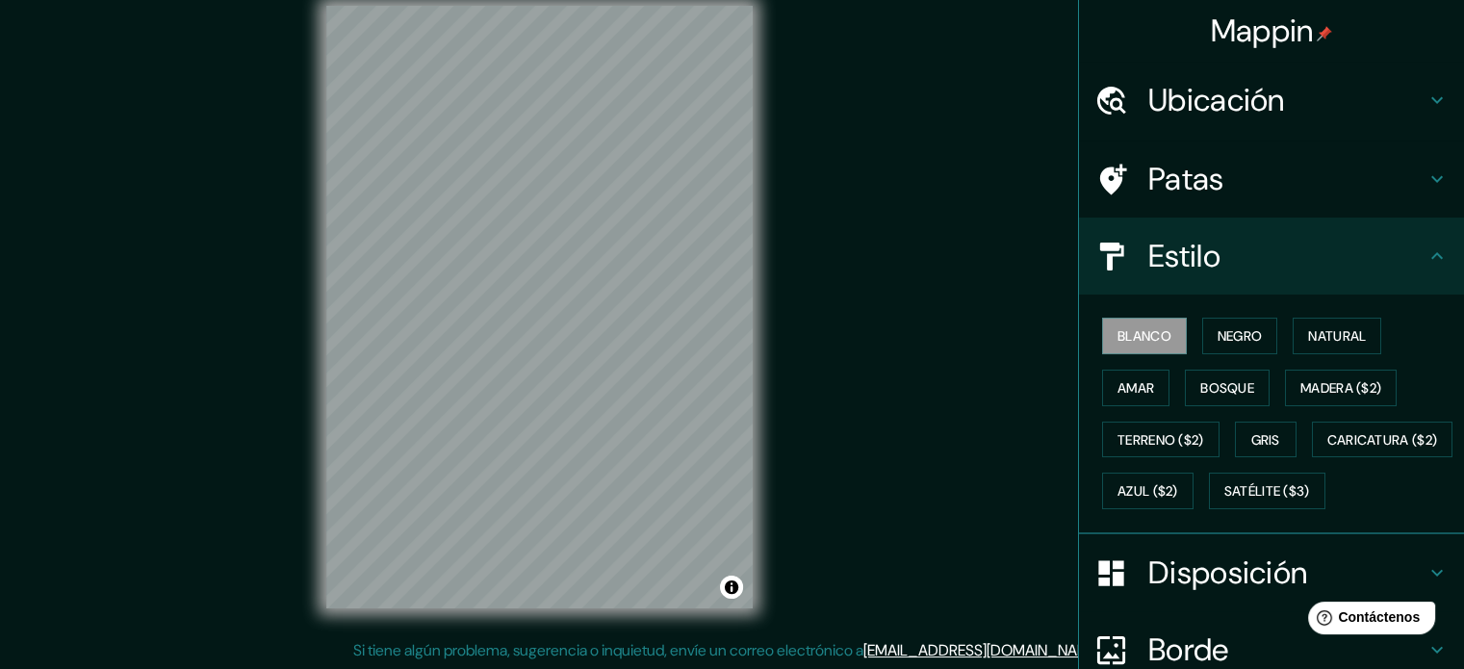
click at [1163, 269] on font "Estilo" at bounding box center [1184, 256] width 72 height 40
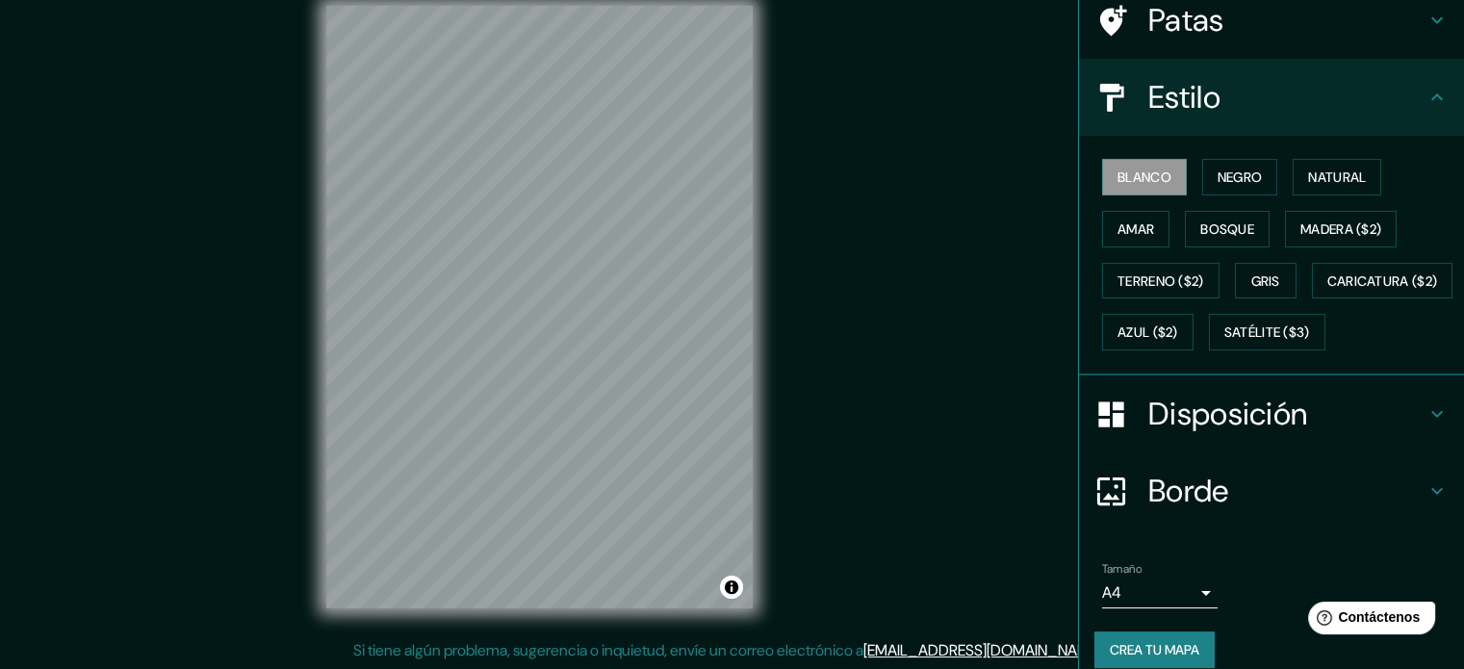
scroll to position [227, 0]
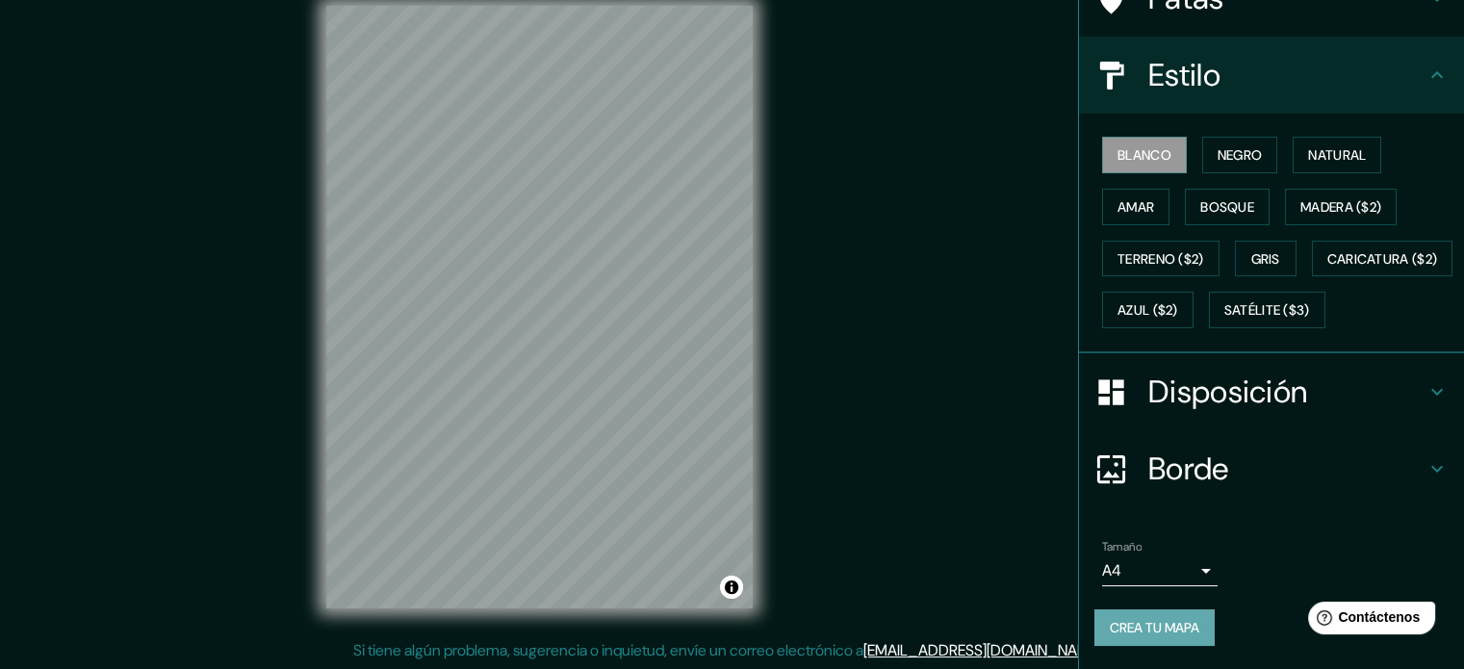
click at [1147, 619] on font "Crea tu mapa" at bounding box center [1155, 627] width 90 height 17
drag, startPoint x: 870, startPoint y: 311, endPoint x: 838, endPoint y: 349, distance: 49.9
click at [838, 349] on div "Mappin Ubicación Chongoyape, Departamento de [GEOGRAPHIC_DATA], [GEOGRAPHIC_DAT…" at bounding box center [732, 322] width 1464 height 695
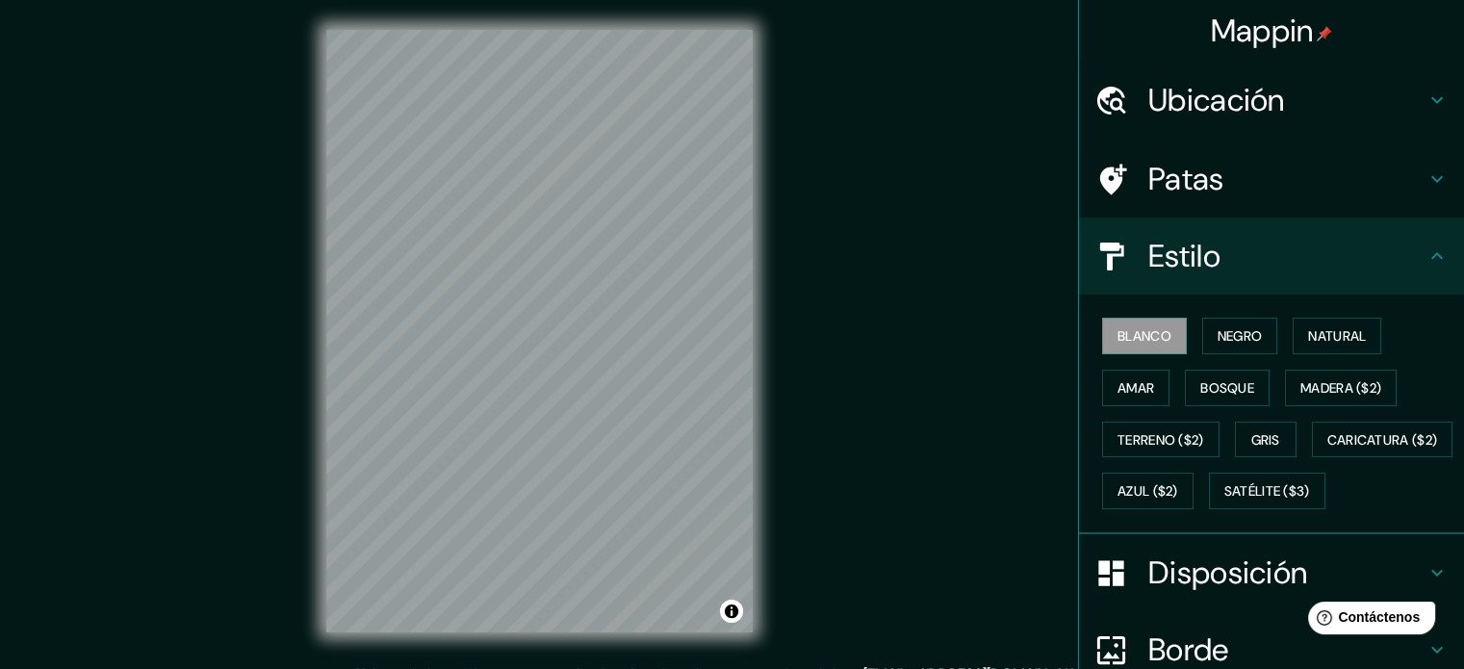
scroll to position [0, 0]
click at [1251, 41] on font "Mappin" at bounding box center [1262, 31] width 103 height 40
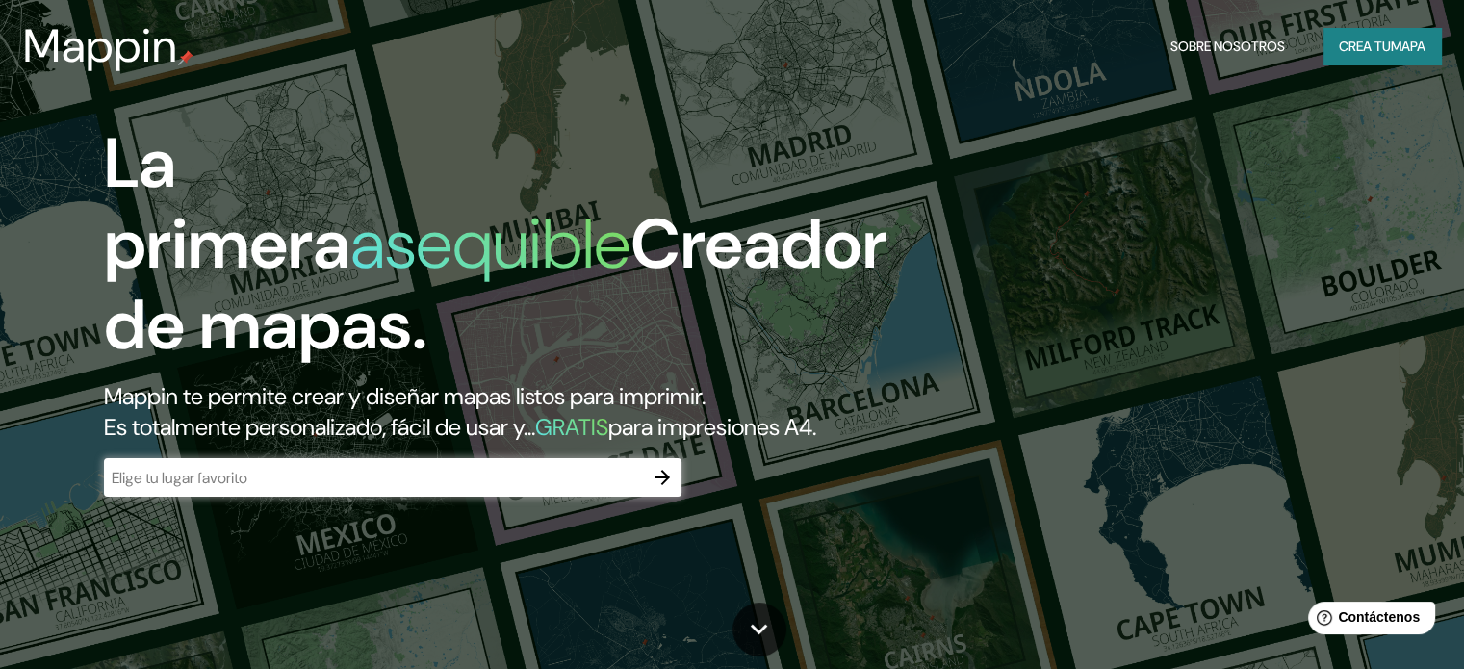
click at [1217, 48] on font "Sobre nosotros" at bounding box center [1227, 46] width 115 height 17
click at [1352, 39] on font "Crea tu" at bounding box center [1365, 46] width 52 height 17
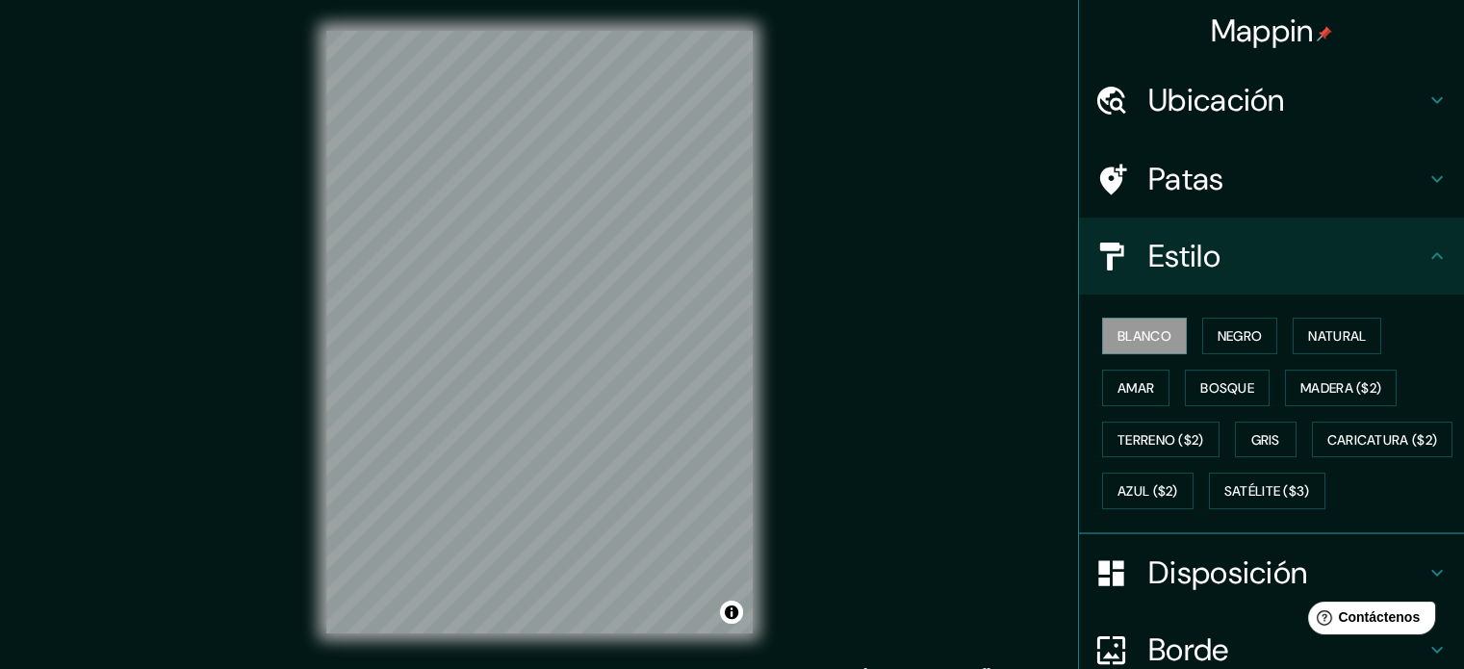
click at [1148, 105] on font "Ubicación" at bounding box center [1216, 100] width 137 height 40
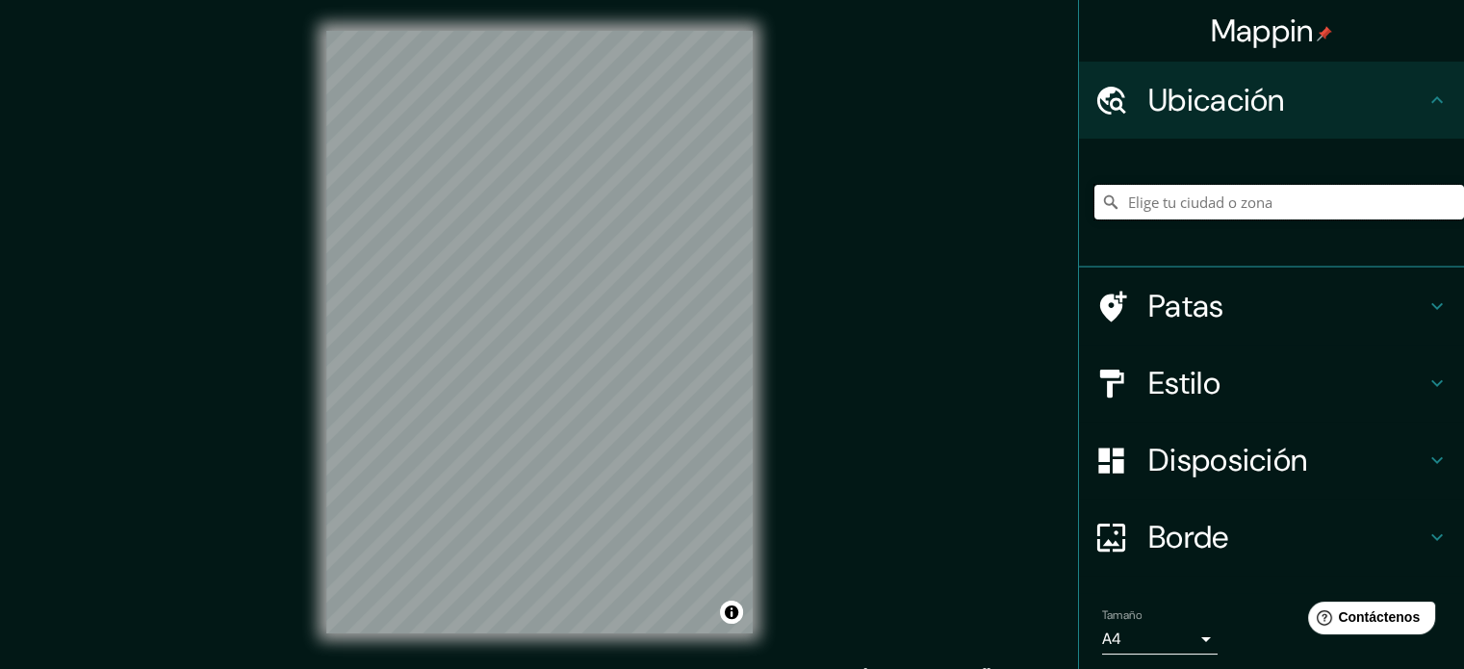
click at [1151, 199] on input "Elige tu ciudad o zona" at bounding box center [1279, 202] width 370 height 35
click at [1140, 188] on input "Elige tu ciudad o zona" at bounding box center [1279, 202] width 370 height 35
click at [1140, 205] on input "Elige tu ciudad o zona" at bounding box center [1279, 202] width 370 height 35
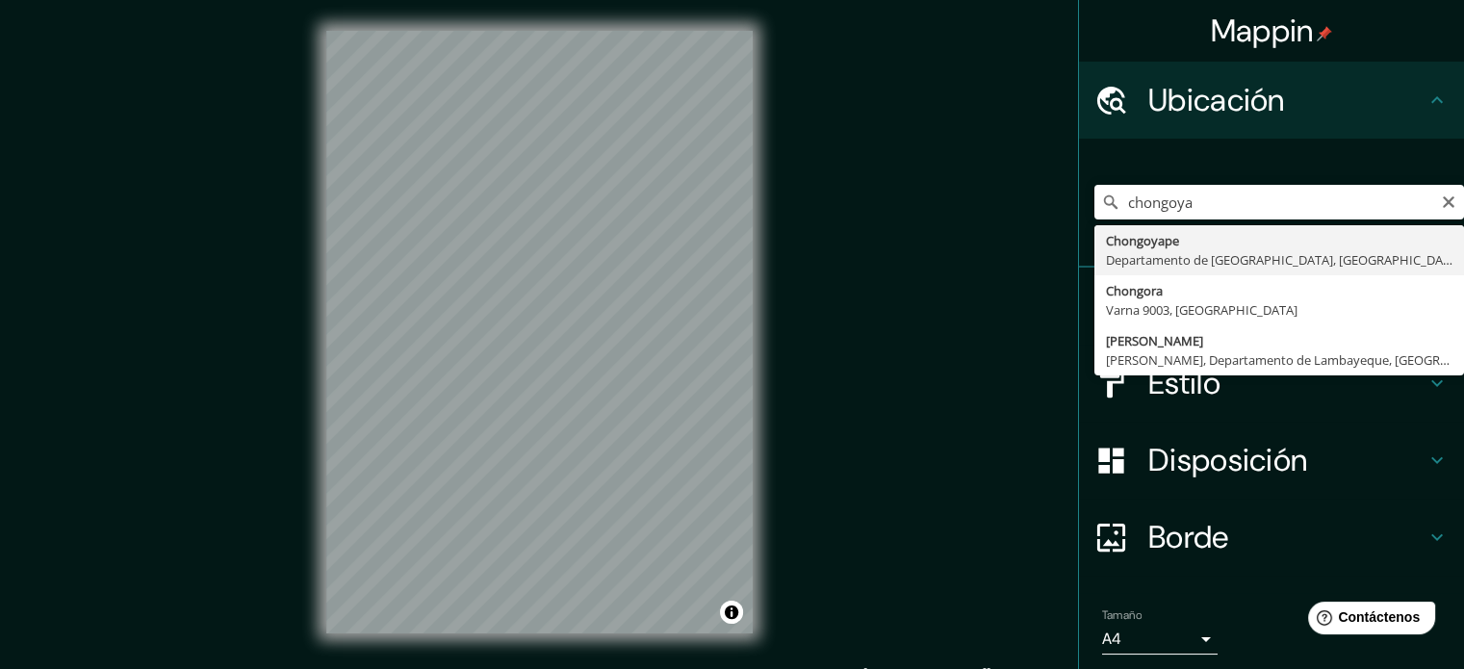
type input "Chongoyape, Departamento de Lambayeque, [GEOGRAPHIC_DATA]"
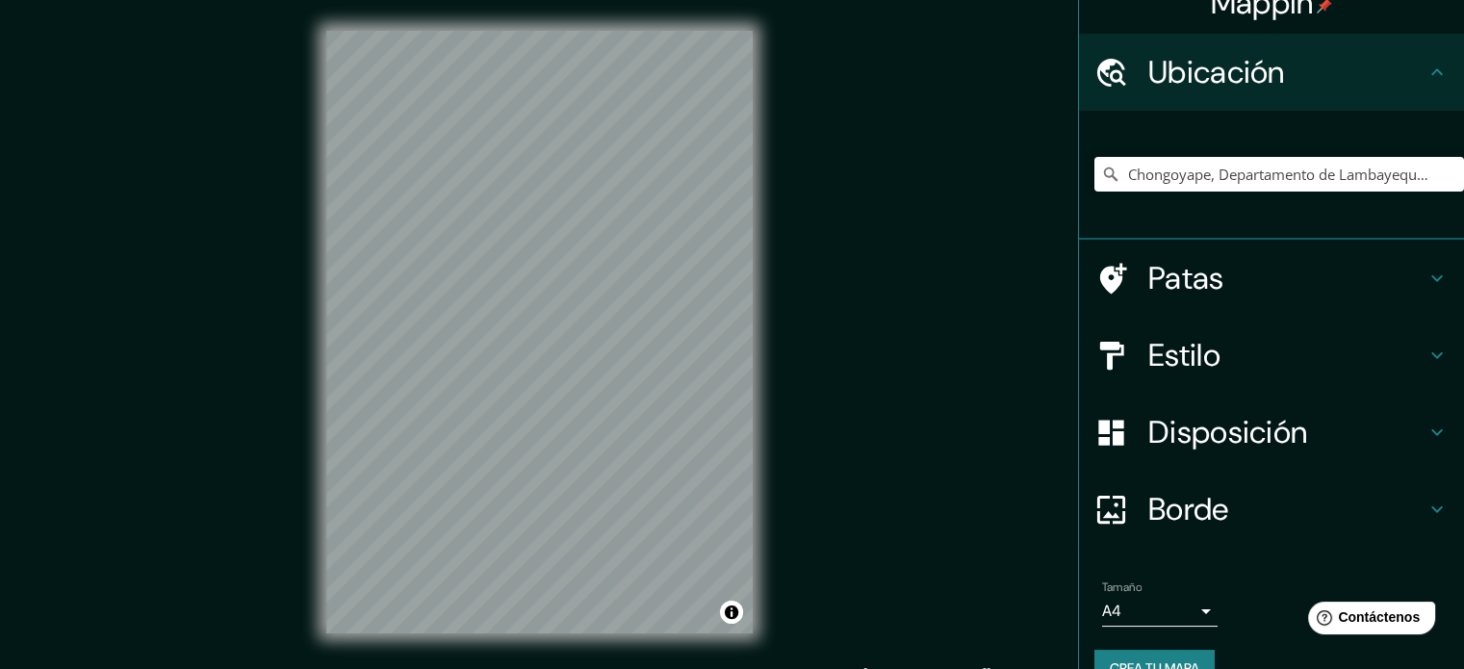
scroll to position [66, 0]
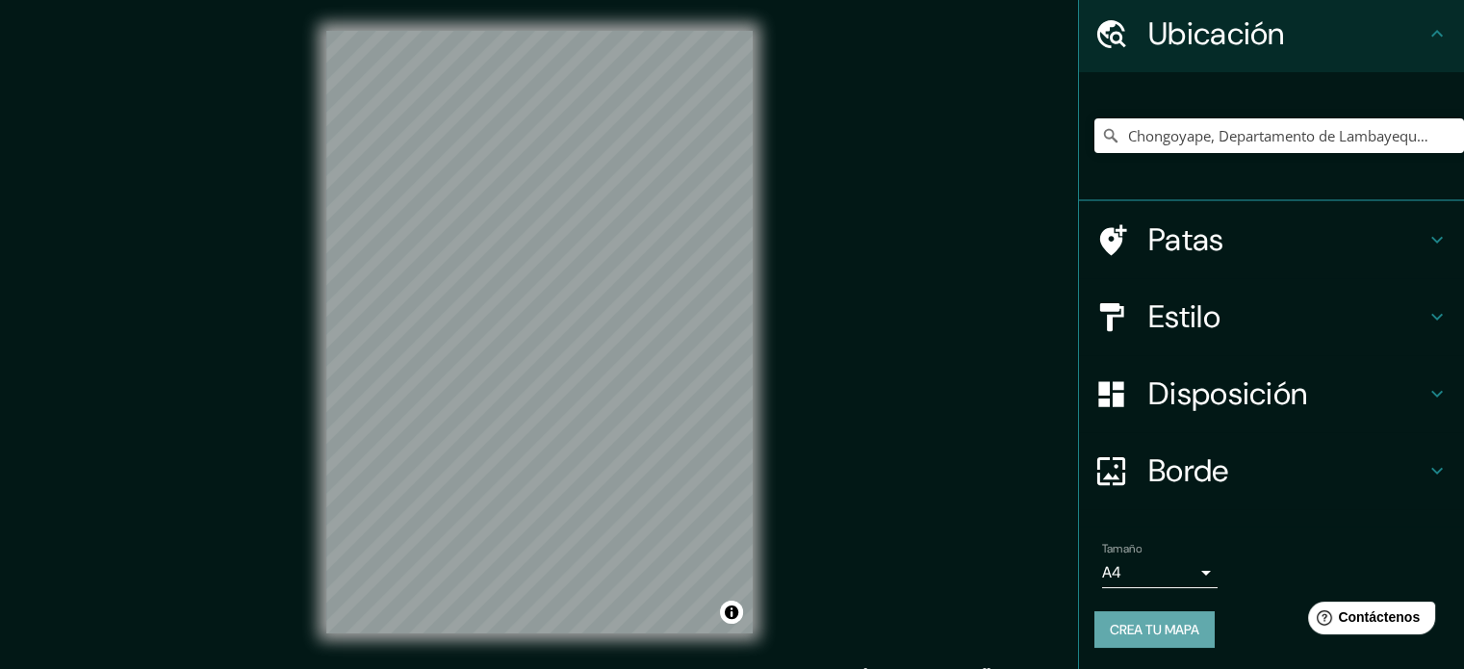
click at [1118, 629] on font "Crea tu mapa" at bounding box center [1155, 629] width 90 height 17
